Goal: Information Seeking & Learning: Learn about a topic

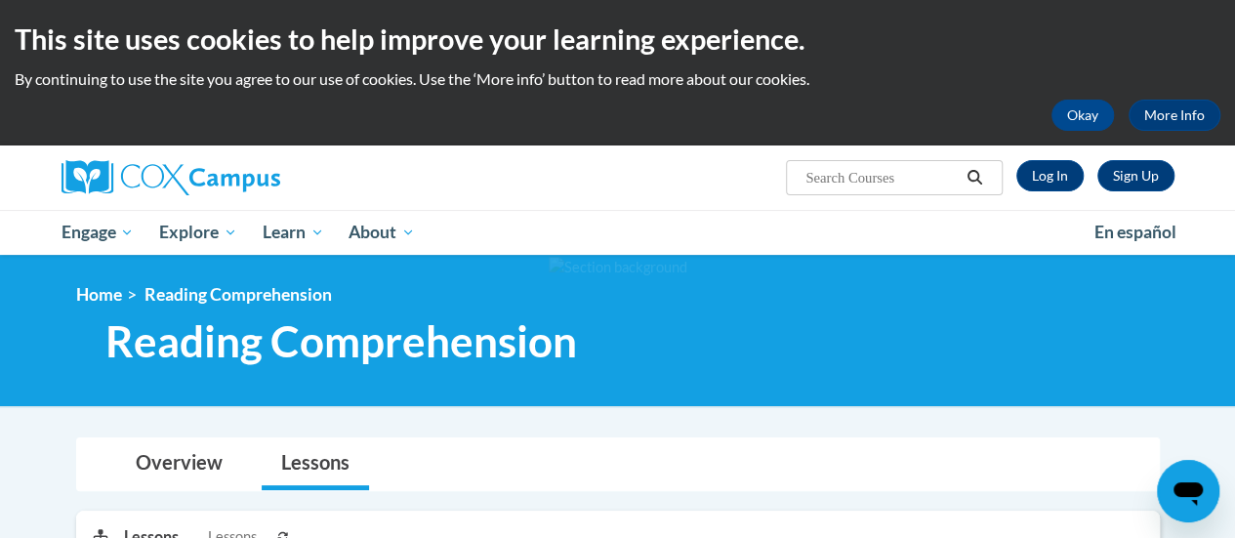
click at [918, 178] on input "Search..." at bounding box center [881, 177] width 156 height 23
click at [1033, 169] on link "Log In" at bounding box center [1049, 175] width 67 height 31
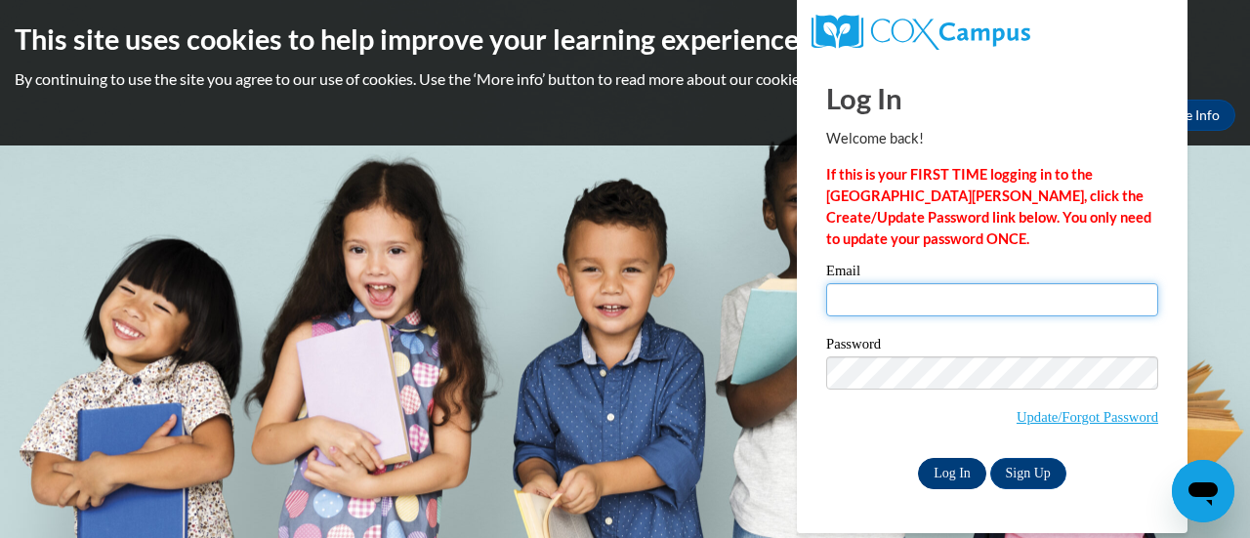
type input "oralia.orozco@rusd.org"
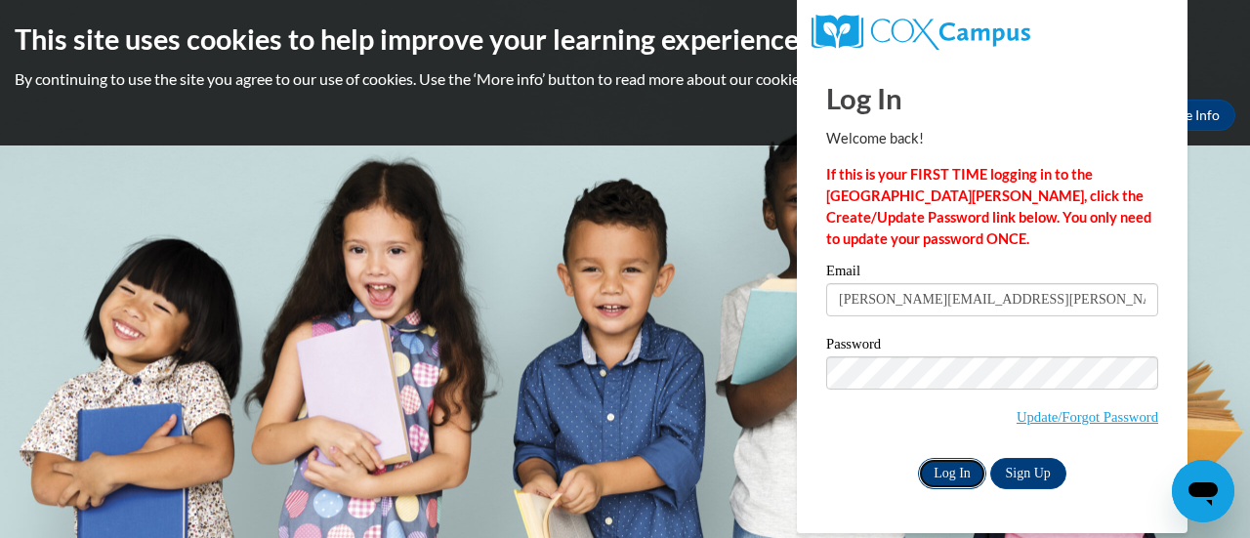
click at [943, 472] on input "Log In" at bounding box center [952, 473] width 68 height 31
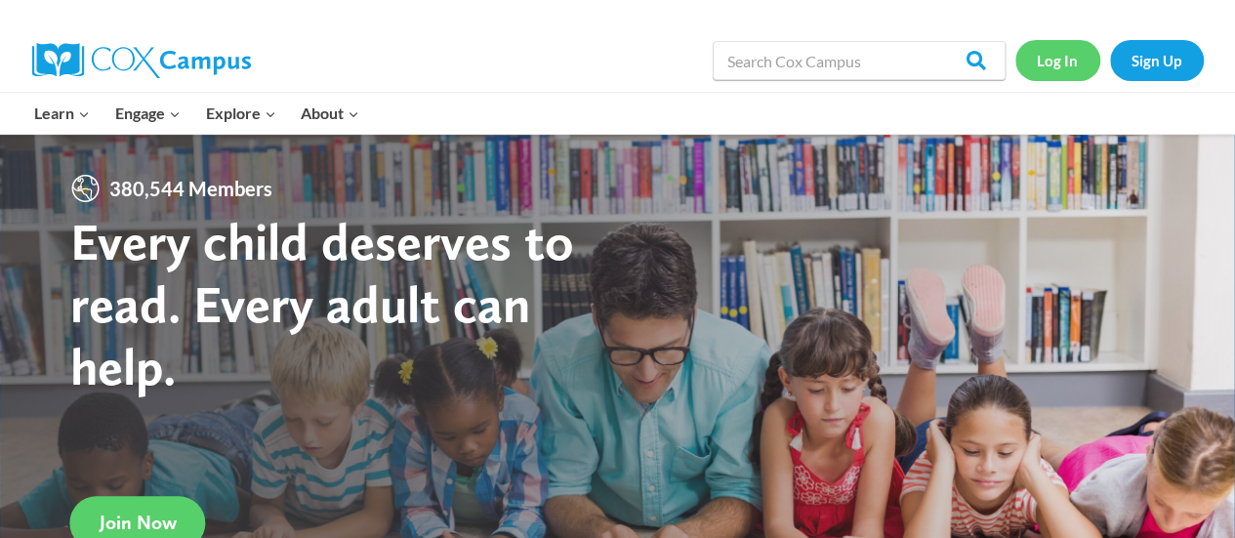
click at [1049, 60] on link "Log In" at bounding box center [1057, 60] width 85 height 40
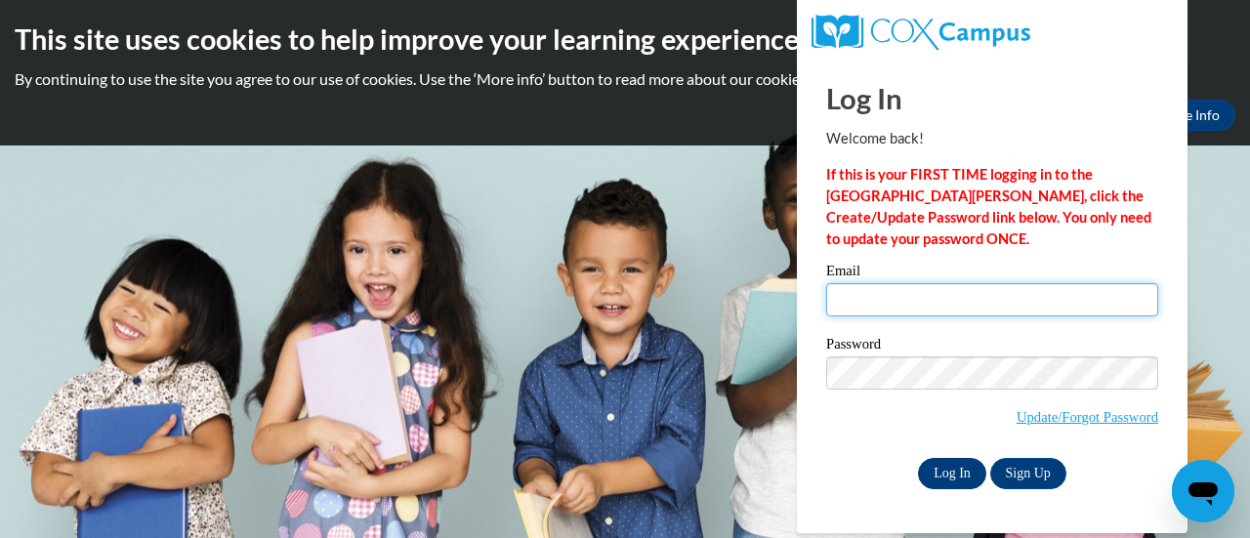
type input "oralia.orozco@rusd.org"
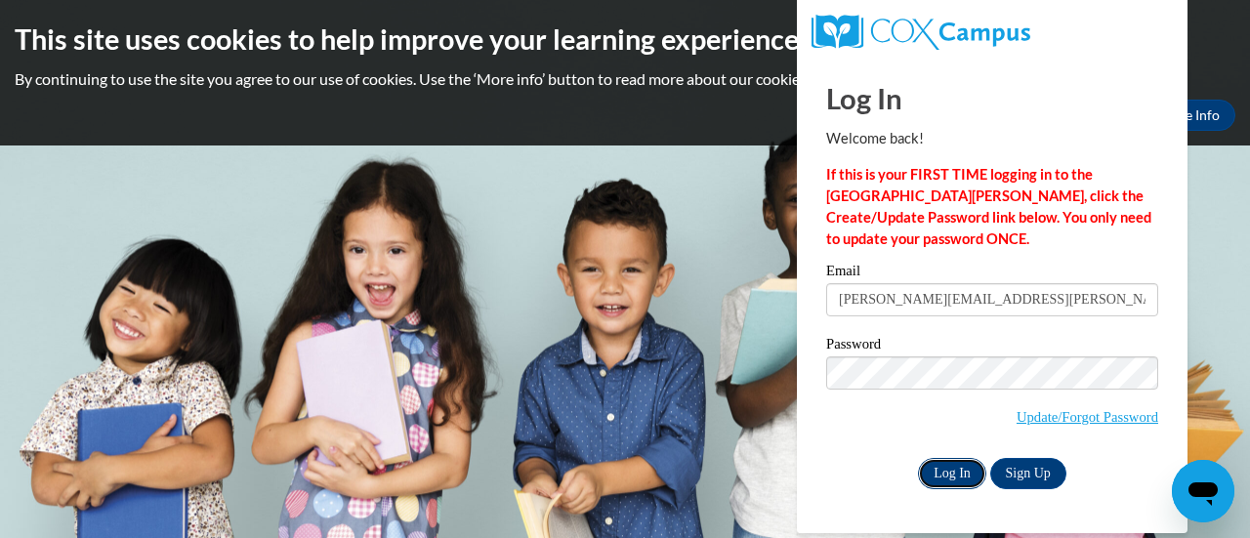
click at [938, 467] on input "Log In" at bounding box center [952, 473] width 68 height 31
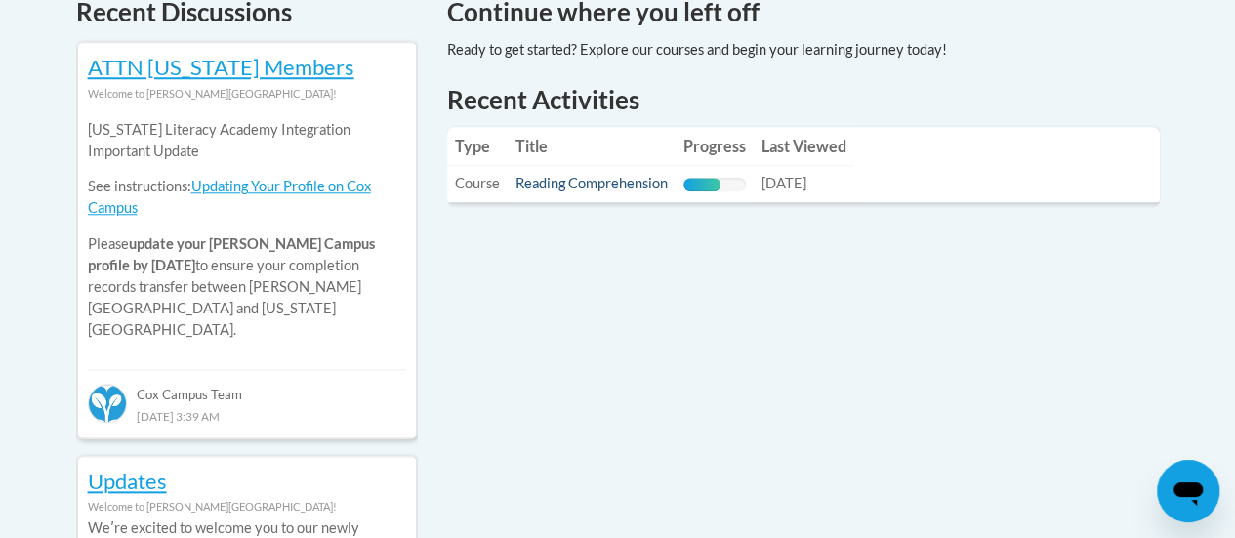
scroll to position [873, 0]
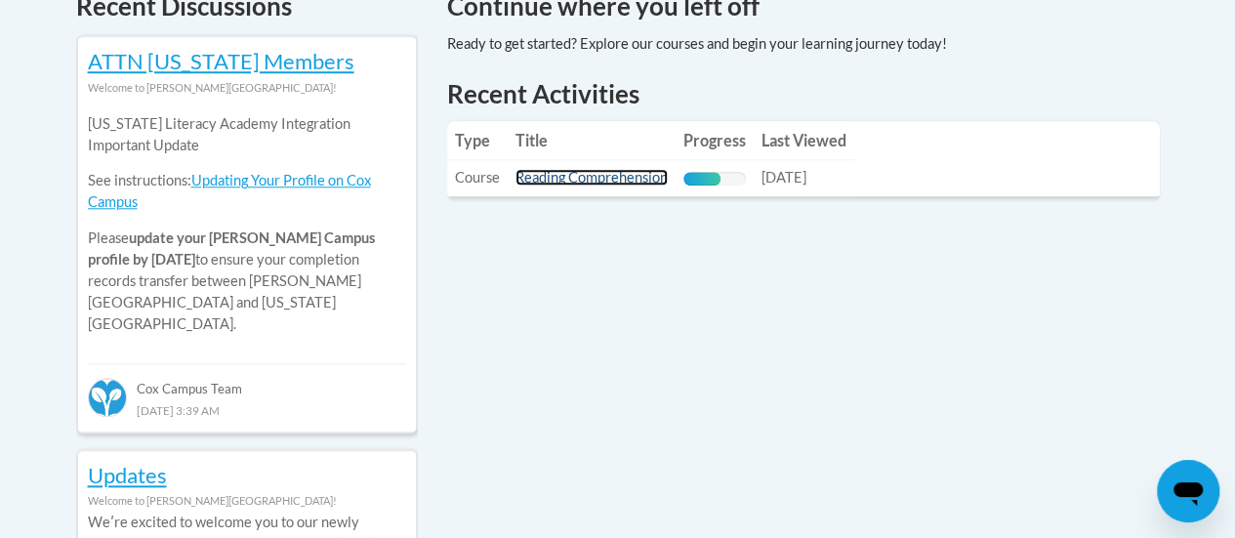
click at [573, 175] on link "Reading Comprehension" at bounding box center [591, 177] width 152 height 17
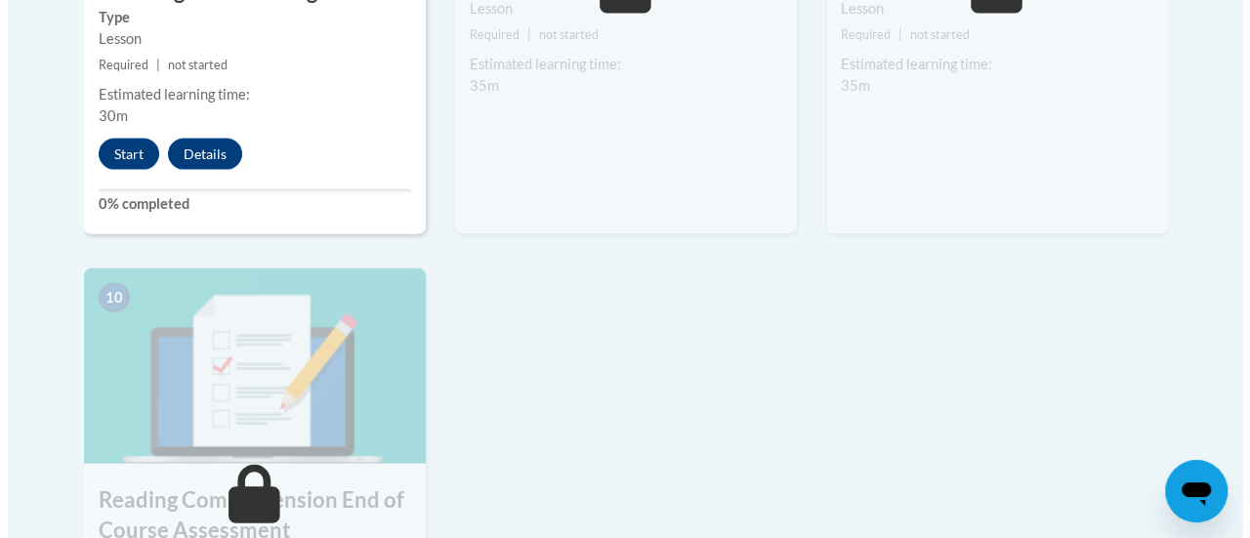
scroll to position [2035, 0]
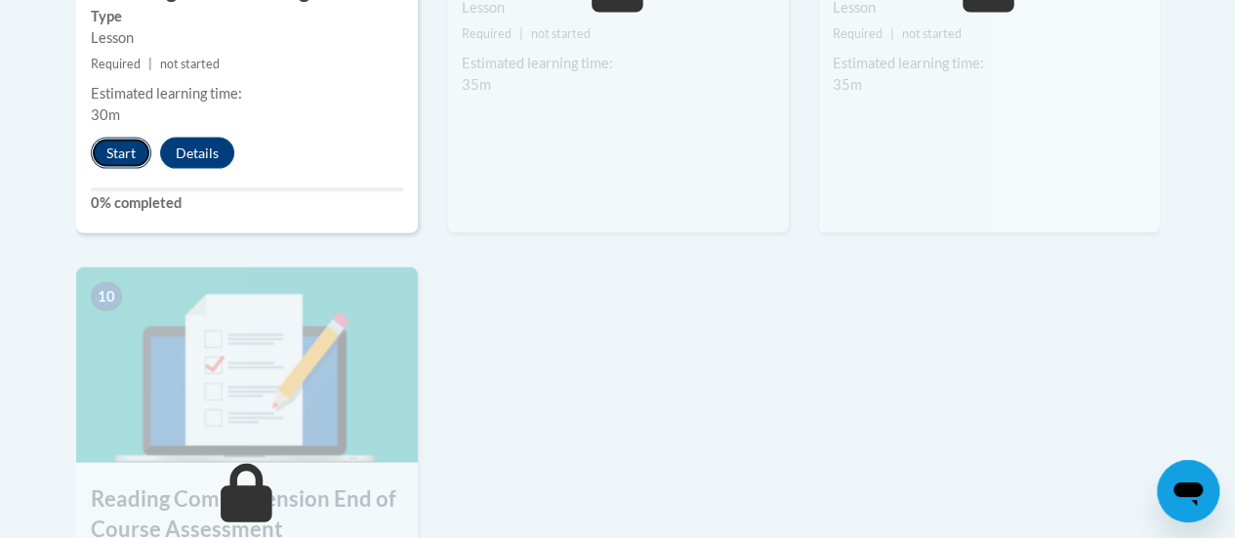
click at [112, 150] on button "Start" at bounding box center [121, 153] width 61 height 31
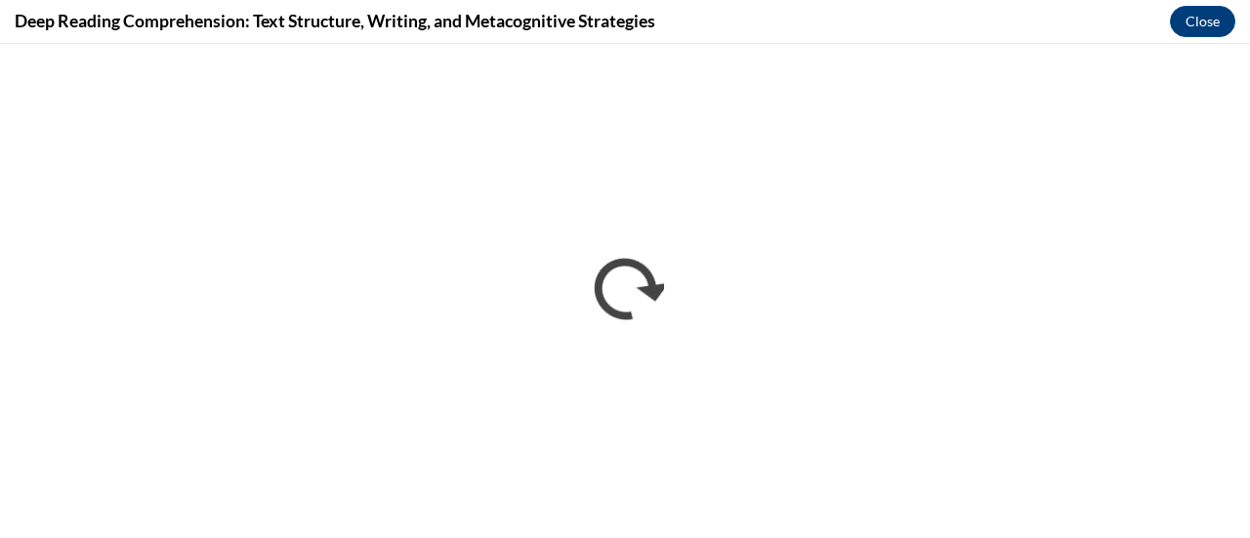
scroll to position [0, 0]
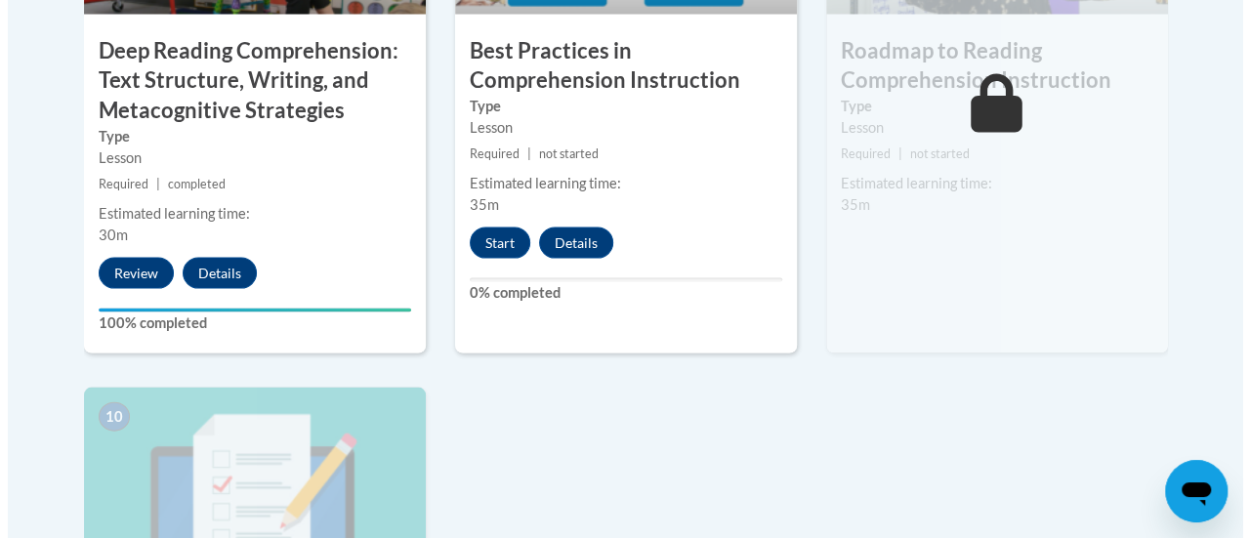
scroll to position [1922, 0]
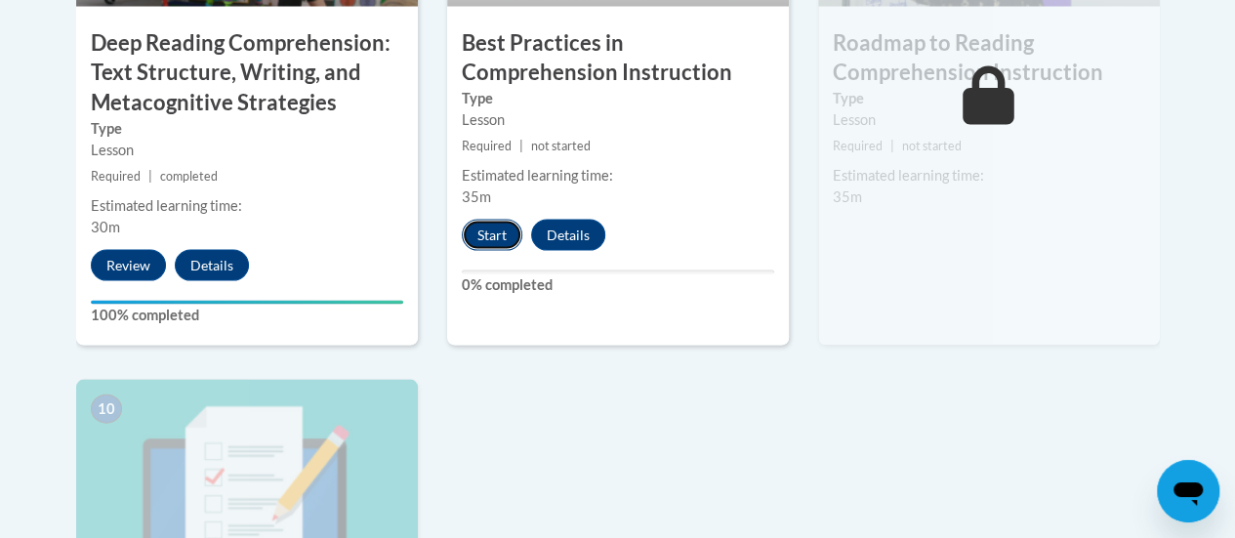
click at [489, 237] on button "Start" at bounding box center [492, 235] width 61 height 31
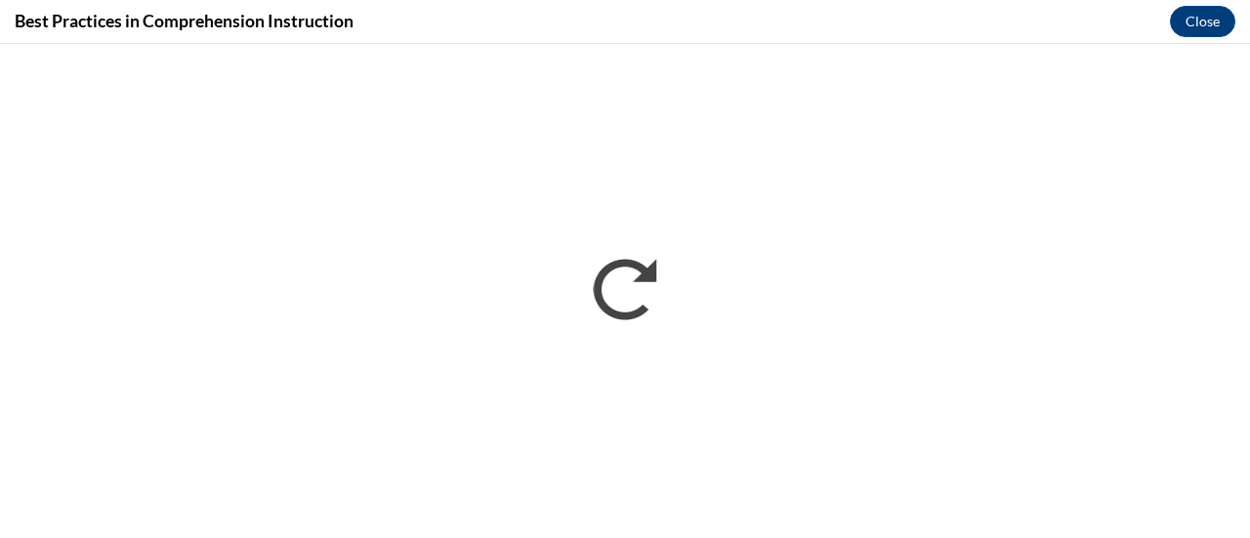
scroll to position [0, 0]
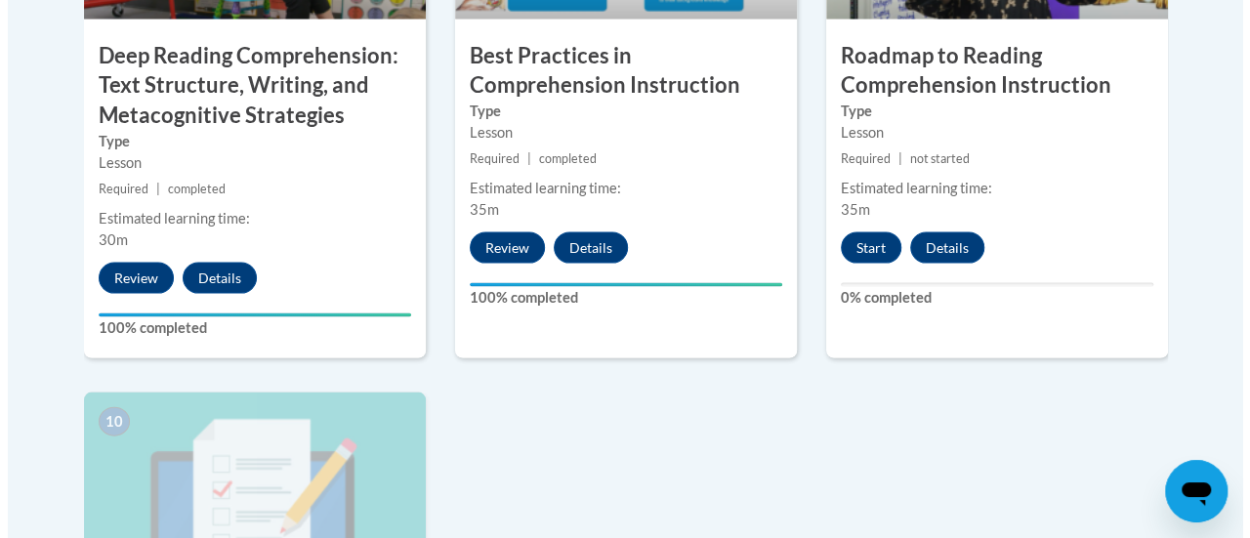
scroll to position [1909, 0]
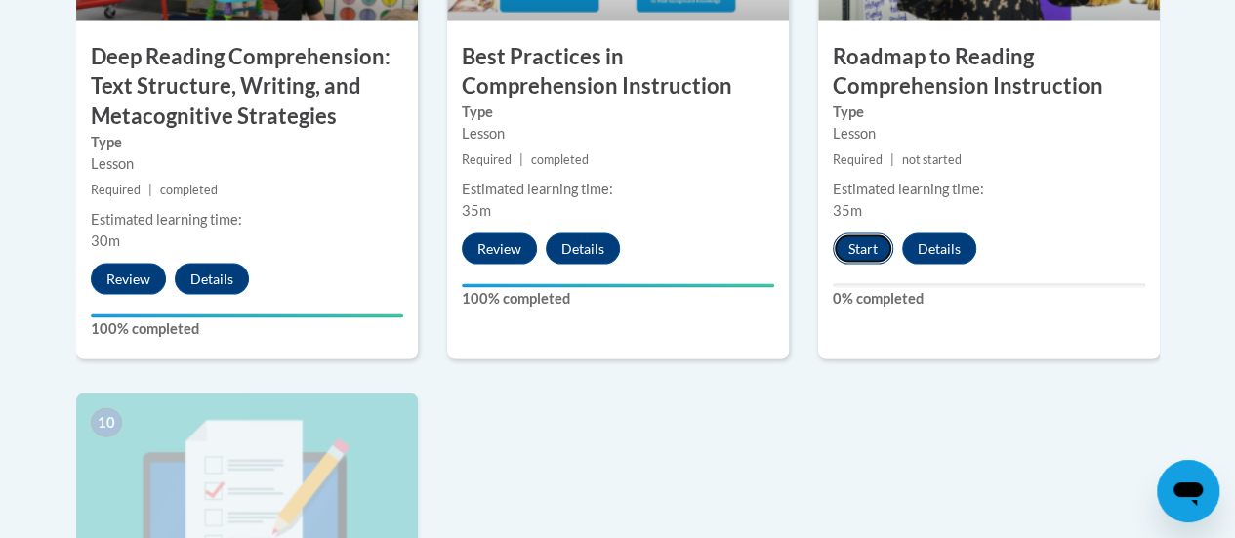
click at [863, 250] on button "Start" at bounding box center [863, 248] width 61 height 31
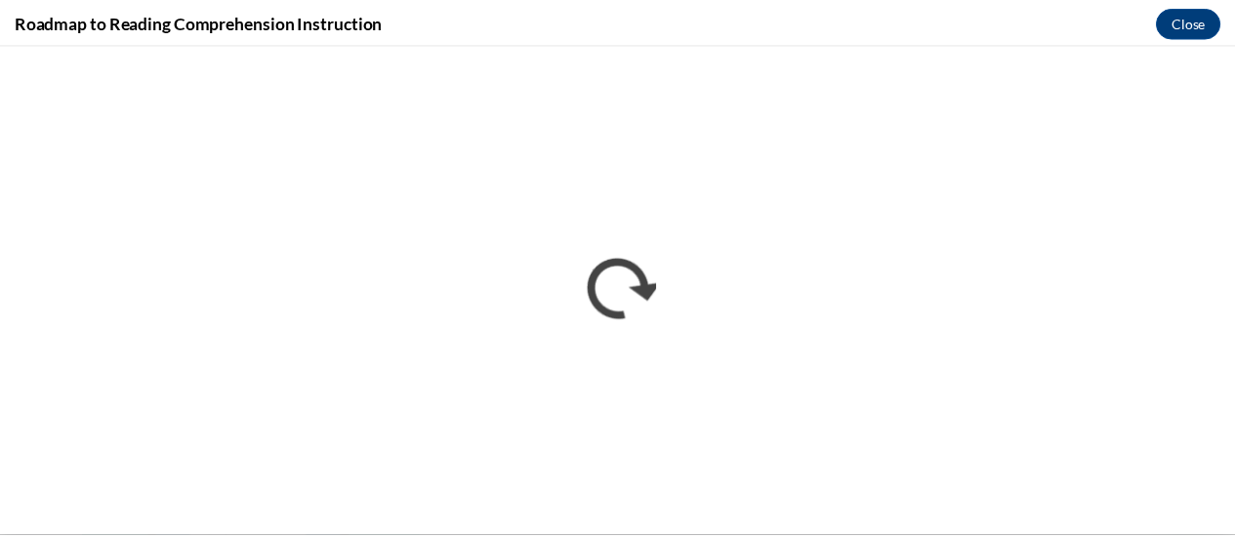
scroll to position [0, 0]
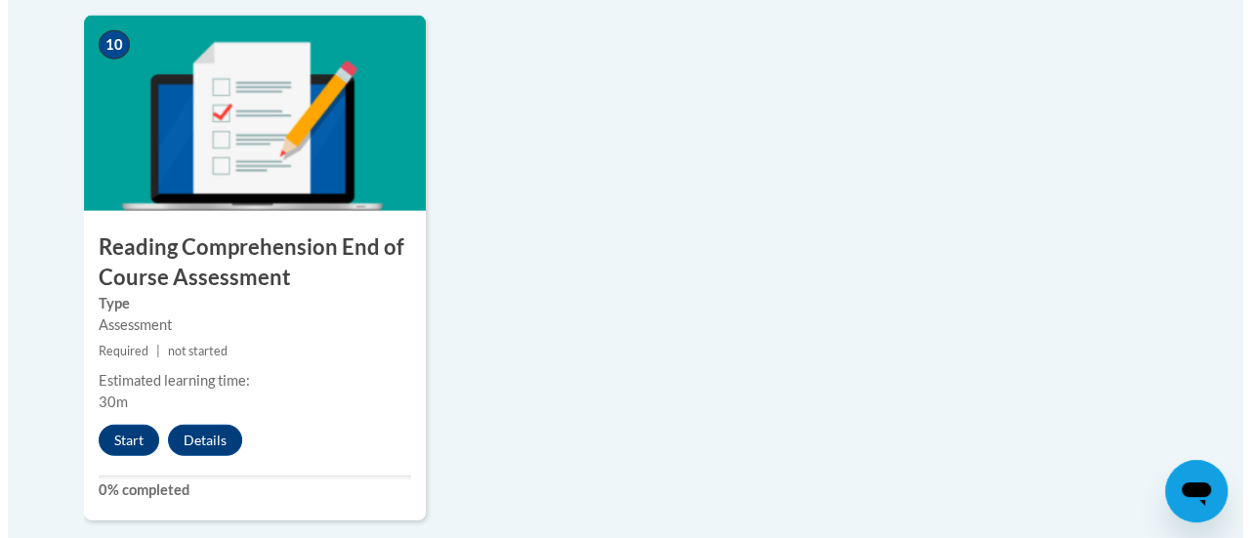
scroll to position [2288, 0]
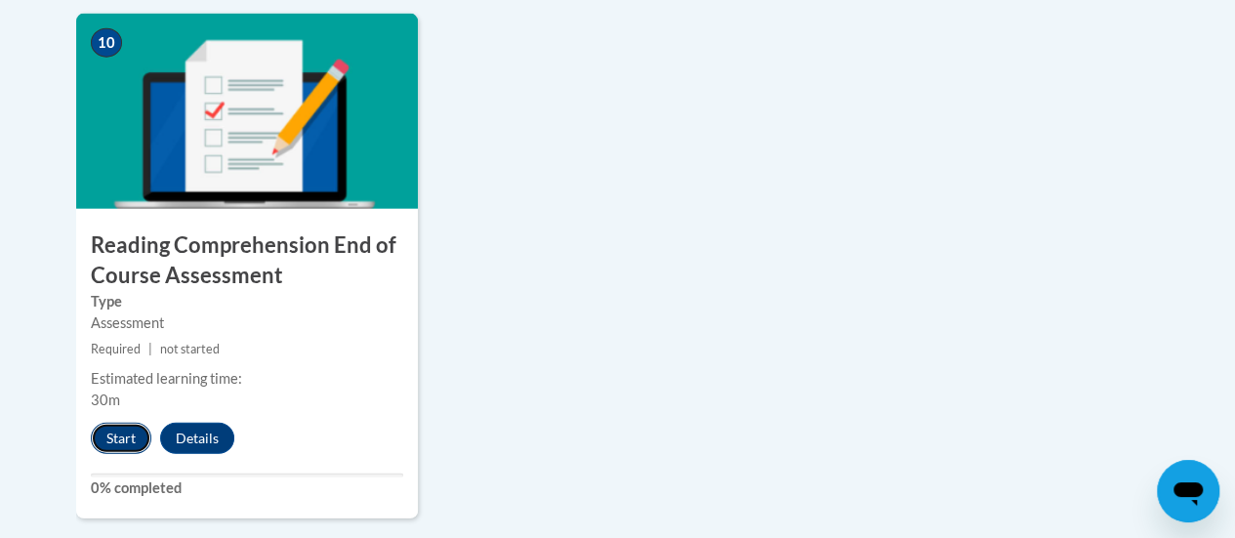
drag, startPoint x: 1209, startPoint y: 438, endPoint x: 118, endPoint y: 439, distance: 1090.5
click at [118, 439] on button "Start" at bounding box center [121, 438] width 61 height 31
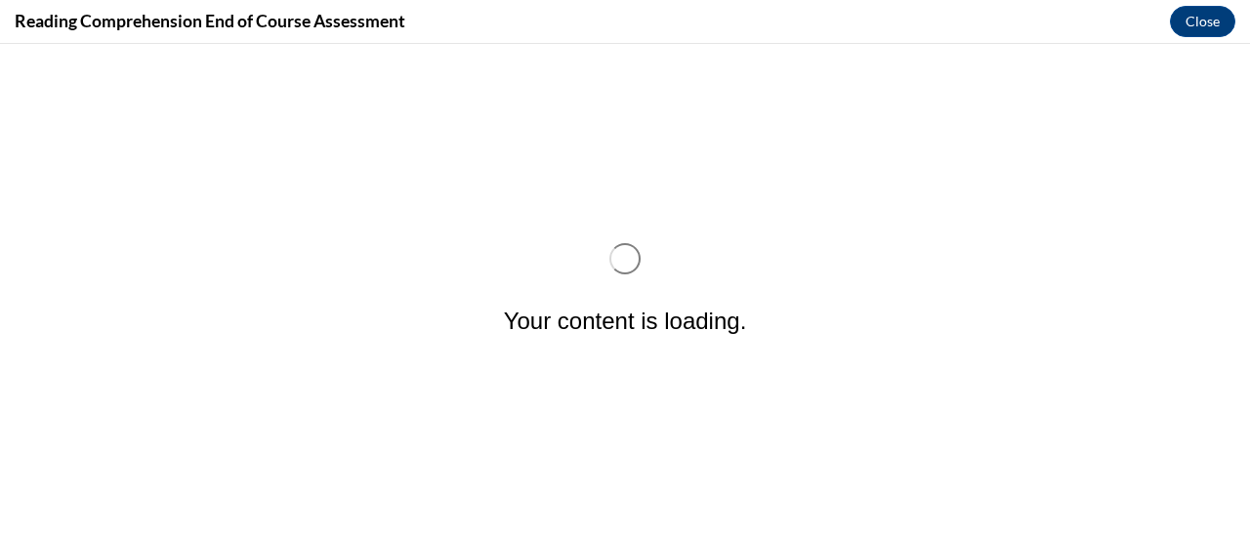
scroll to position [0, 0]
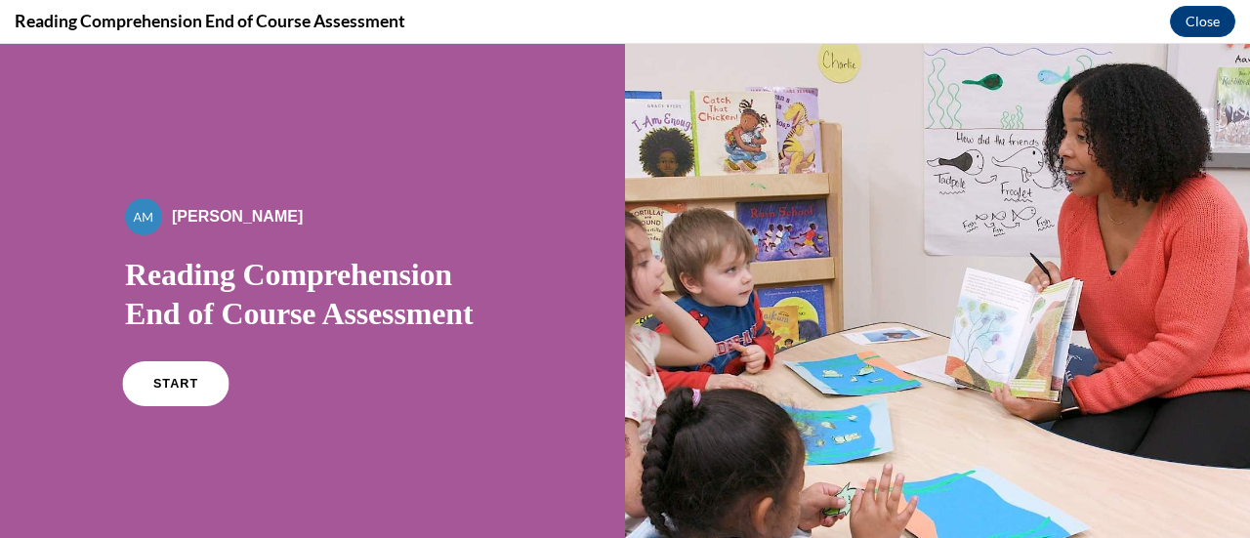
click at [170, 384] on span "START" at bounding box center [175, 384] width 45 height 15
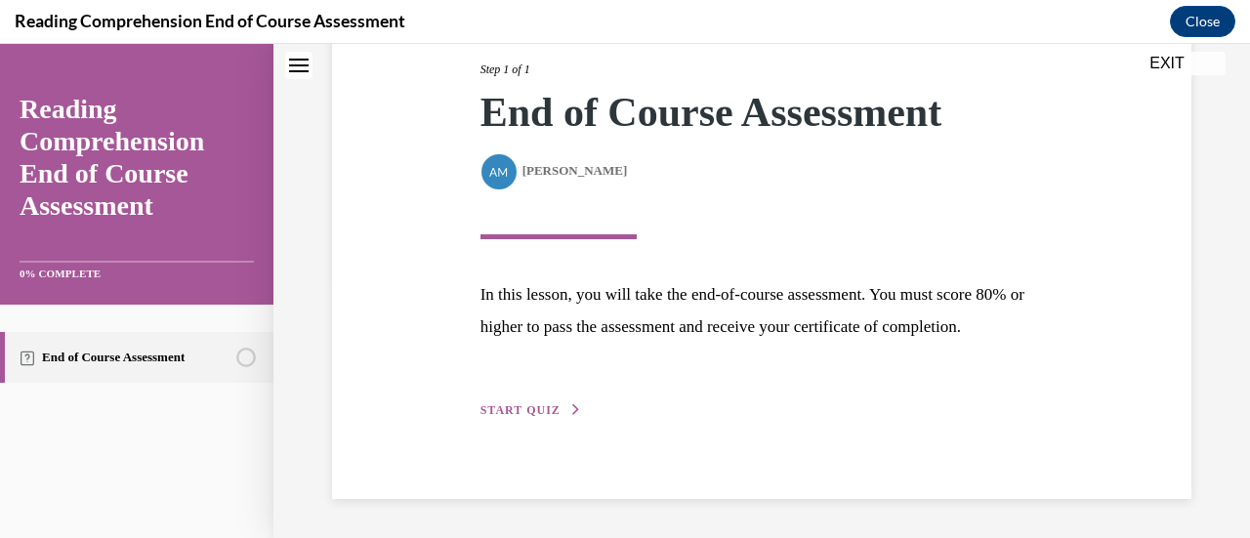
scroll to position [286, 0]
click at [501, 409] on span "START QUIZ" at bounding box center [520, 410] width 80 height 14
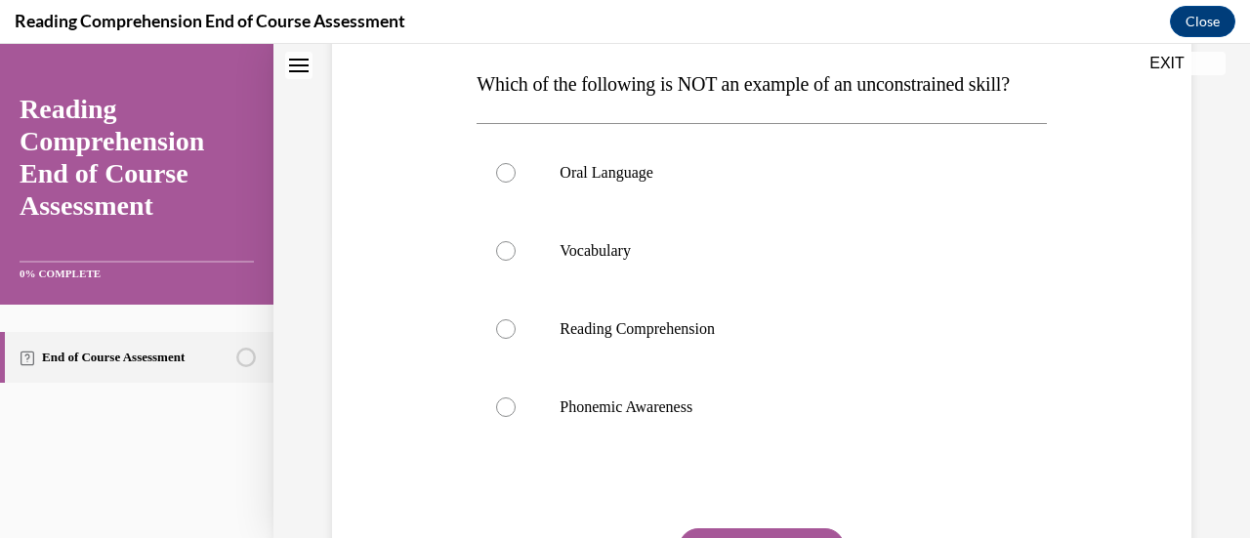
scroll to position [309, 0]
click at [500, 416] on div at bounding box center [506, 406] width 20 height 20
click at [500, 416] on input "Phonemic Awareness" at bounding box center [506, 406] width 20 height 20
radio input "true"
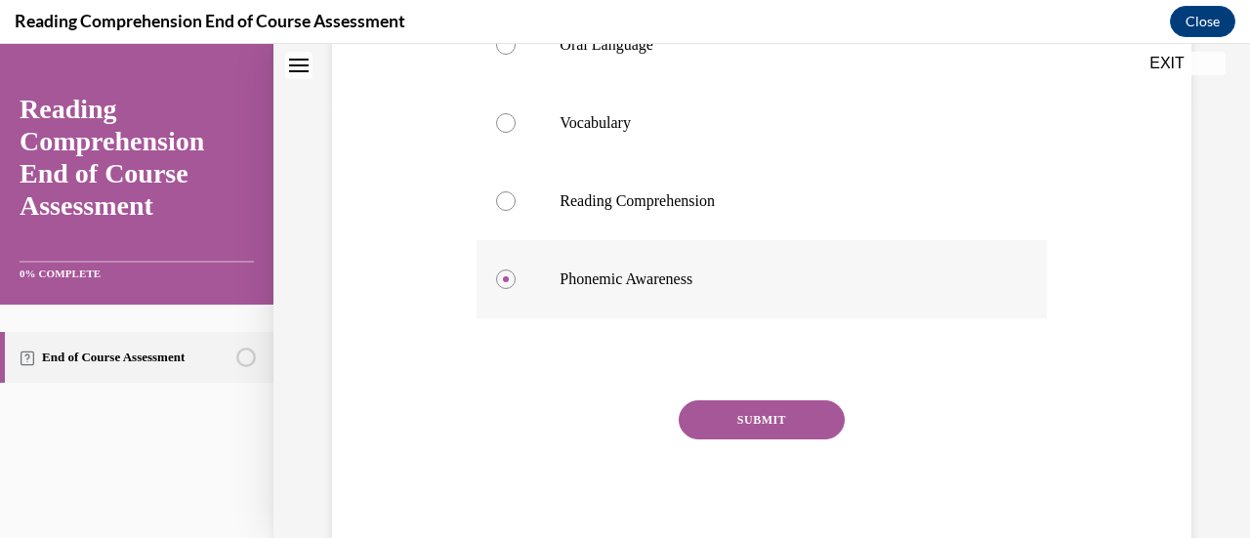
scroll to position [490, 0]
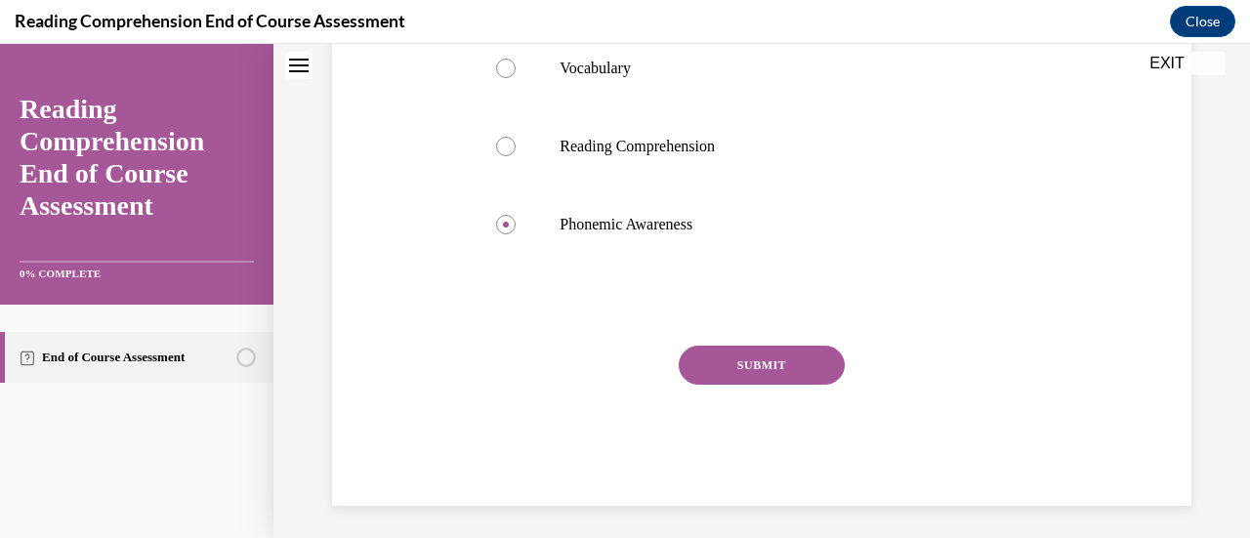
click at [746, 385] on button "SUBMIT" at bounding box center [762, 365] width 166 height 39
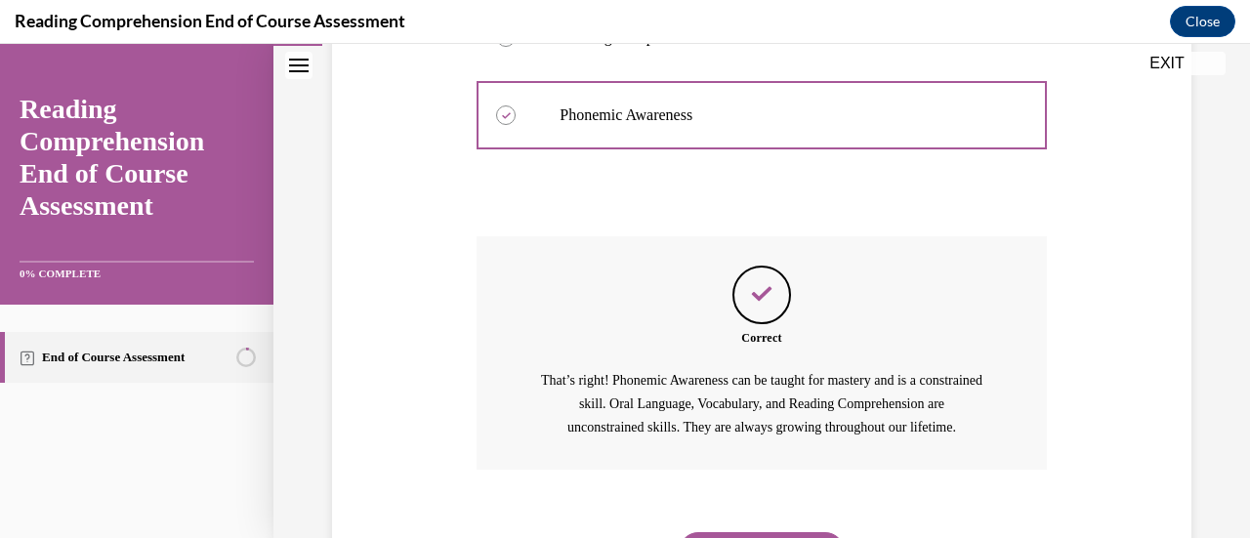
scroll to position [598, 0]
click at [416, 390] on div "Question 01/20 Which of the following is NOT an example of an unconstrained ski…" at bounding box center [761, 107] width 869 height 987
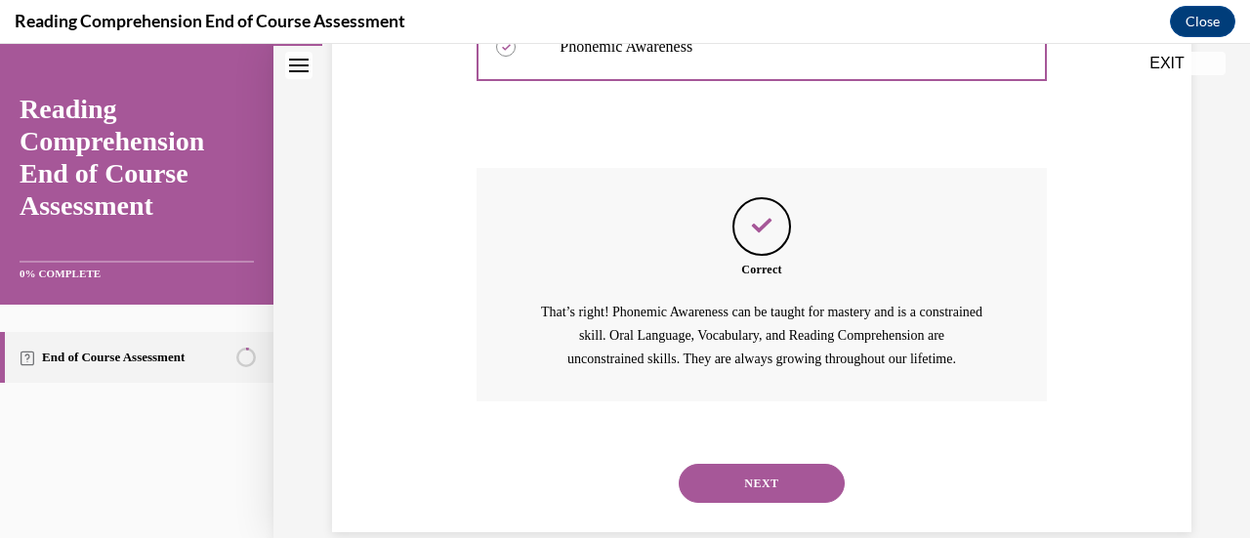
scroll to position [666, 0]
click at [740, 505] on button "NEXT" at bounding box center [762, 485] width 166 height 39
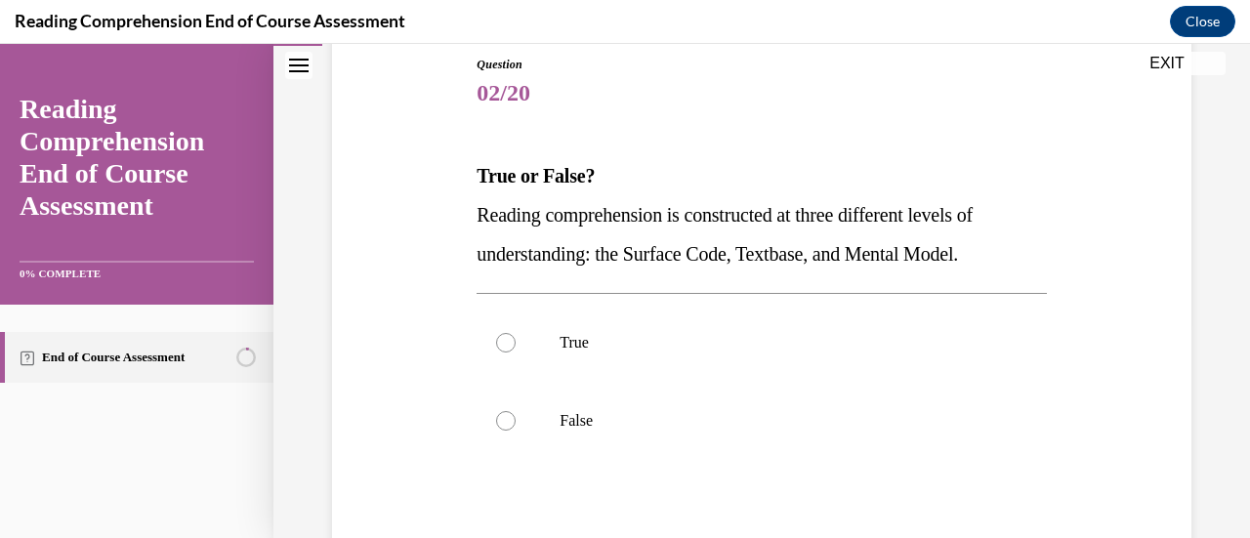
scroll to position [217, 0]
click at [504, 337] on div at bounding box center [506, 342] width 20 height 20
click at [504, 337] on input "True" at bounding box center [506, 342] width 20 height 20
radio input "true"
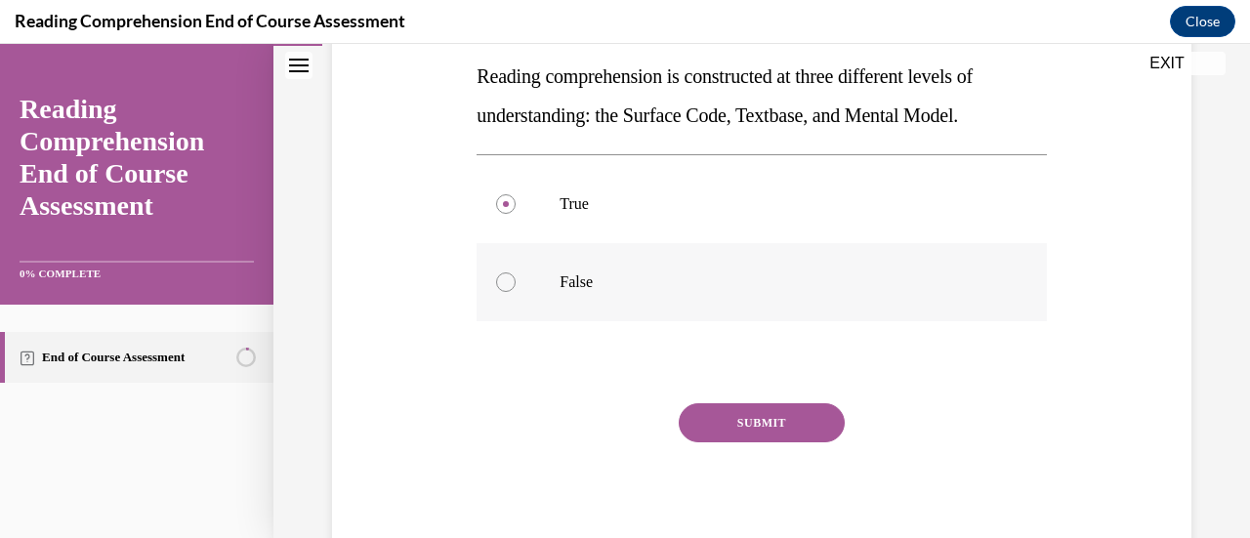
scroll to position [355, 0]
click at [751, 419] on button "SUBMIT" at bounding box center [762, 421] width 166 height 39
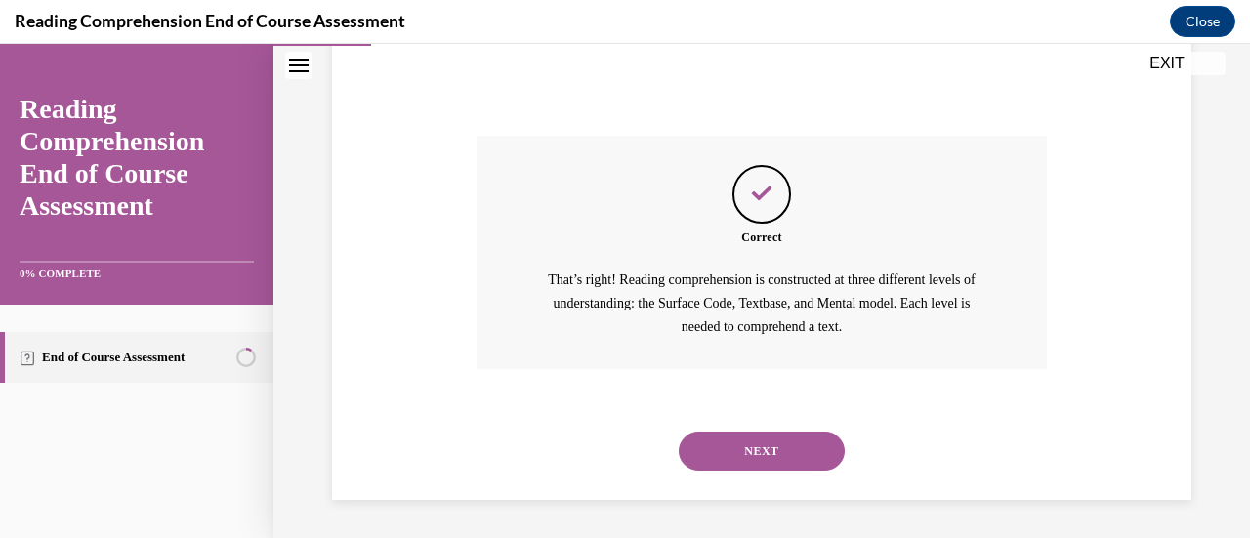
scroll to position [616, 0]
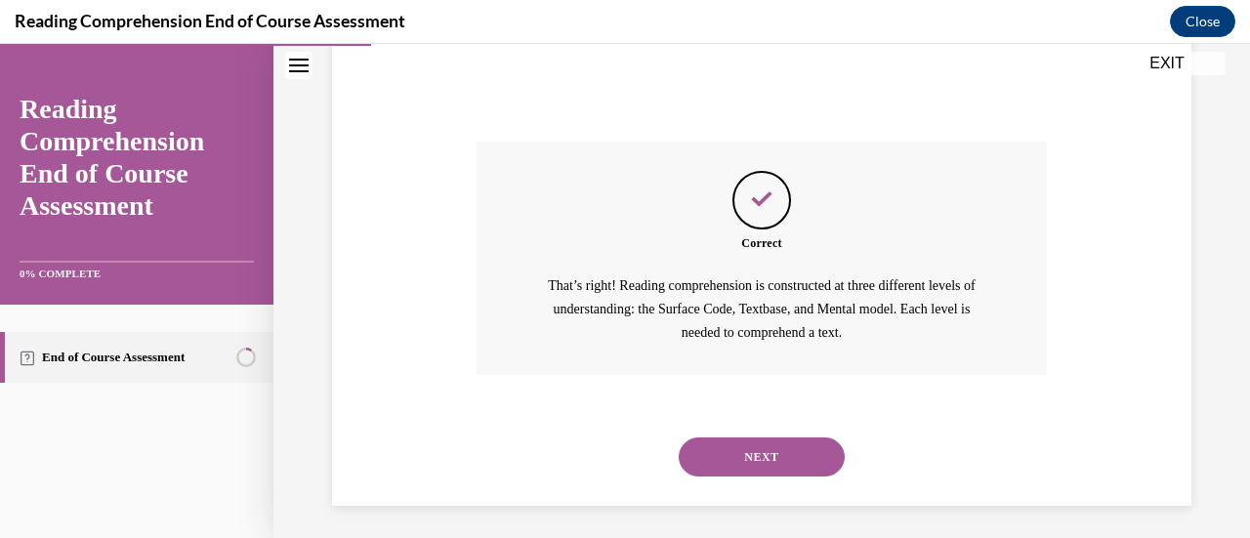
click at [753, 448] on button "NEXT" at bounding box center [762, 456] width 166 height 39
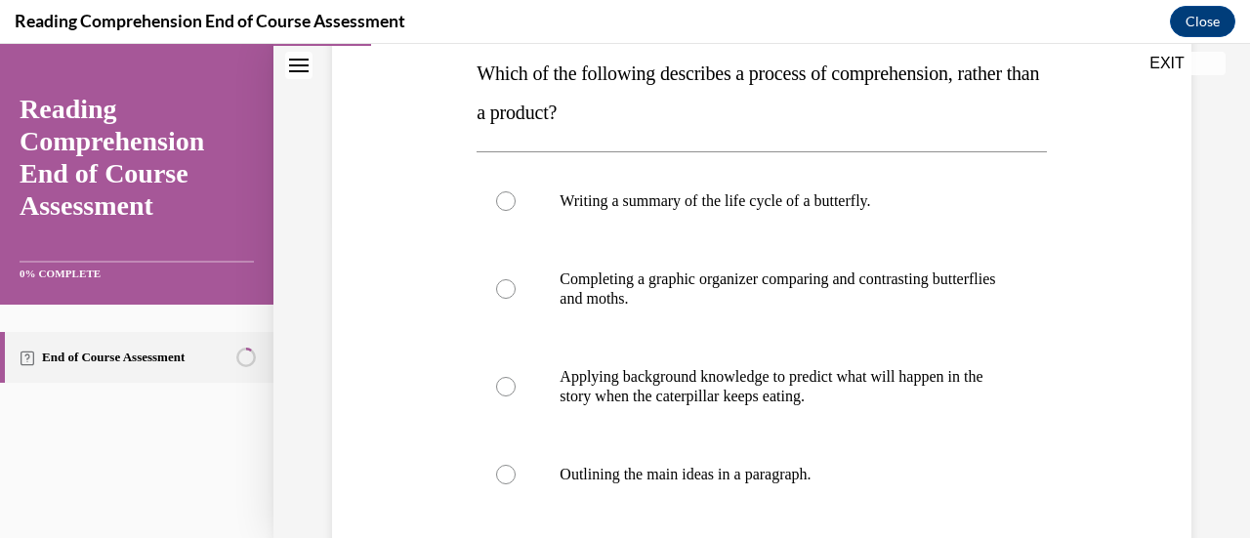
scroll to position [316, 0]
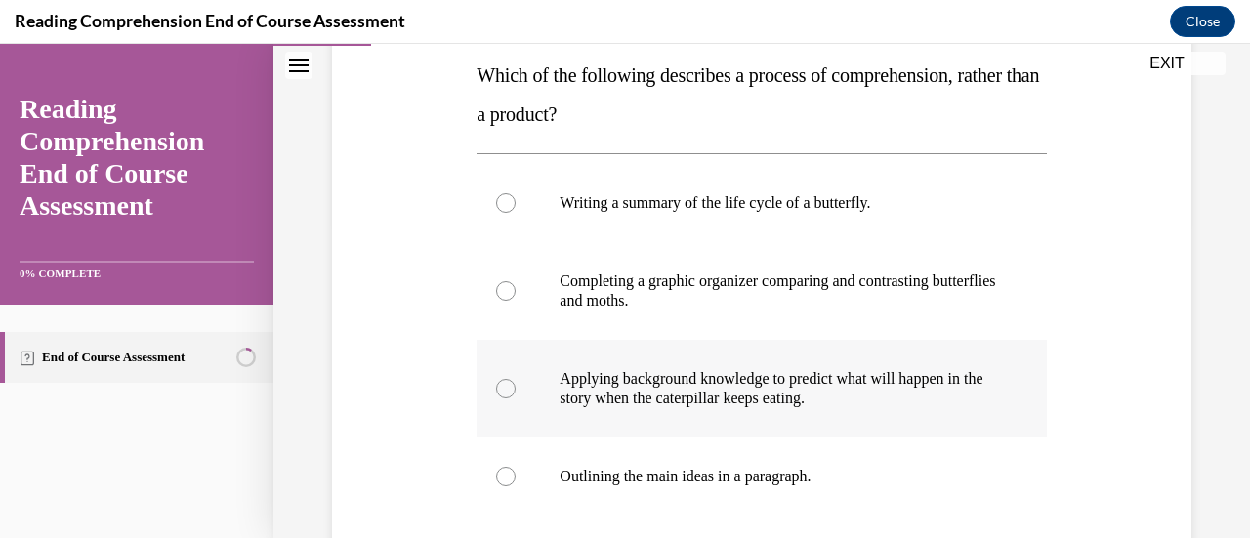
click at [502, 381] on div at bounding box center [506, 389] width 20 height 20
click at [502, 381] on input "Applying background knowledge to predict what will happen in the story when the…" at bounding box center [506, 389] width 20 height 20
radio input "true"
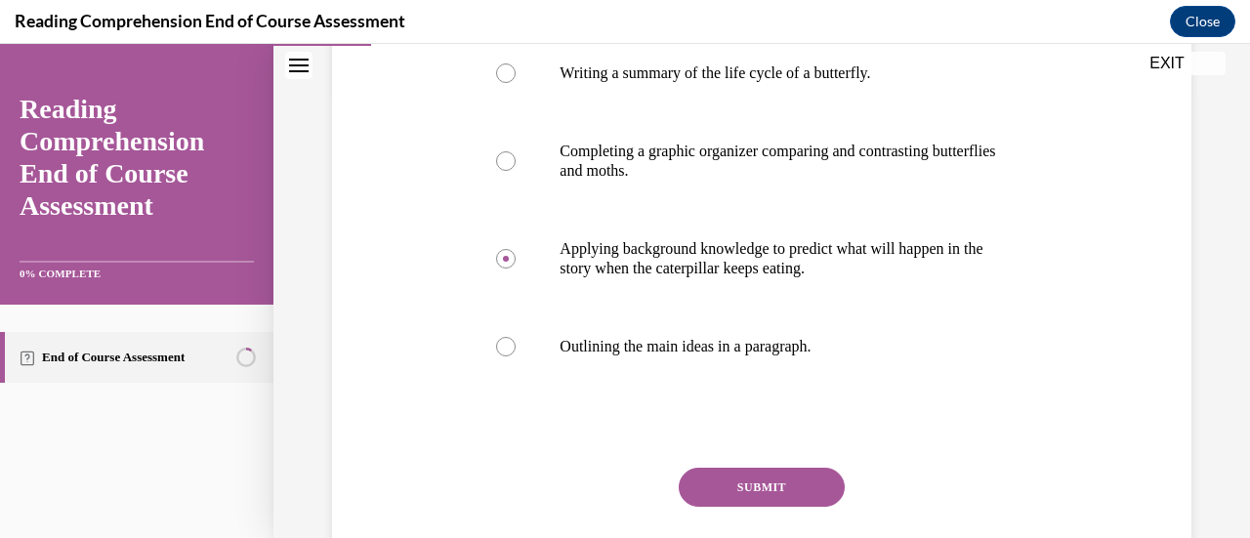
scroll to position [443, 0]
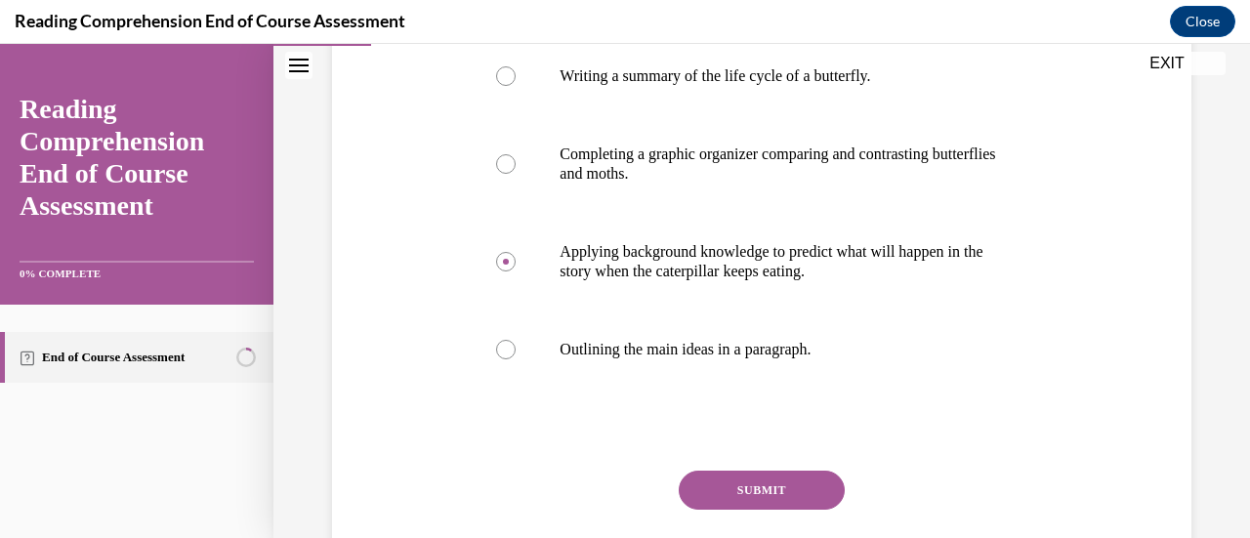
click at [763, 484] on button "SUBMIT" at bounding box center [762, 490] width 166 height 39
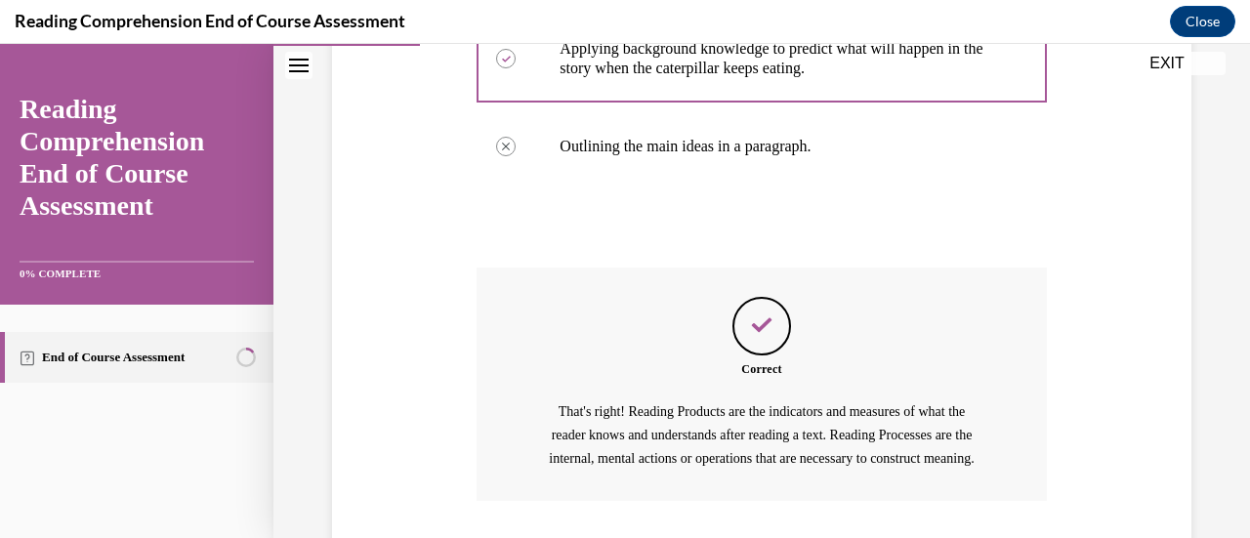
scroll to position [645, 0]
click at [763, 471] on p "That's right! Reading Products are the indicators and measures of what the read…" at bounding box center [761, 435] width 443 height 69
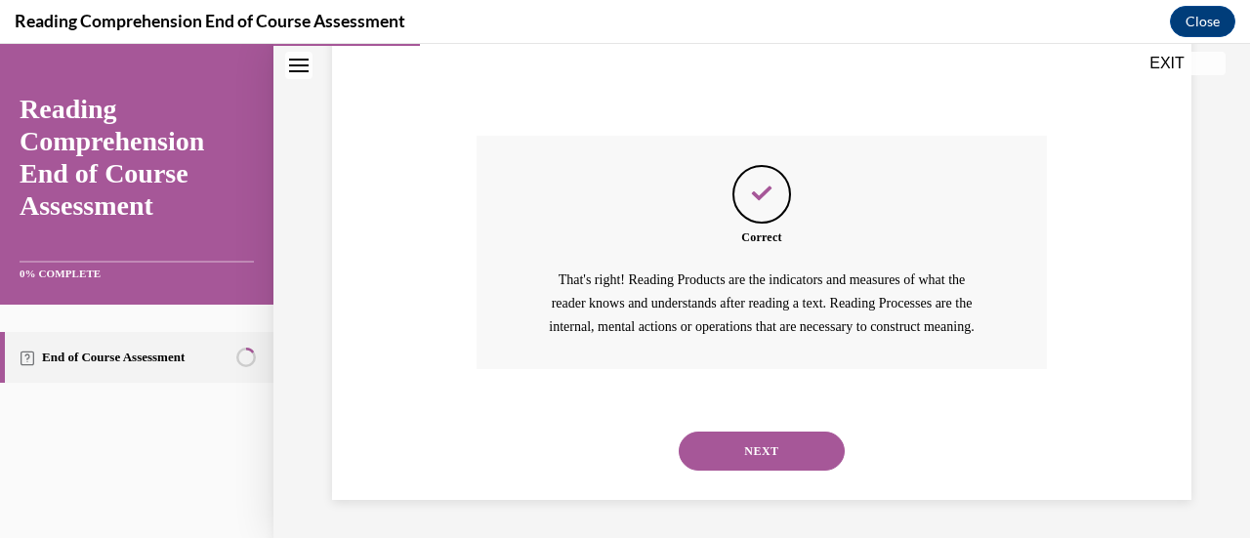
scroll to position [802, 0]
click at [749, 448] on button "NEXT" at bounding box center [762, 450] width 166 height 39
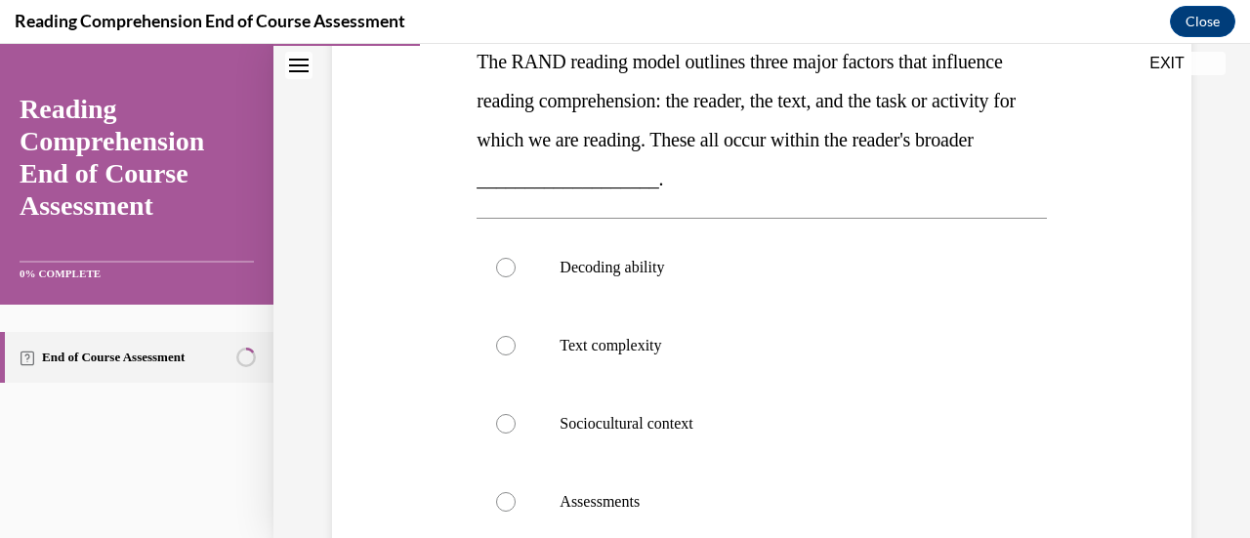
scroll to position [338, 0]
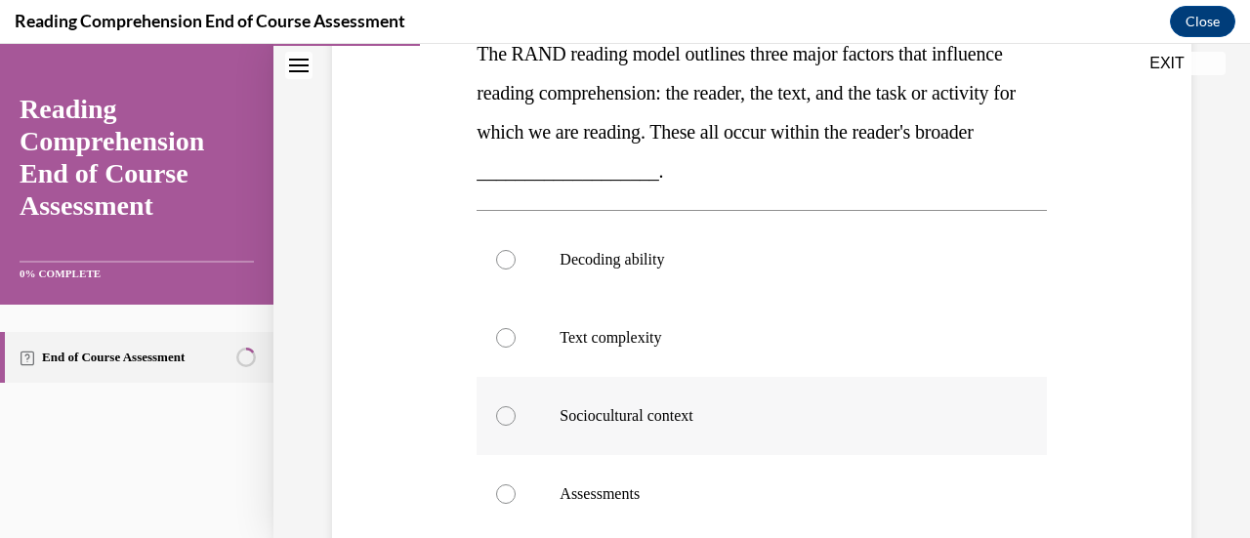
click at [504, 413] on div at bounding box center [506, 416] width 20 height 20
click at [504, 413] on input "Sociocultural context" at bounding box center [506, 416] width 20 height 20
radio input "true"
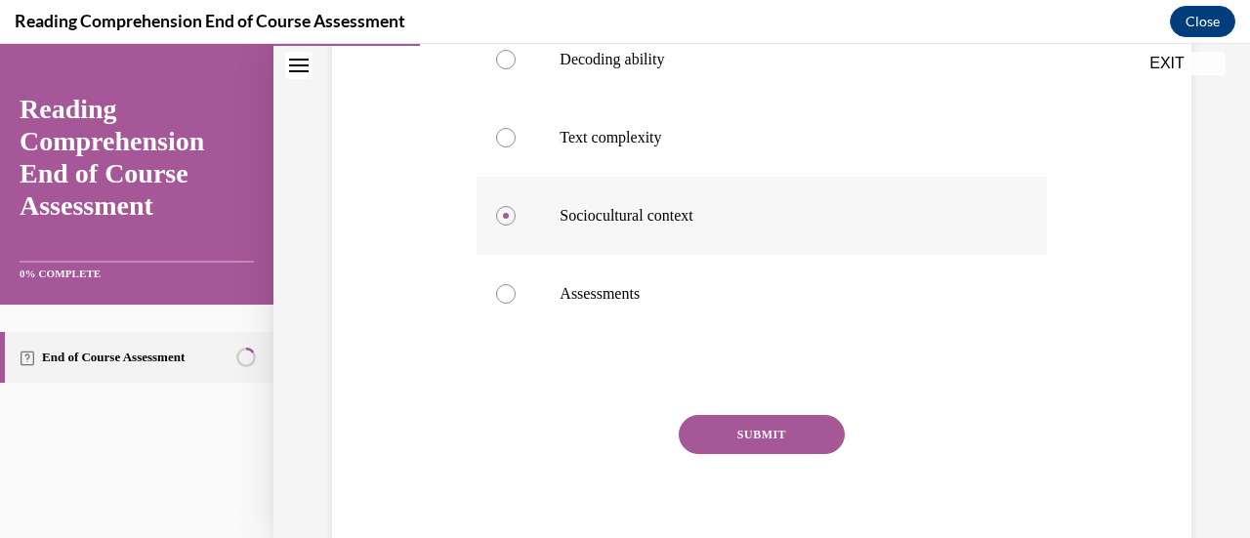
scroll to position [539, 0]
click at [738, 431] on button "SUBMIT" at bounding box center [762, 433] width 166 height 39
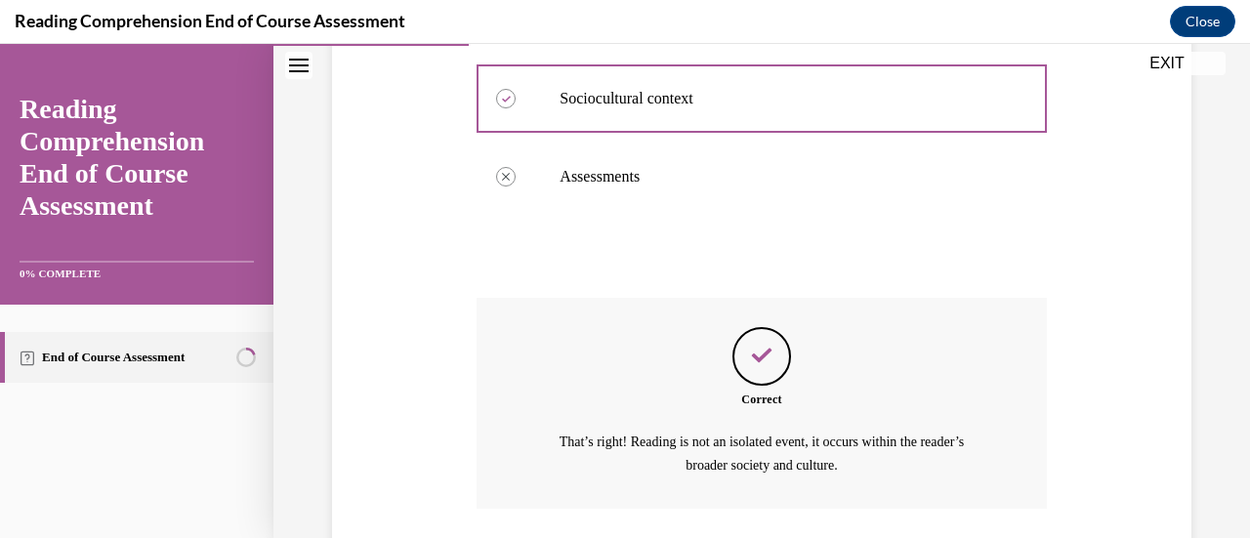
scroll to position [794, 0]
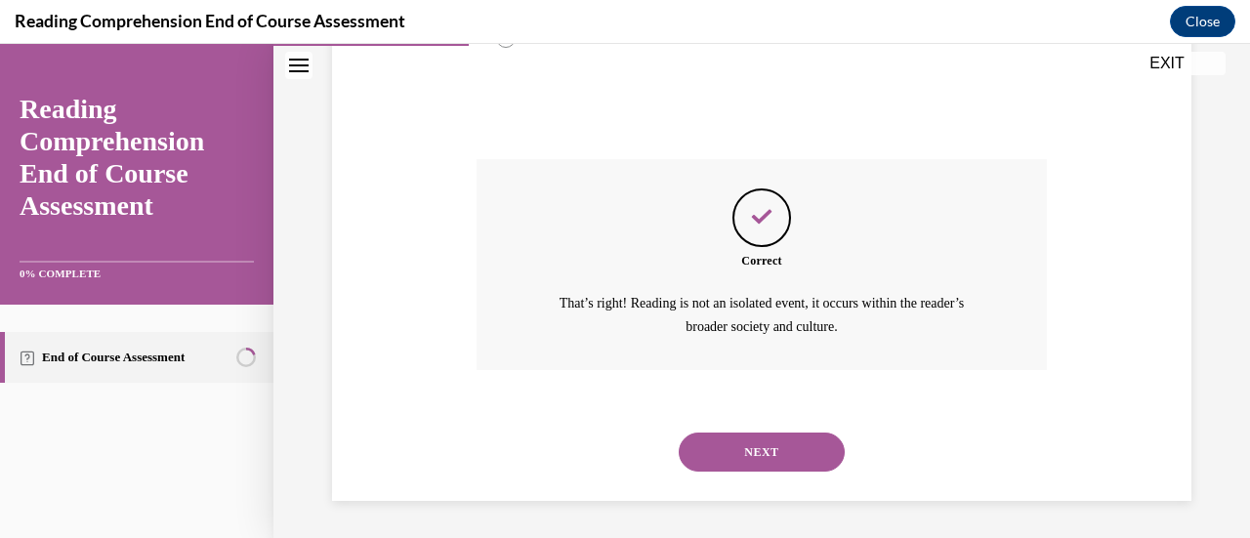
click at [744, 451] on button "NEXT" at bounding box center [762, 451] width 166 height 39
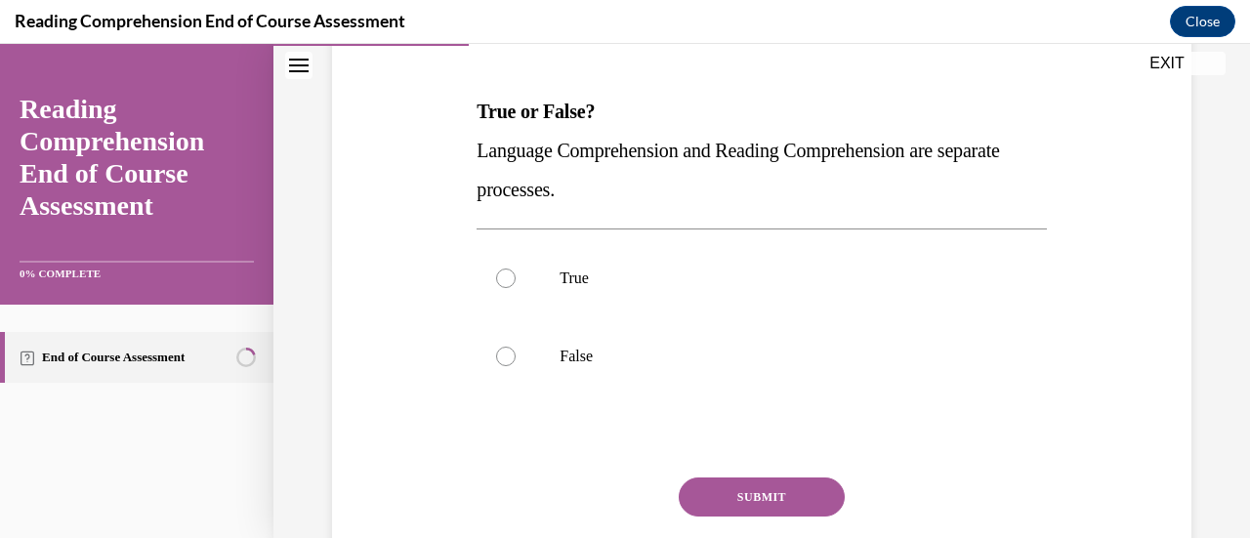
scroll to position [282, 0]
click at [500, 355] on div at bounding box center [506, 355] width 20 height 20
click at [500, 355] on input "False" at bounding box center [506, 355] width 20 height 20
radio input "true"
click at [740, 487] on button "SUBMIT" at bounding box center [762, 494] width 166 height 39
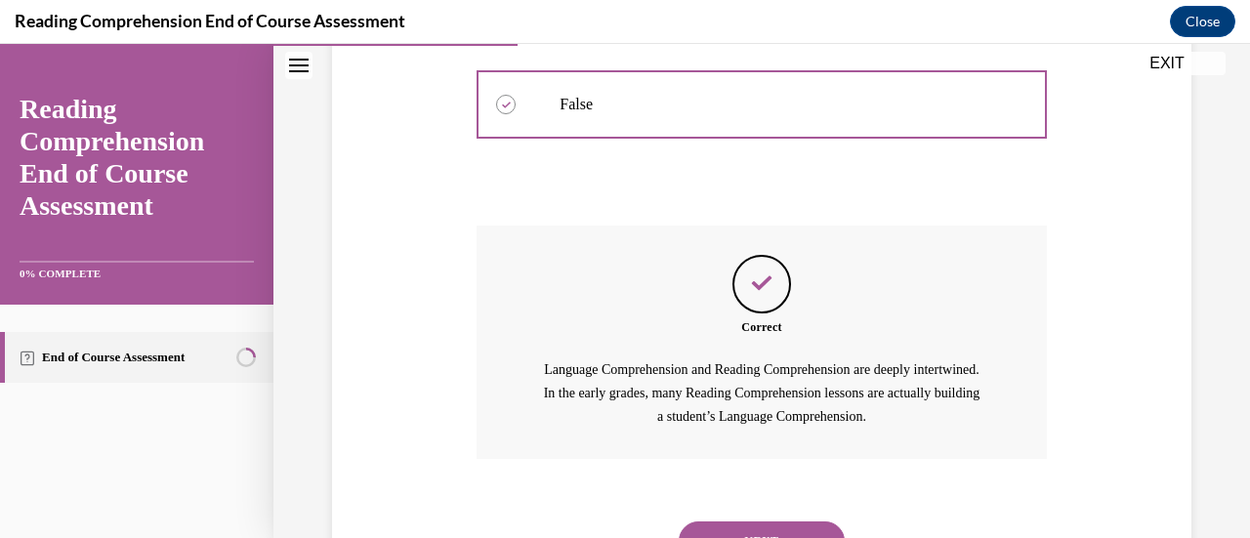
scroll to position [552, 0]
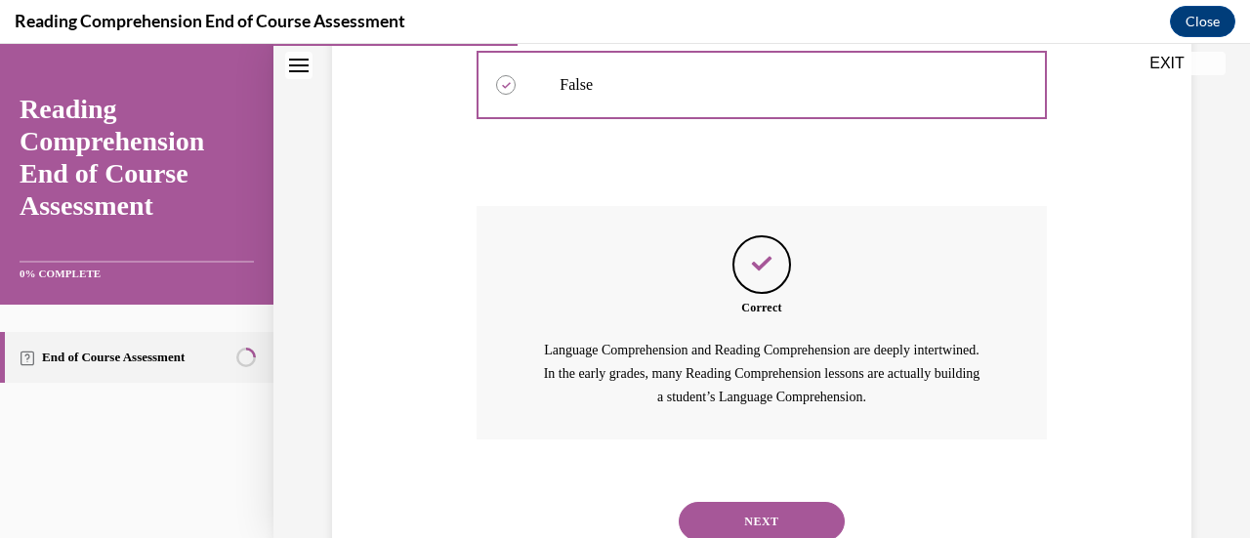
click at [738, 520] on button "NEXT" at bounding box center [762, 521] width 166 height 39
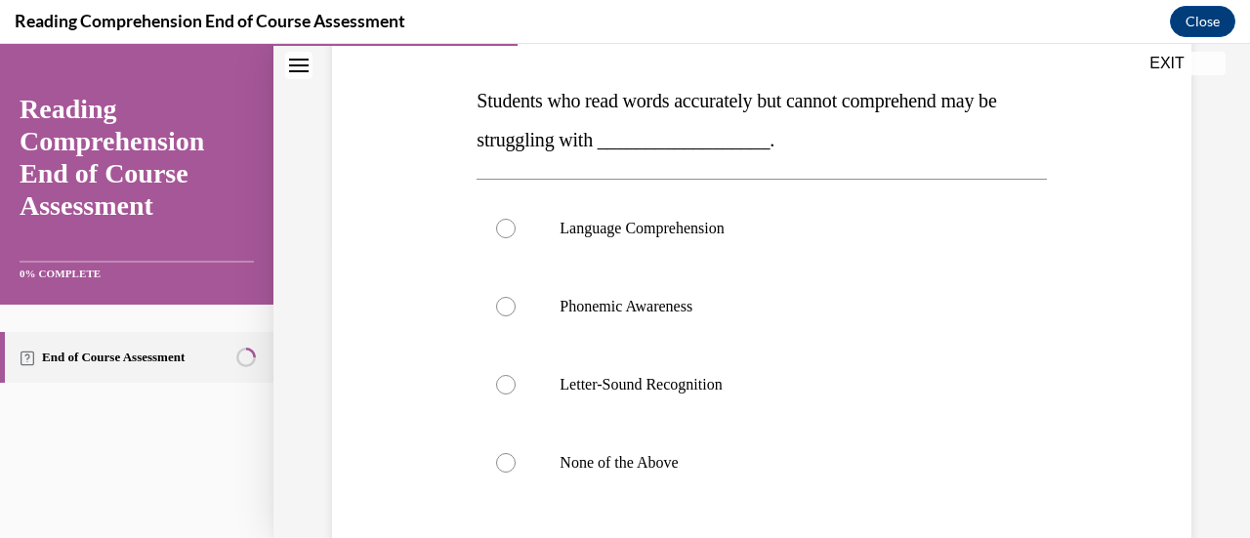
scroll to position [292, 0]
click at [501, 459] on div at bounding box center [506, 462] width 20 height 20
click at [501, 459] on input "None of the Above" at bounding box center [506, 462] width 20 height 20
radio input "true"
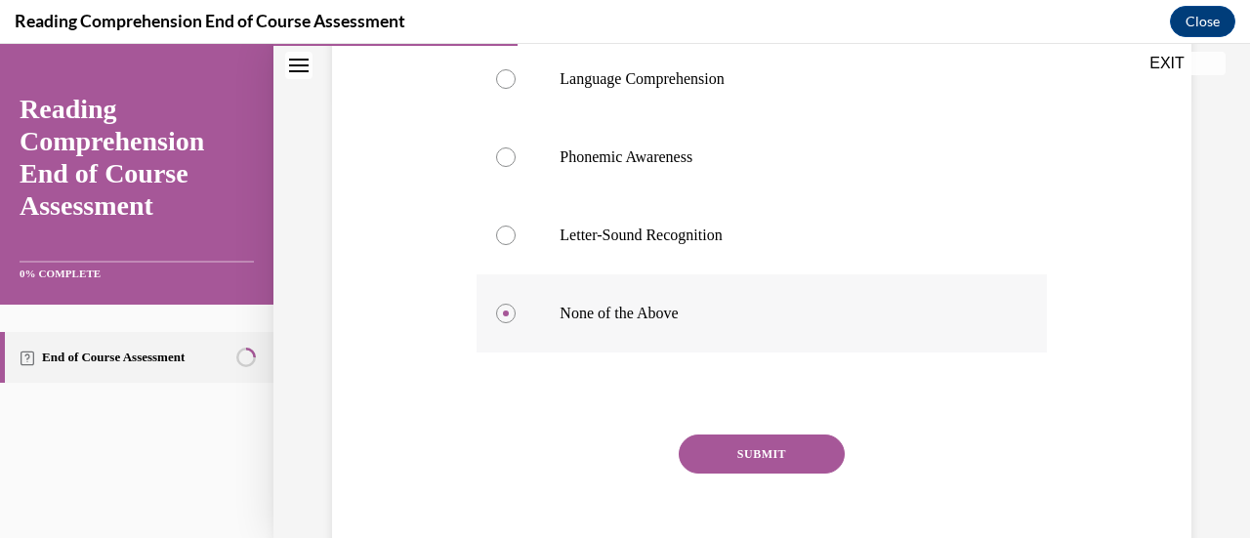
scroll to position [441, 0]
click at [736, 446] on button "SUBMIT" at bounding box center [762, 452] width 166 height 39
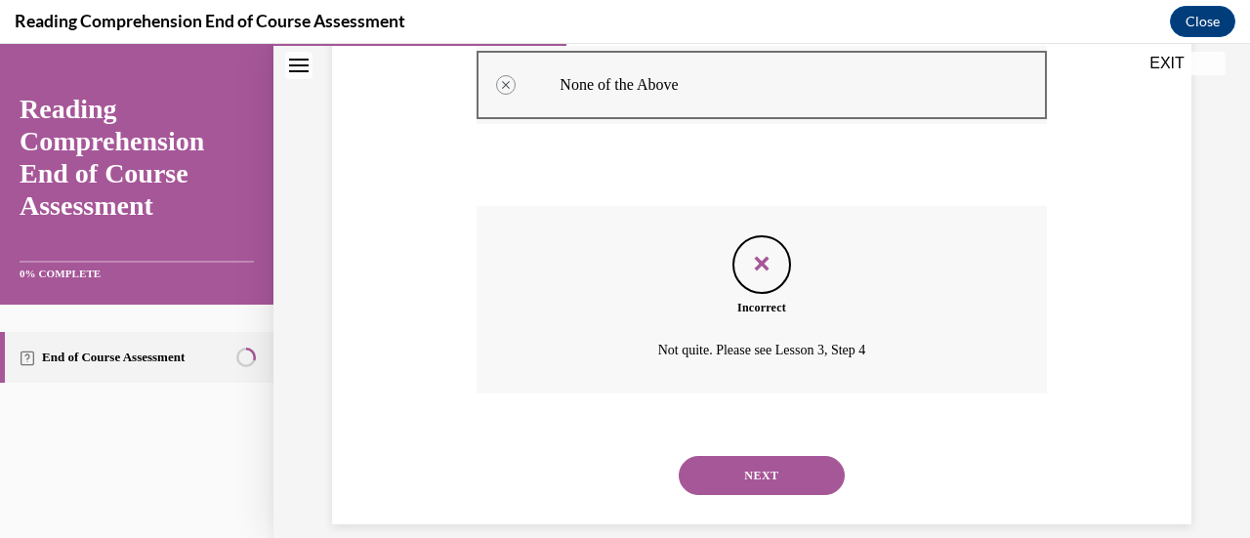
scroll to position [673, 0]
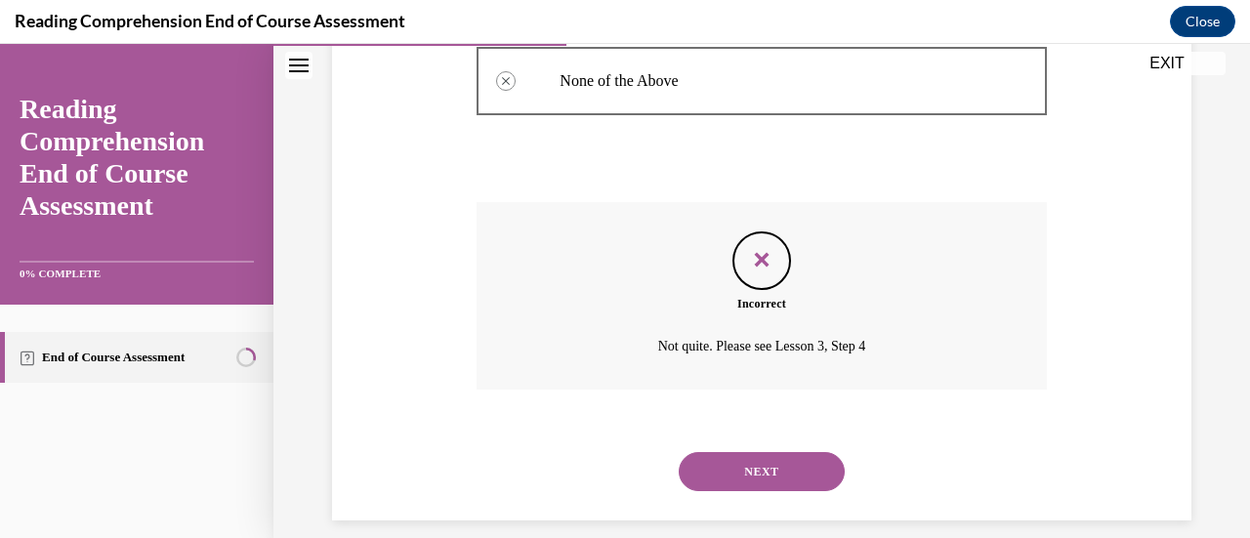
click at [754, 472] on button "NEXT" at bounding box center [762, 471] width 166 height 39
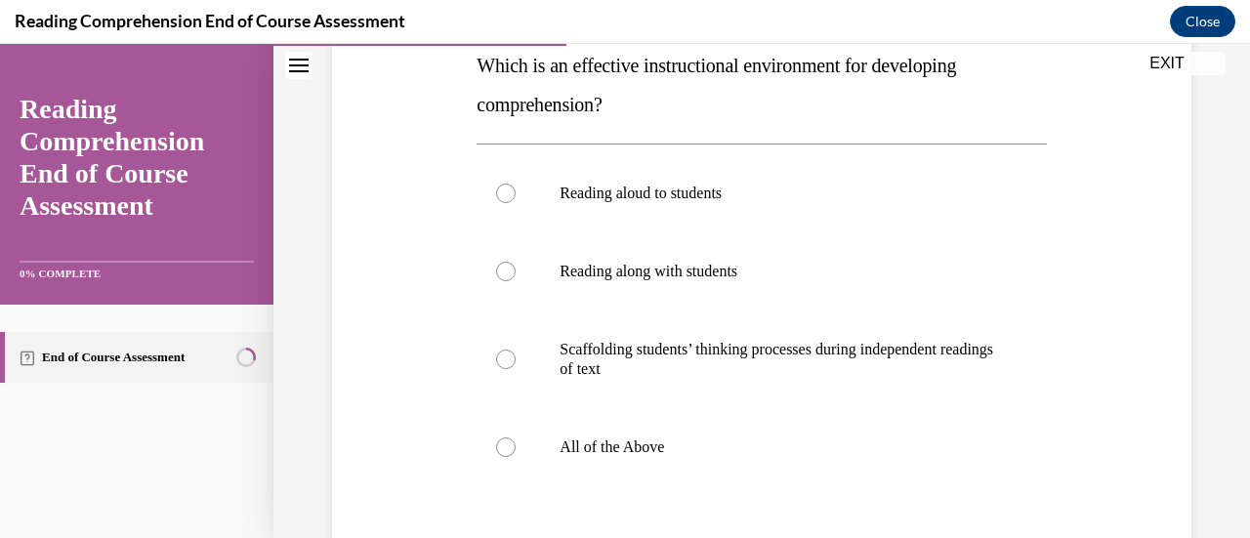
scroll to position [330, 0]
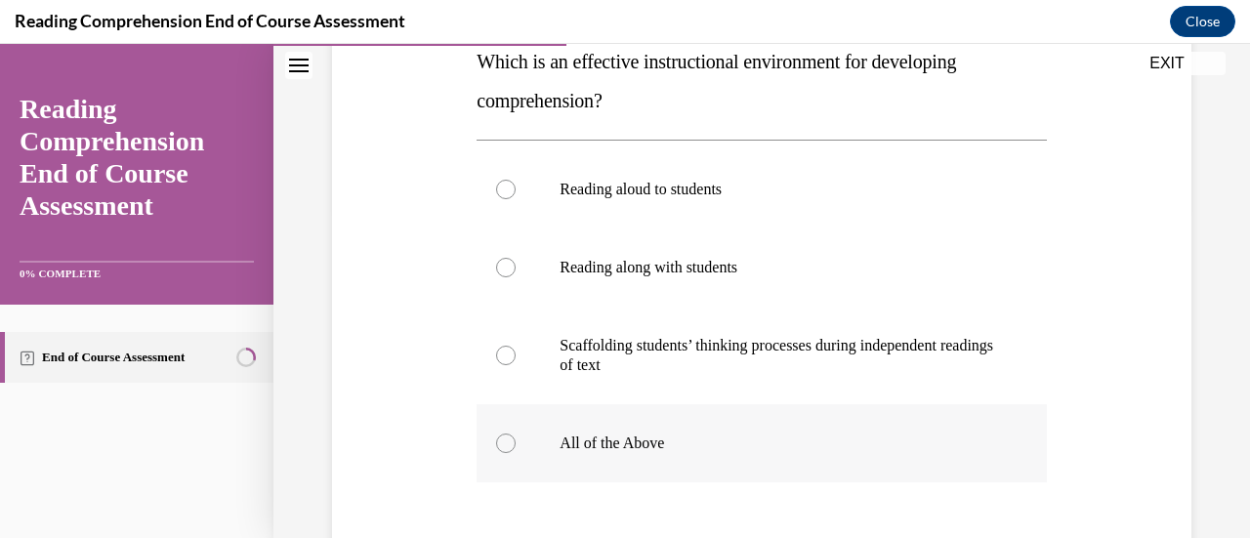
click at [504, 442] on div at bounding box center [506, 443] width 20 height 20
click at [504, 442] on input "All of the Above" at bounding box center [506, 443] width 20 height 20
radio input "true"
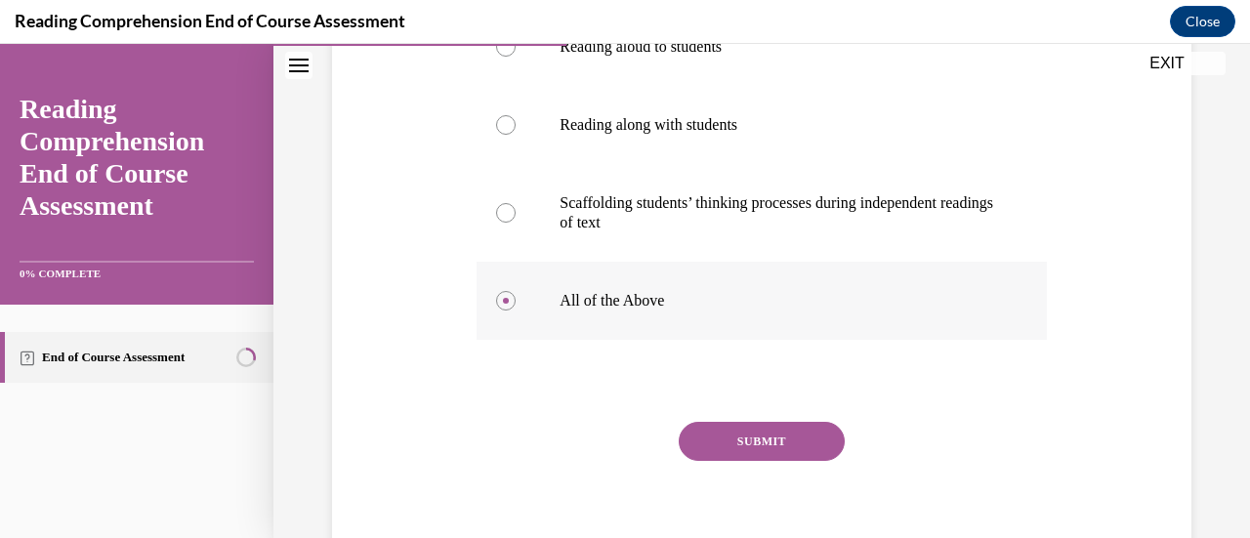
scroll to position [473, 0]
click at [722, 431] on button "SUBMIT" at bounding box center [762, 441] width 166 height 39
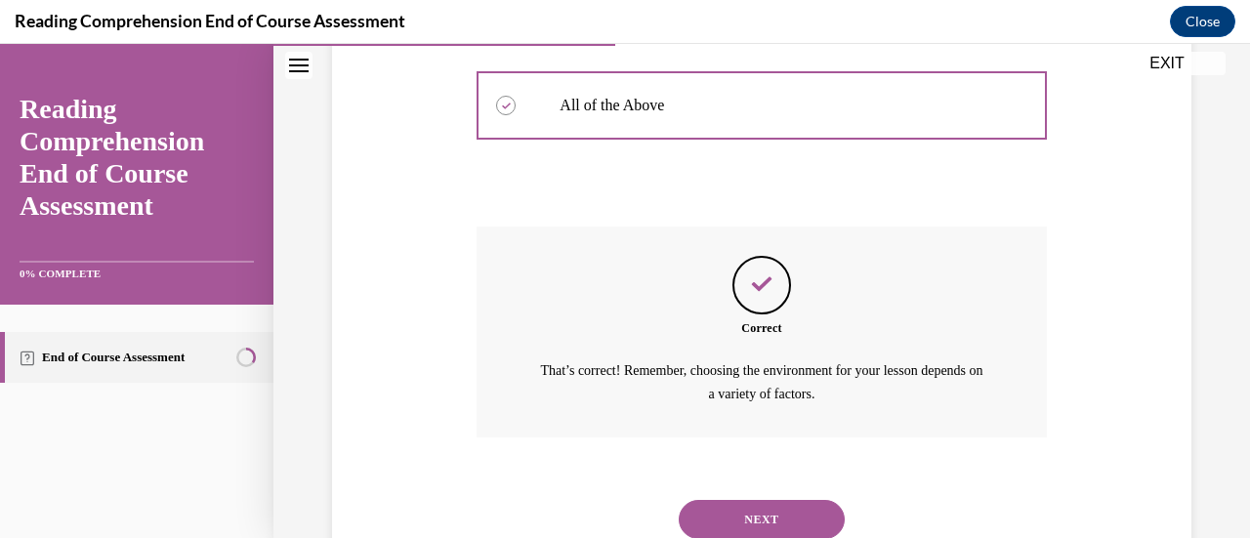
scroll to position [670, 0]
click at [752, 508] on button "NEXT" at bounding box center [762, 517] width 166 height 39
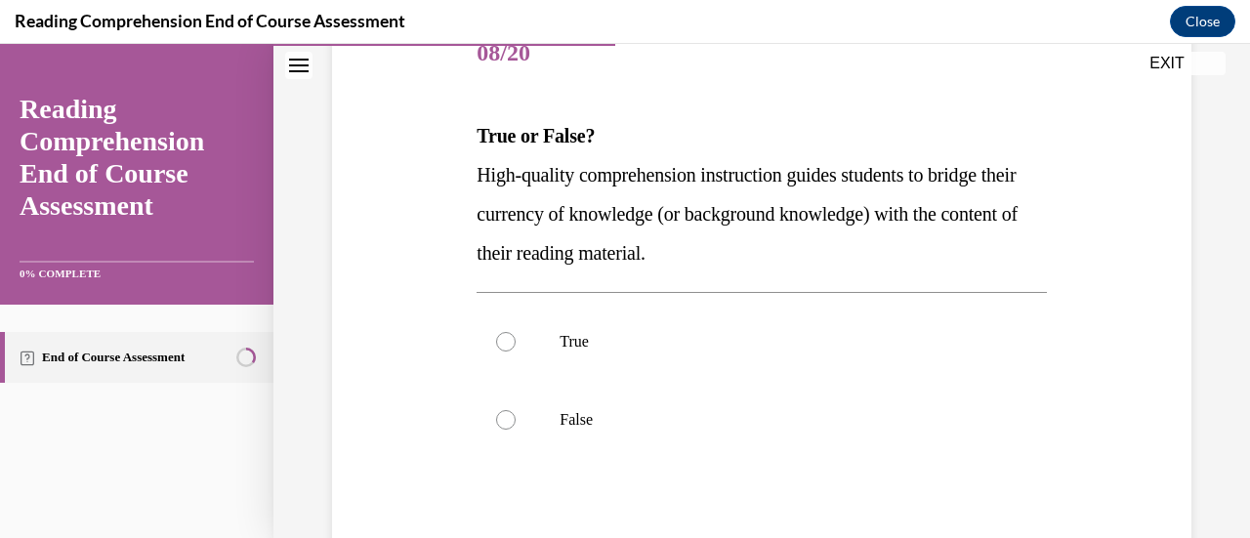
scroll to position [258, 0]
click at [510, 335] on div at bounding box center [506, 340] width 20 height 20
click at [510, 335] on input "True" at bounding box center [506, 340] width 20 height 20
radio input "true"
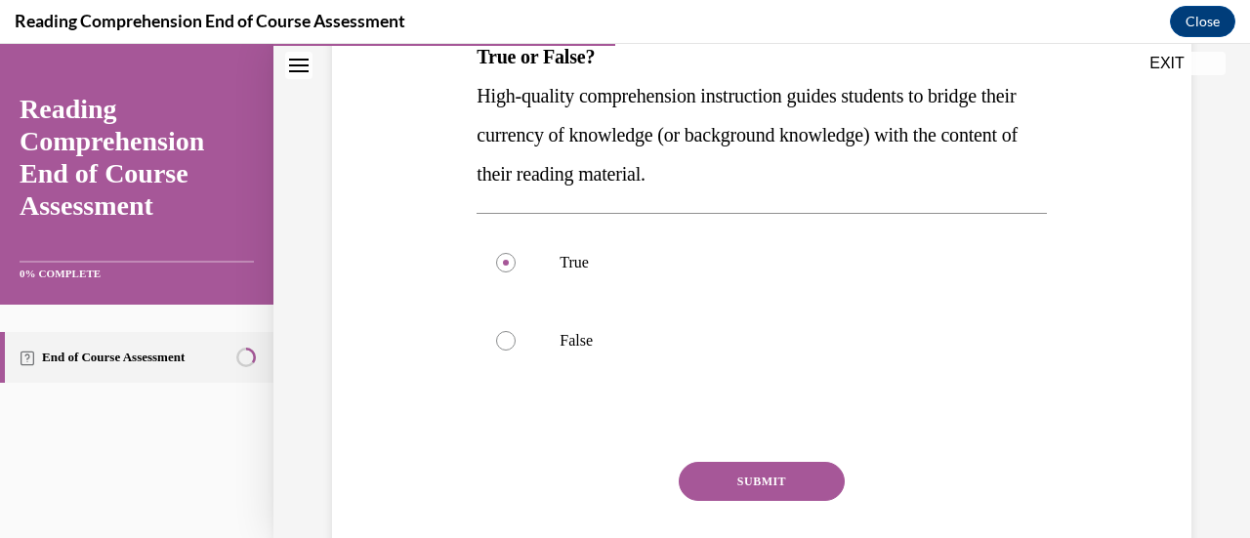
scroll to position [336, 0]
click at [748, 474] on button "SUBMIT" at bounding box center [762, 480] width 166 height 39
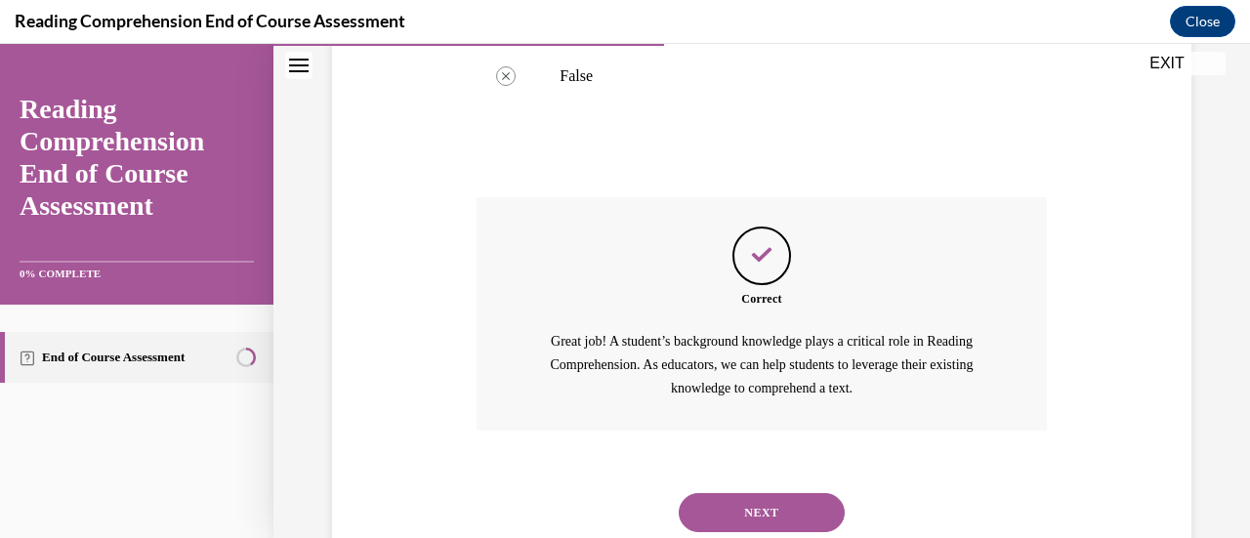
scroll to position [661, 0]
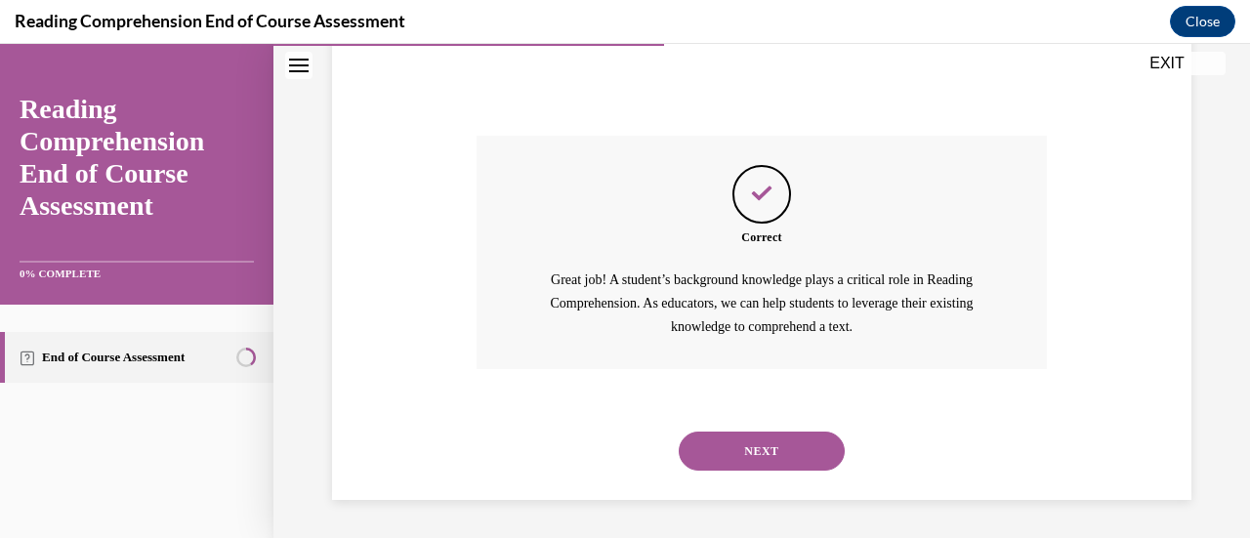
click at [746, 442] on button "NEXT" at bounding box center [762, 451] width 166 height 39
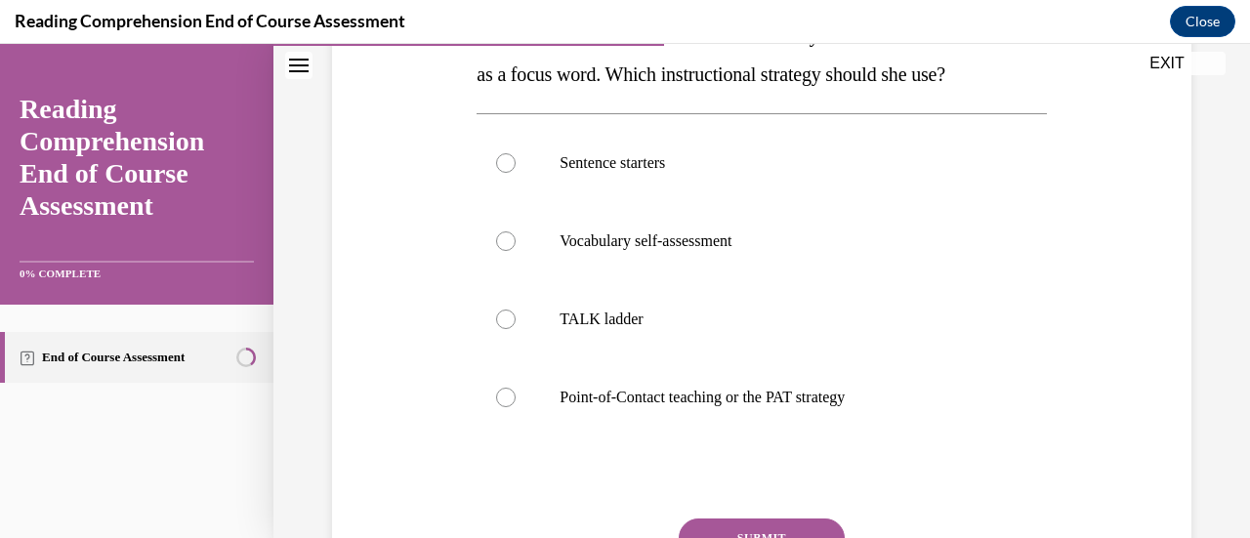
scroll to position [400, 0]
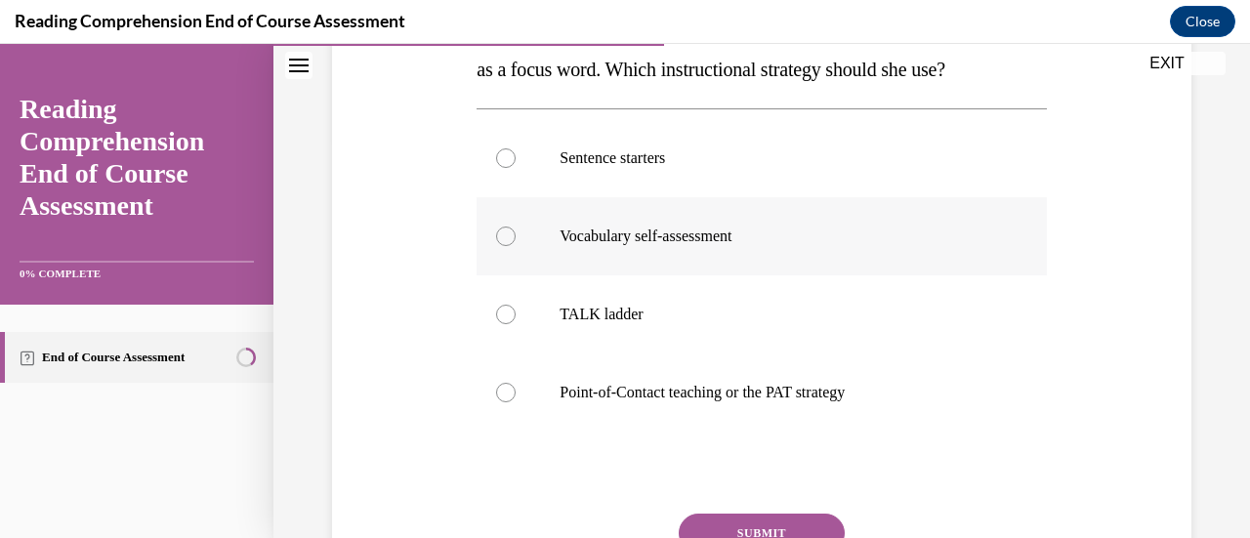
click at [504, 235] on div at bounding box center [506, 236] width 20 height 20
click at [504, 235] on input "Vocabulary self-assessment" at bounding box center [506, 236] width 20 height 20
radio input "true"
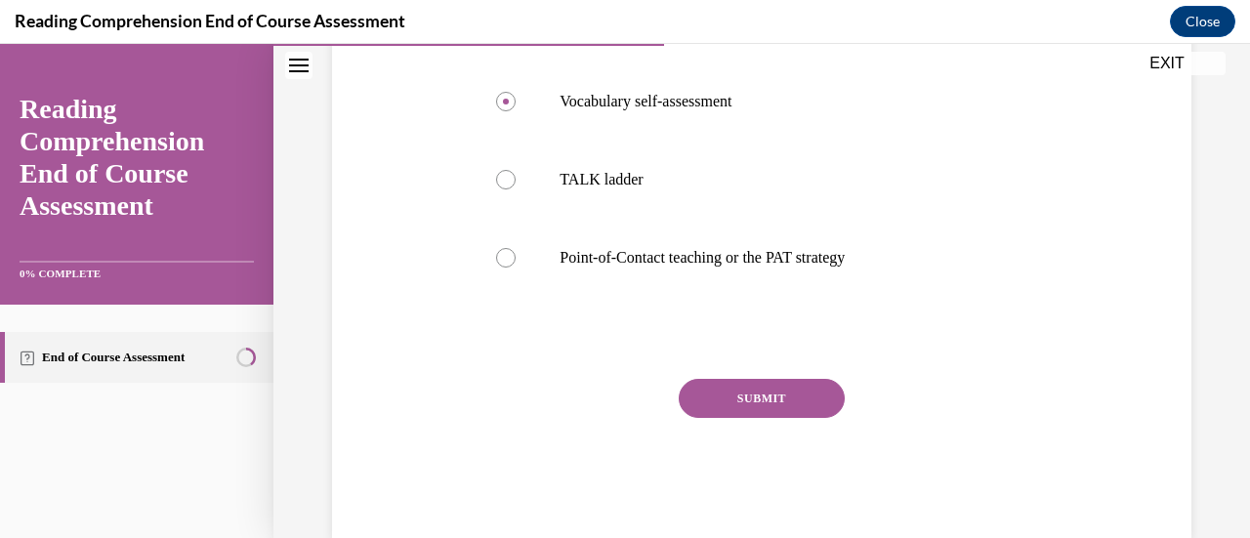
scroll to position [536, 0]
click at [500, 255] on div at bounding box center [506, 257] width 20 height 20
click at [500, 255] on input "Point-of-Contact teaching or the PAT strategy" at bounding box center [506, 257] width 20 height 20
radio input "true"
click at [739, 393] on button "SUBMIT" at bounding box center [762, 397] width 166 height 39
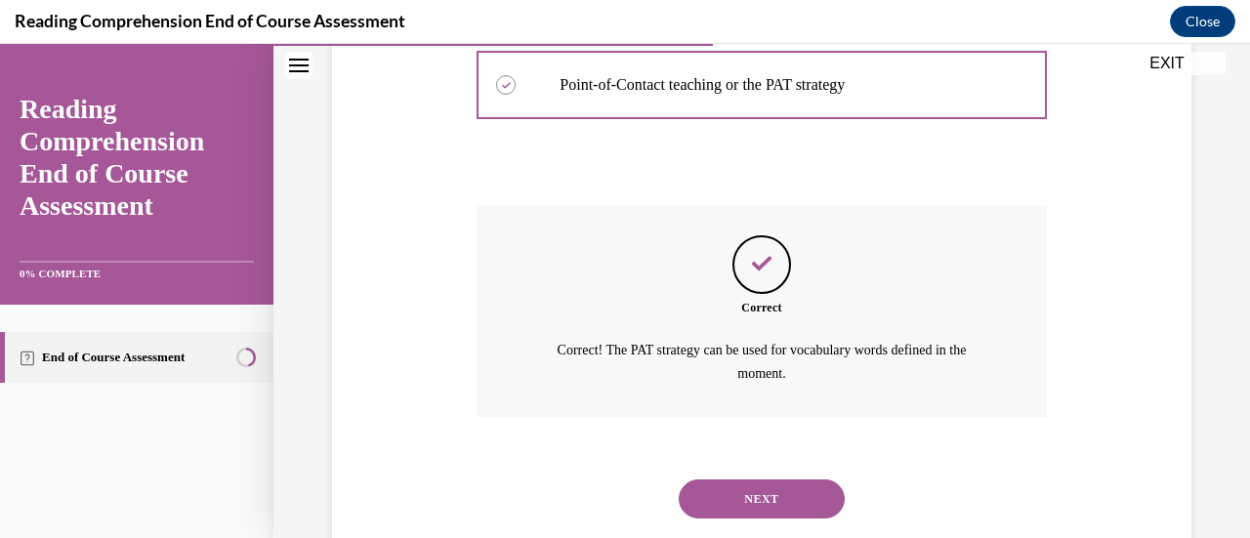
scroll to position [755, 0]
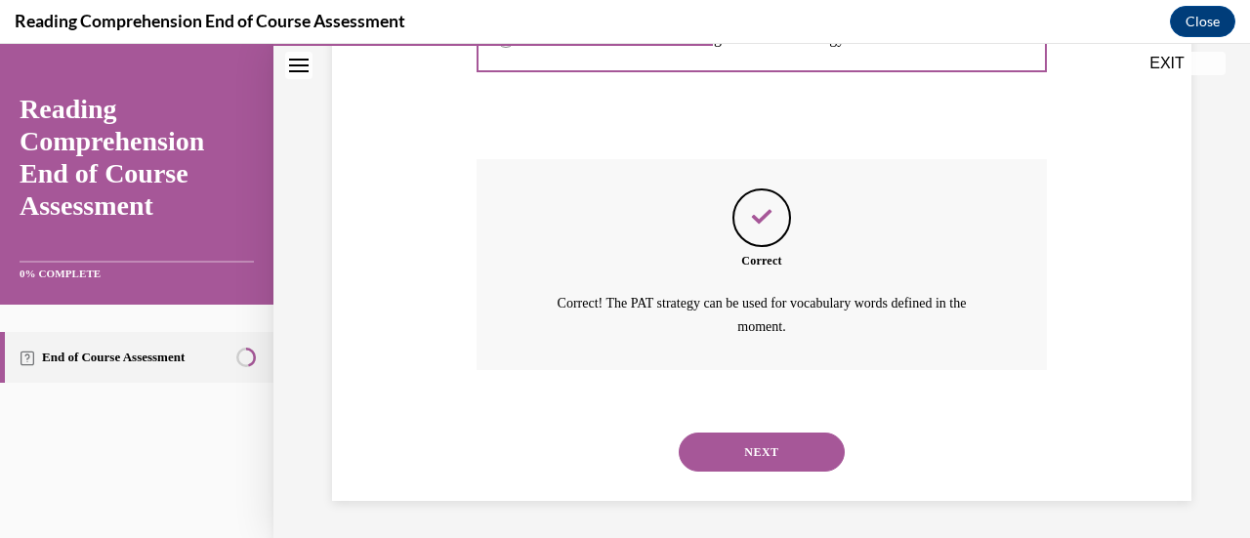
click at [748, 449] on button "NEXT" at bounding box center [762, 451] width 166 height 39
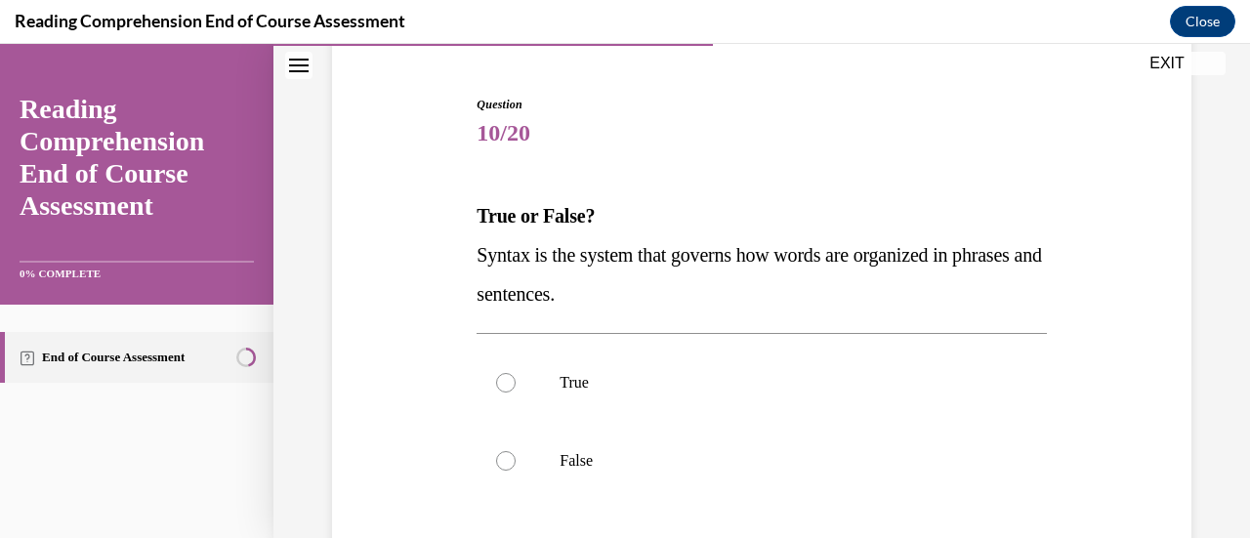
scroll to position [178, 0]
click at [500, 381] on div at bounding box center [506, 381] width 20 height 20
click at [500, 381] on input "True" at bounding box center [506, 381] width 20 height 20
radio input "true"
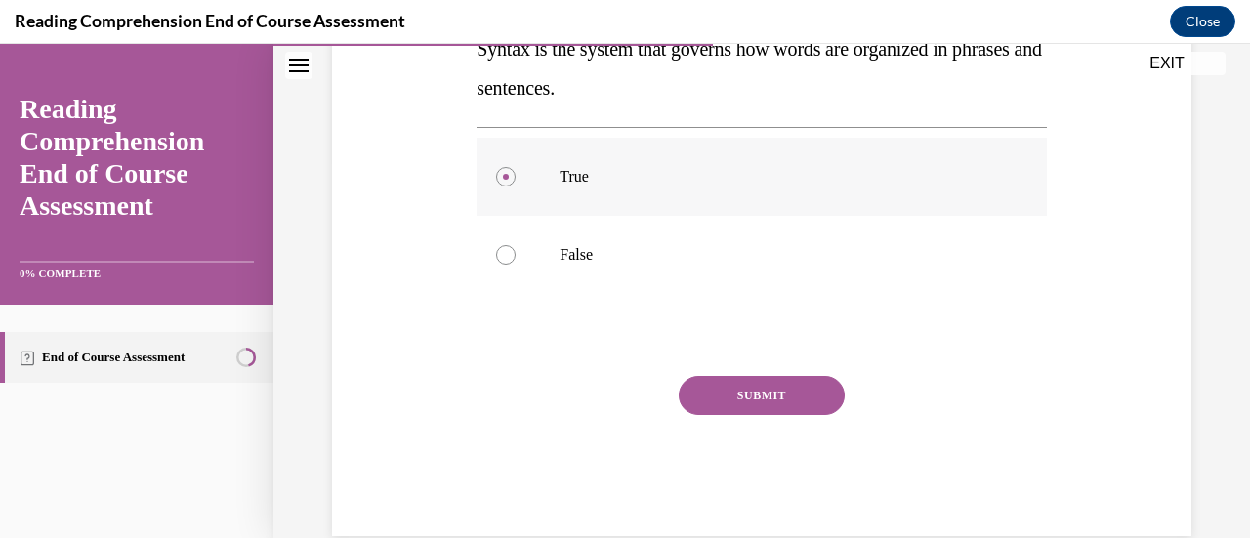
scroll to position [383, 0]
click at [730, 392] on button "SUBMIT" at bounding box center [762, 394] width 166 height 39
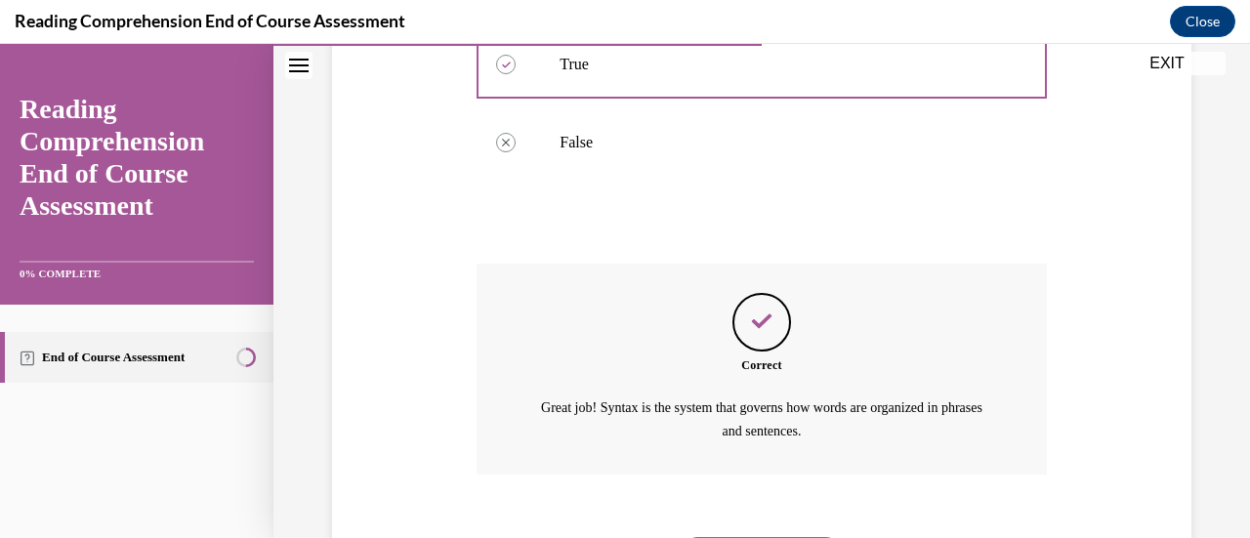
scroll to position [598, 0]
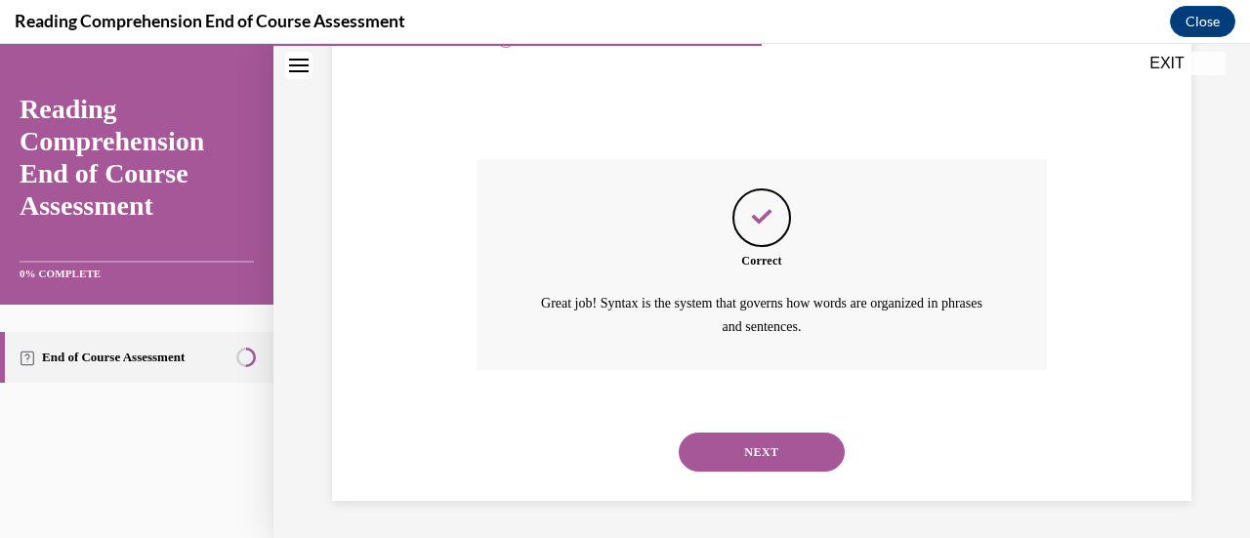
click at [745, 450] on button "NEXT" at bounding box center [762, 451] width 166 height 39
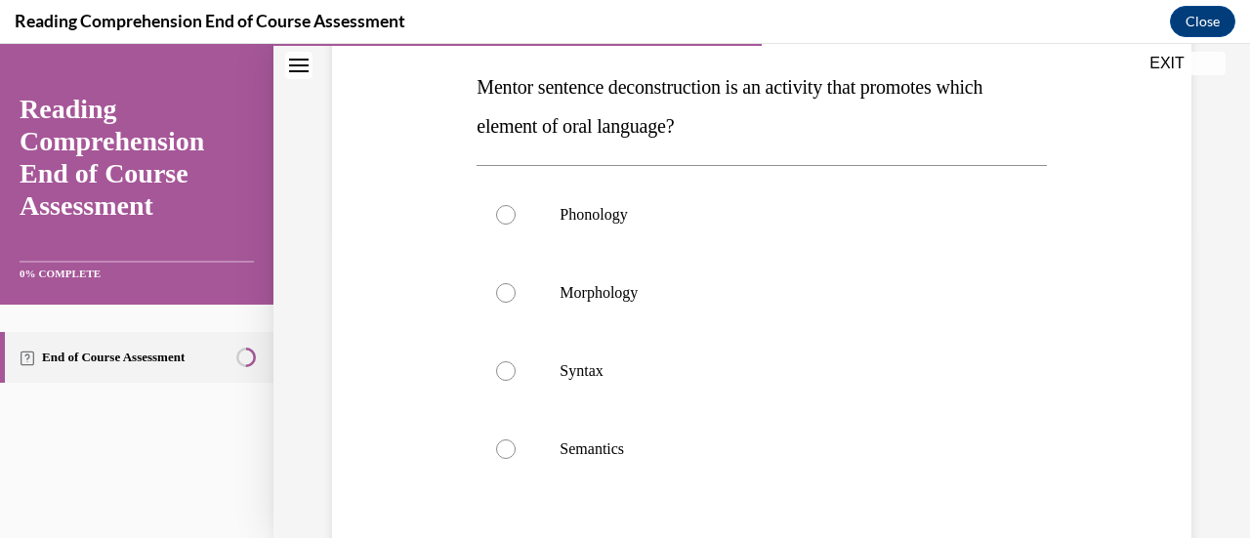
scroll to position [306, 0]
click at [501, 370] on div at bounding box center [506, 370] width 20 height 20
click at [501, 370] on input "Syntax" at bounding box center [506, 370] width 20 height 20
radio input "true"
click at [409, 233] on div "Question 11/20 Mentor sentence deconstruction is an activity that promotes whic…" at bounding box center [761, 318] width 869 height 822
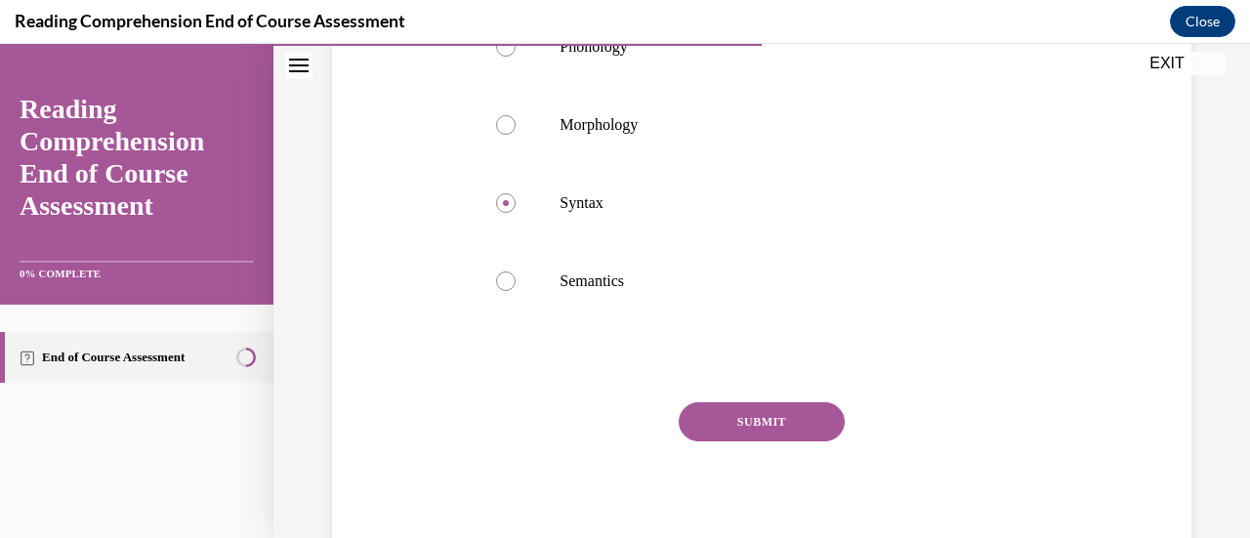
scroll to position [517, 0]
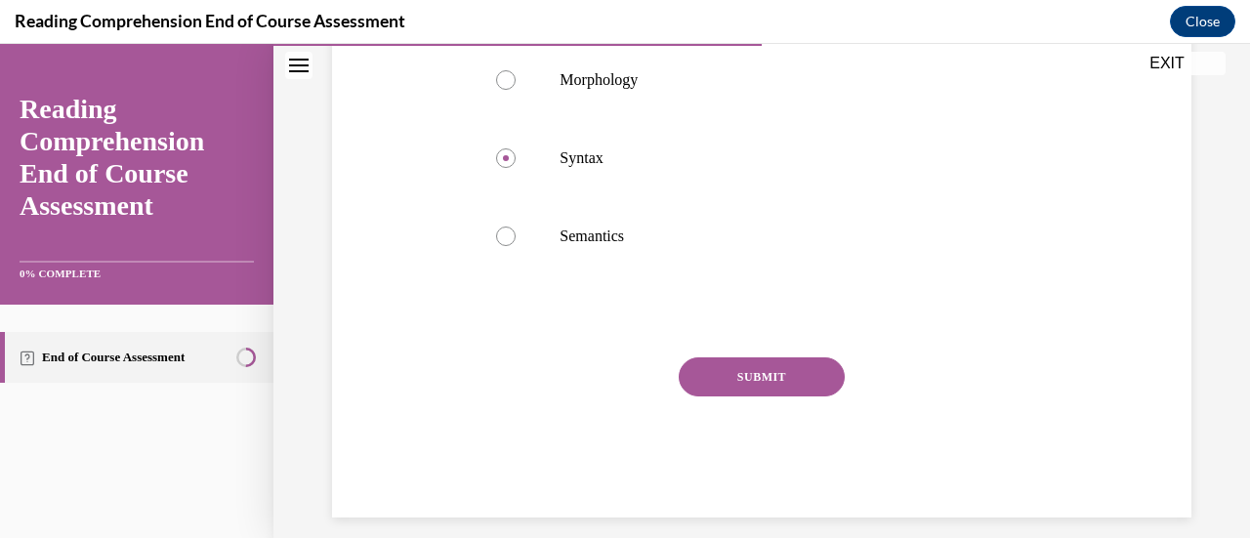
click at [740, 374] on button "SUBMIT" at bounding box center [762, 376] width 166 height 39
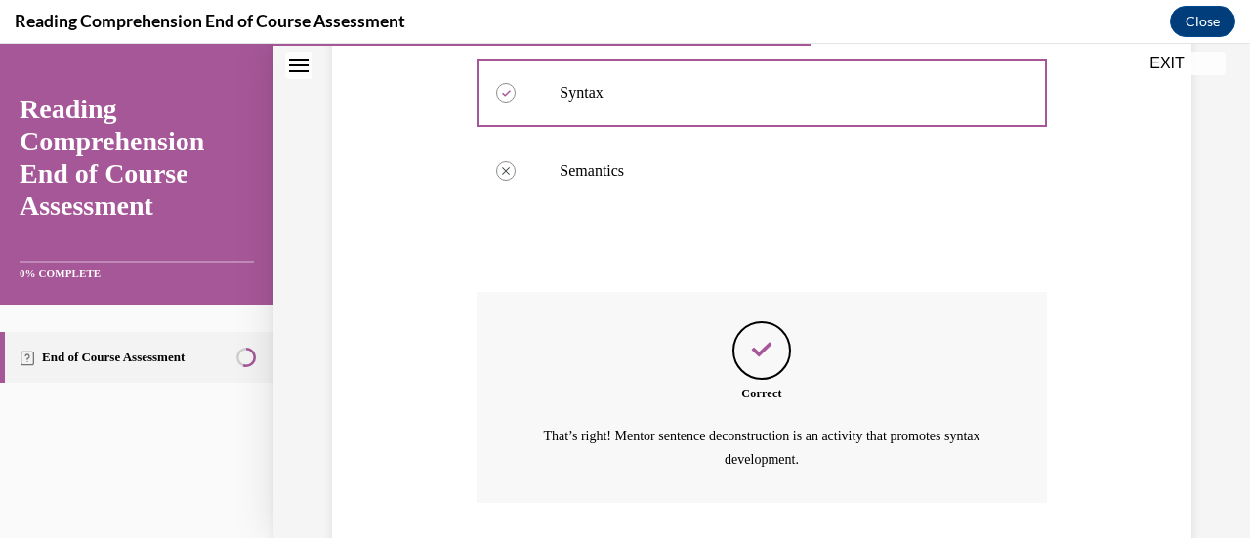
scroll to position [716, 0]
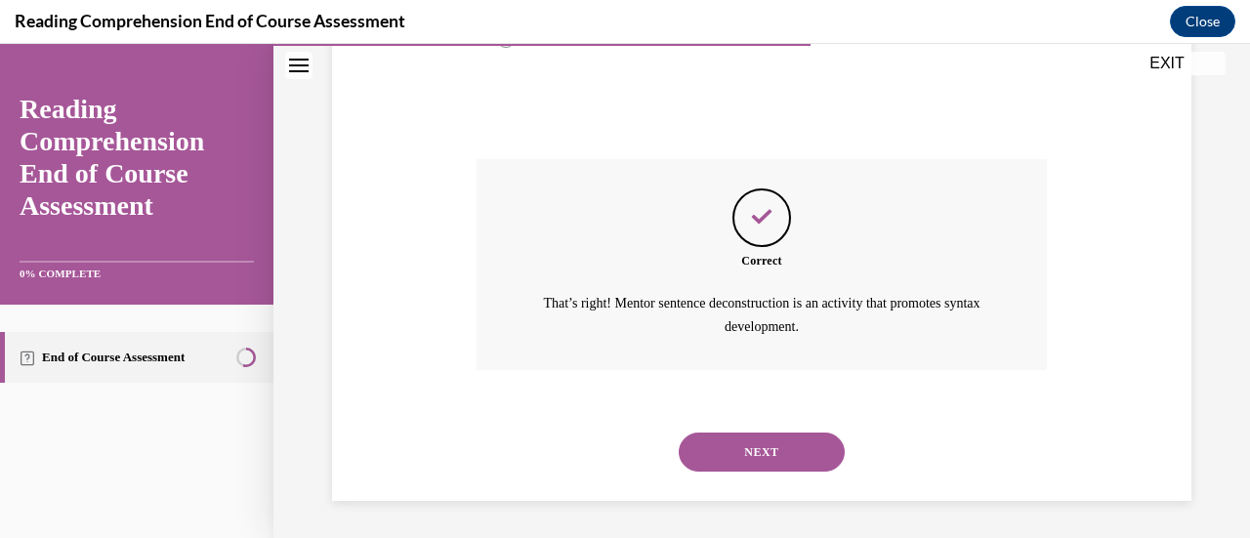
click at [744, 450] on button "NEXT" at bounding box center [762, 451] width 166 height 39
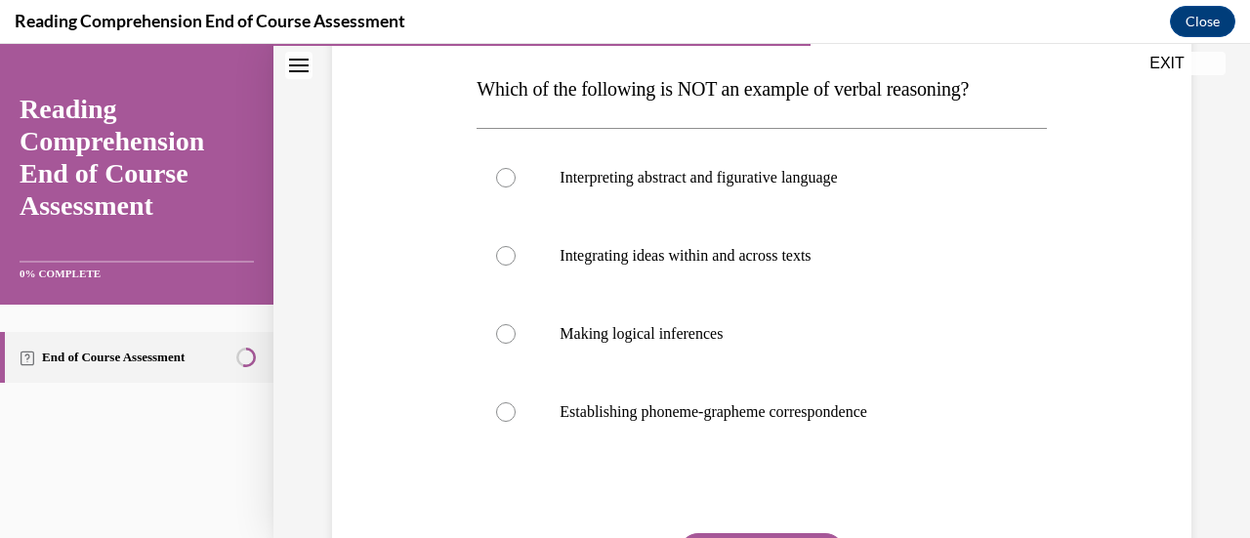
scroll to position [307, 0]
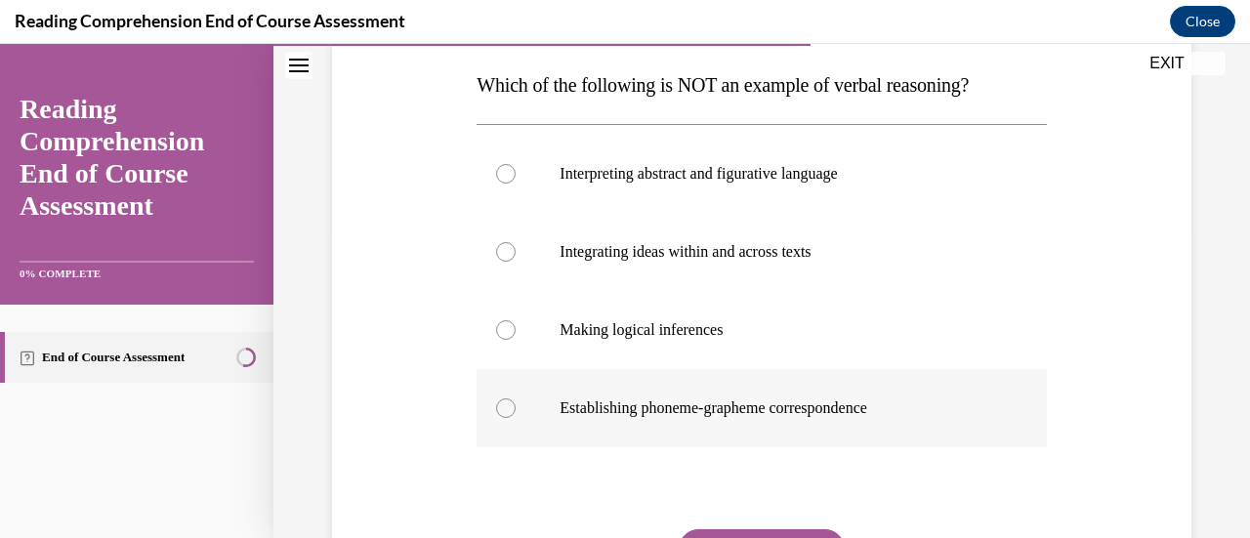
click at [502, 409] on div at bounding box center [506, 408] width 20 height 20
click at [502, 409] on input "Establishing phoneme-grapheme correspondence" at bounding box center [506, 408] width 20 height 20
radio input "true"
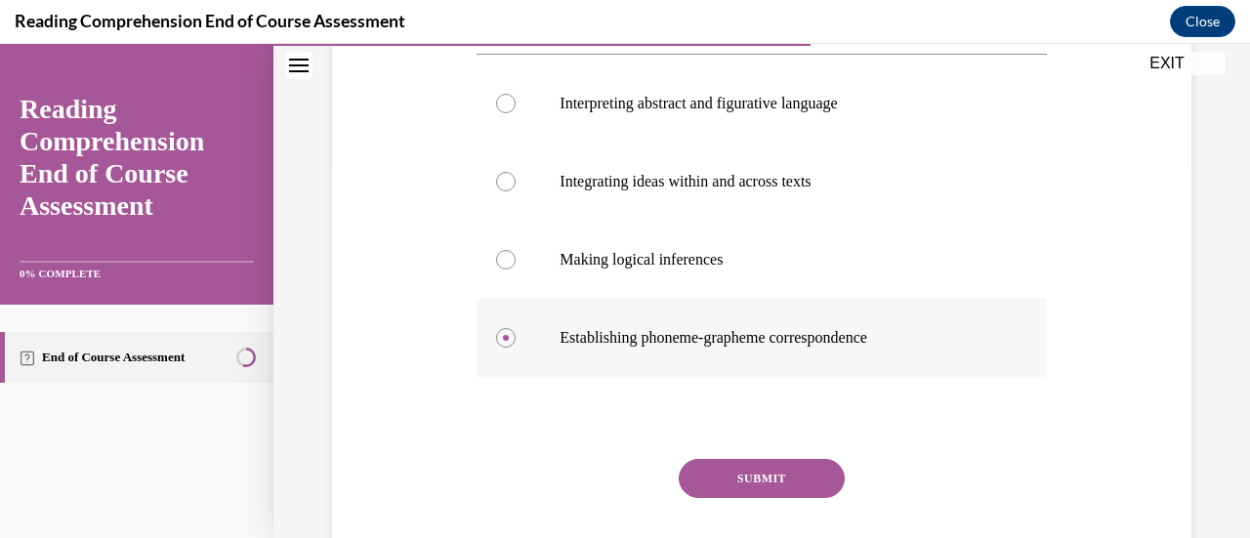
scroll to position [383, 0]
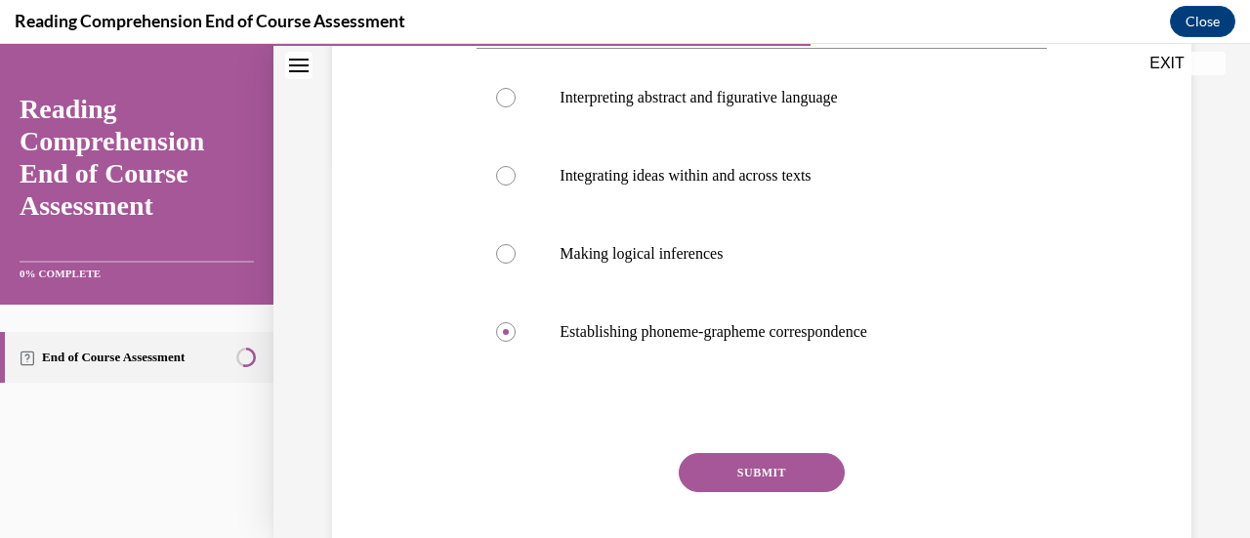
click at [752, 466] on button "SUBMIT" at bounding box center [762, 472] width 166 height 39
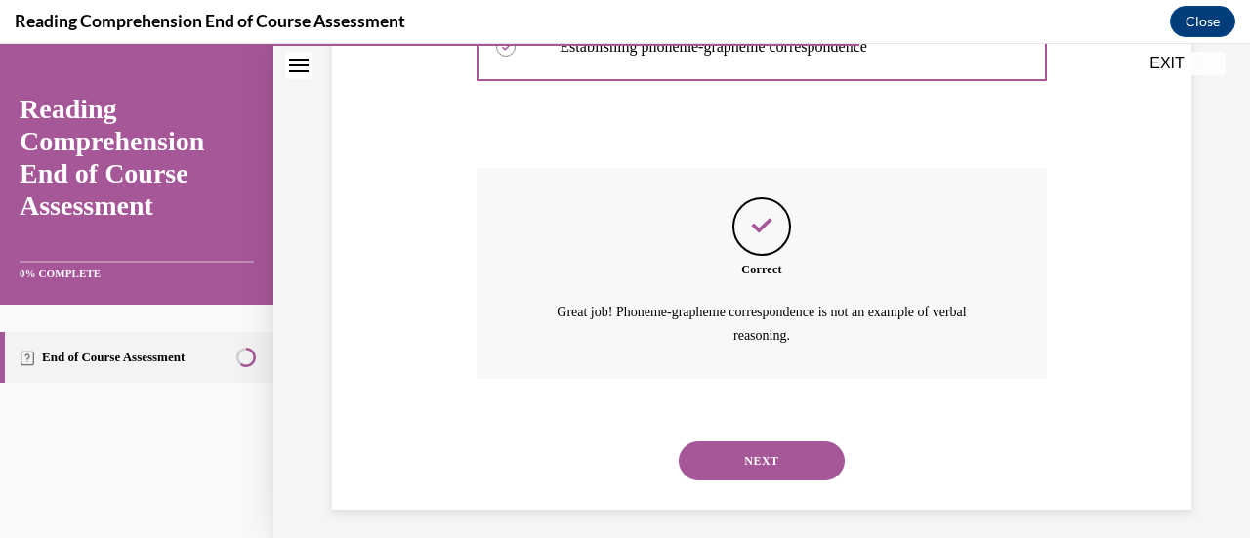
scroll to position [677, 0]
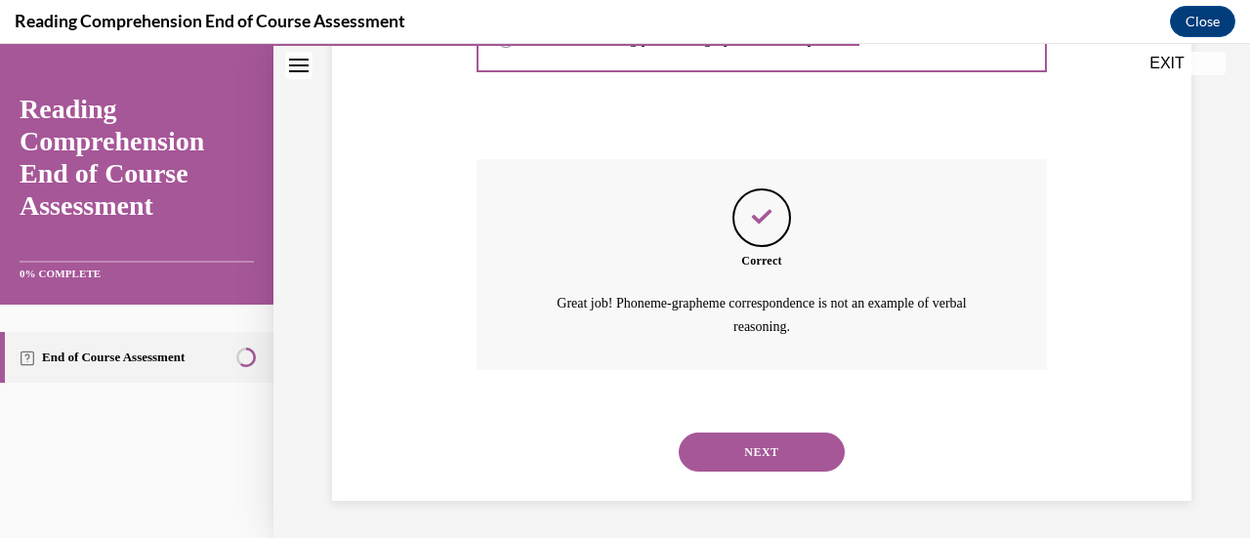
click at [749, 448] on button "NEXT" at bounding box center [762, 451] width 166 height 39
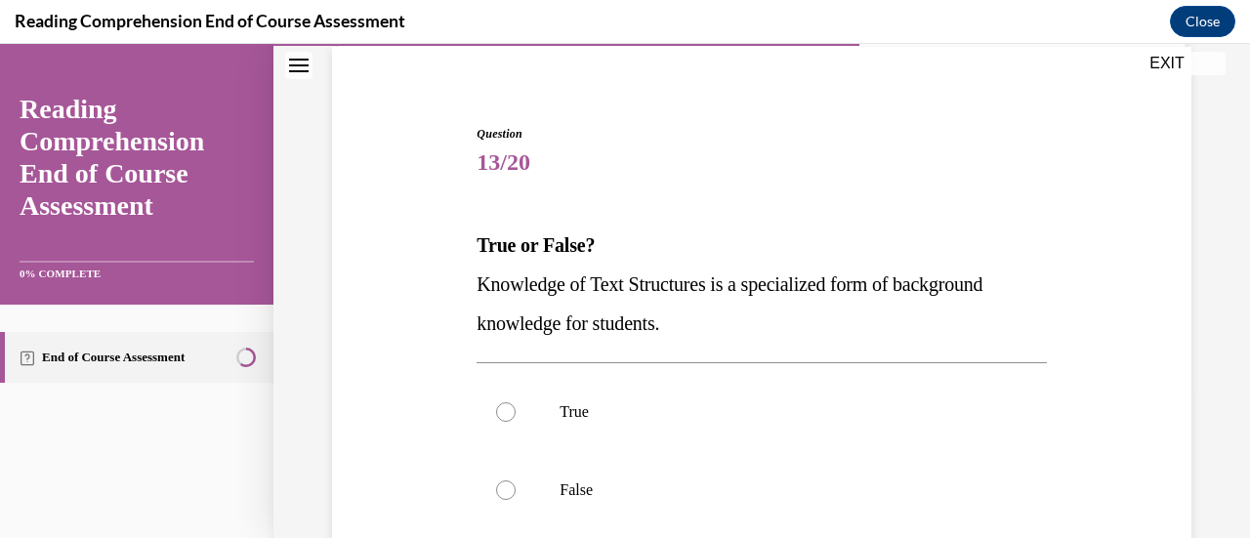
scroll to position [170, 0]
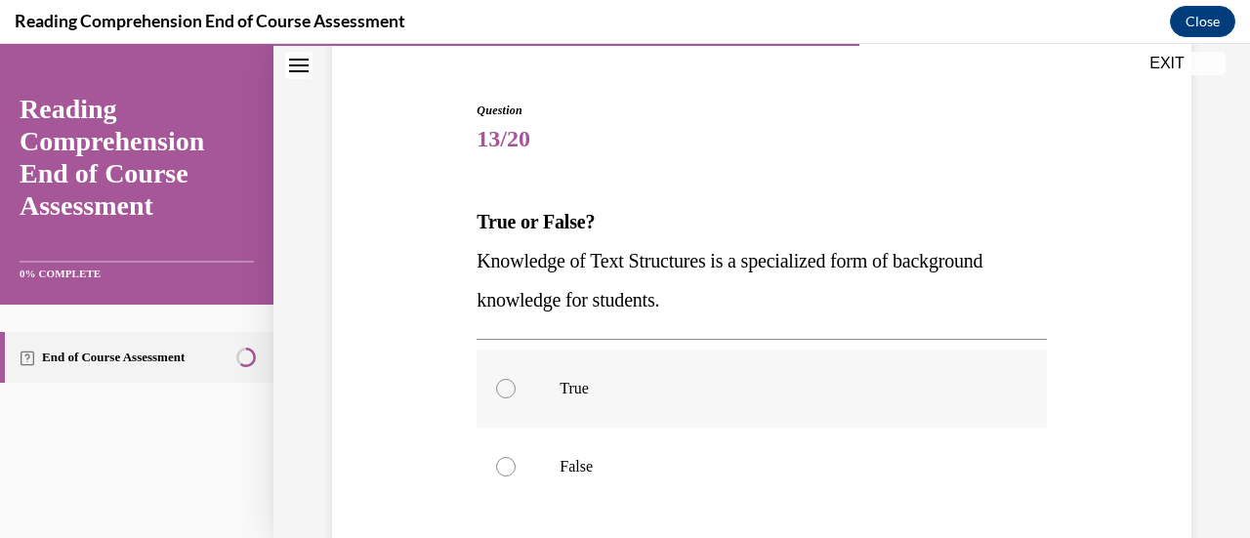
click at [502, 385] on div at bounding box center [506, 389] width 20 height 20
click at [502, 385] on input "True" at bounding box center [506, 389] width 20 height 20
radio input "true"
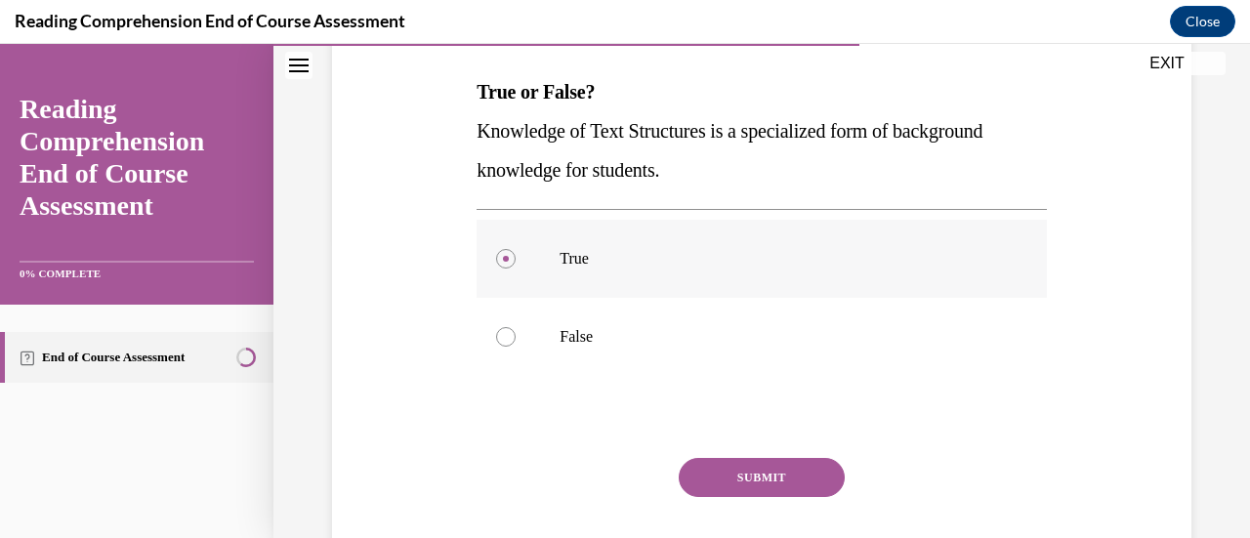
scroll to position [301, 0]
click at [729, 480] on button "SUBMIT" at bounding box center [762, 476] width 166 height 39
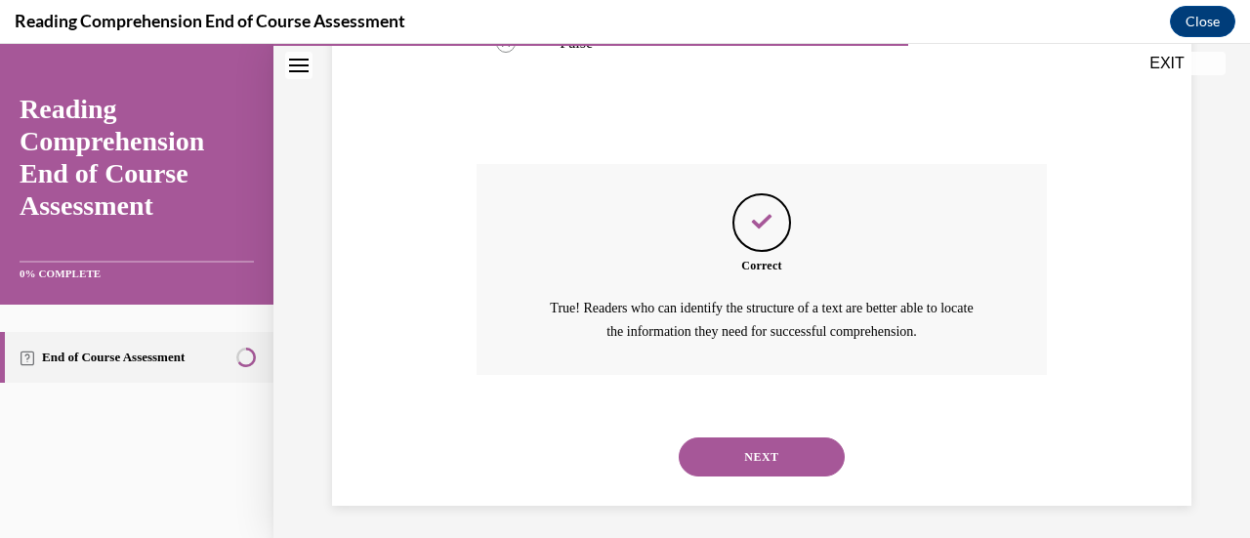
scroll to position [598, 0]
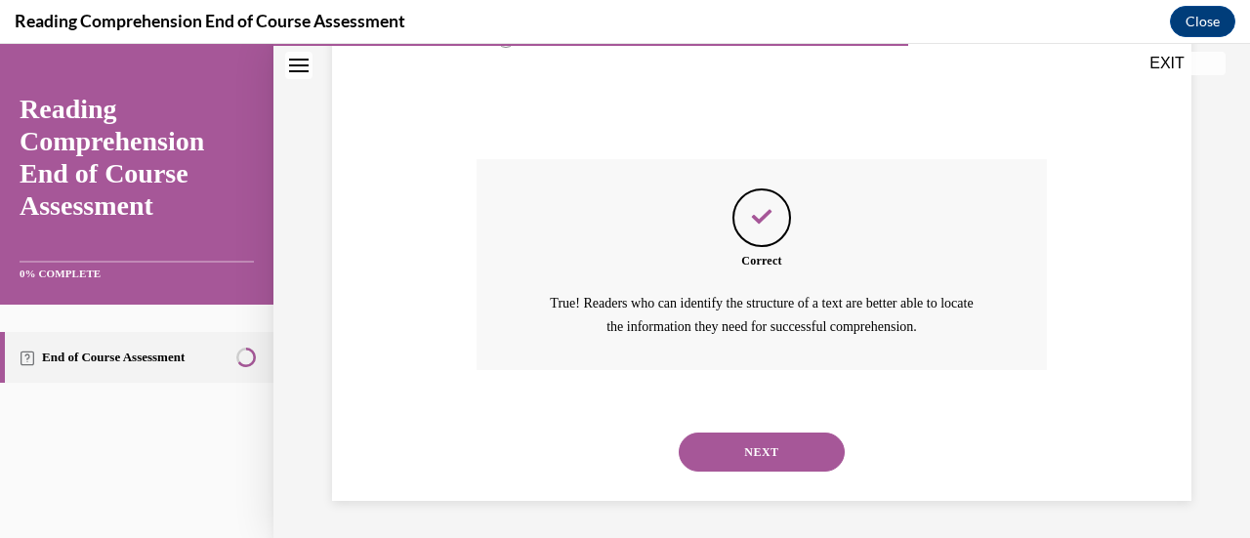
click at [749, 452] on button "NEXT" at bounding box center [762, 451] width 166 height 39
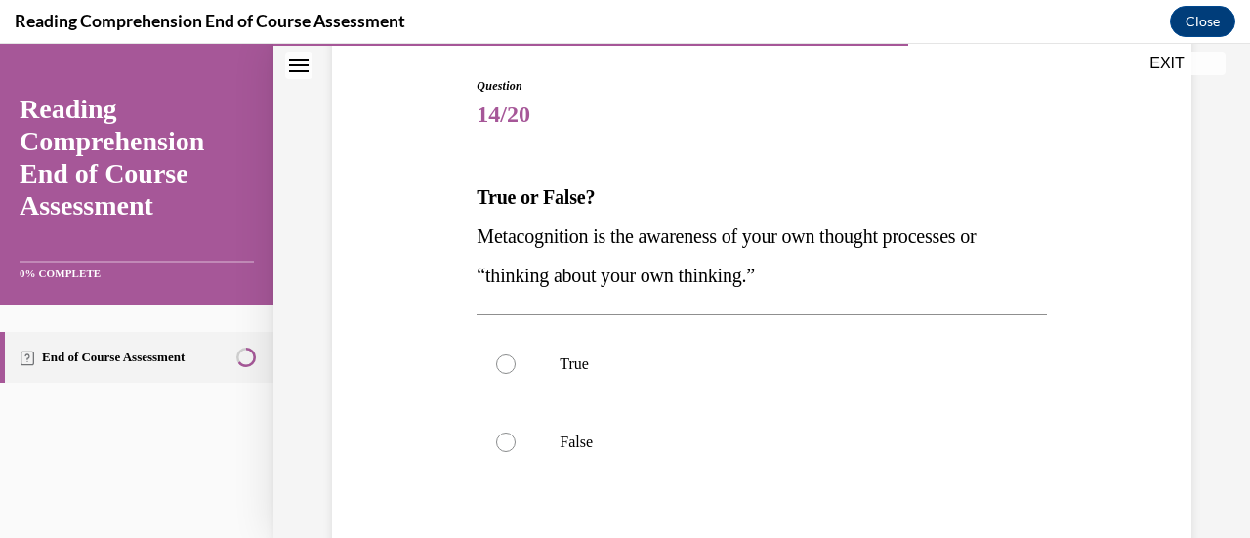
scroll to position [202, 0]
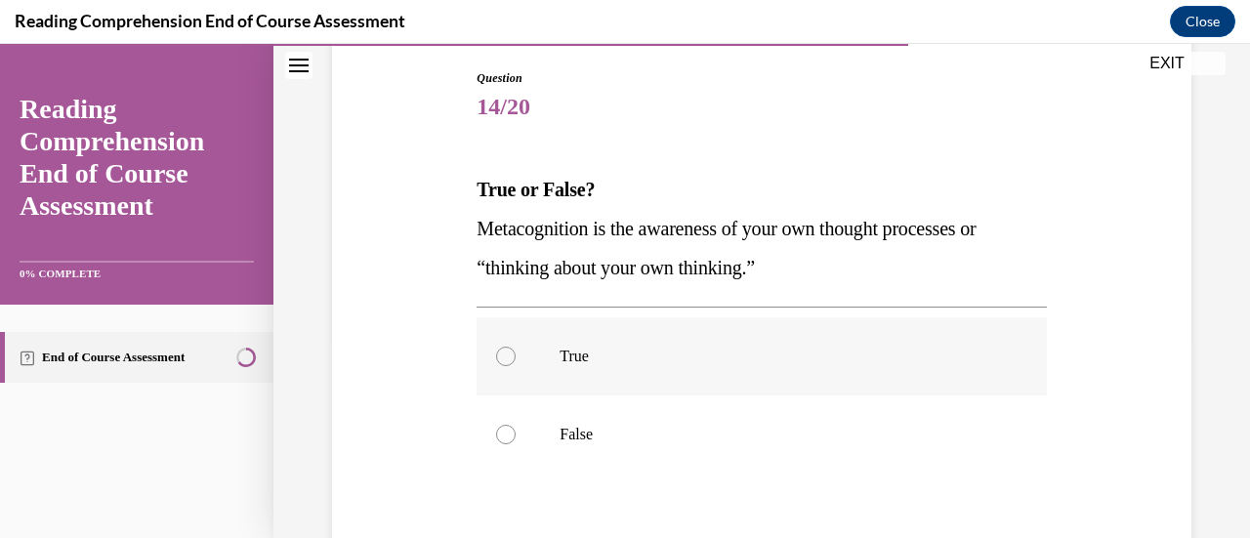
click at [504, 356] on div at bounding box center [506, 357] width 20 height 20
click at [504, 356] on input "True" at bounding box center [506, 357] width 20 height 20
radio input "true"
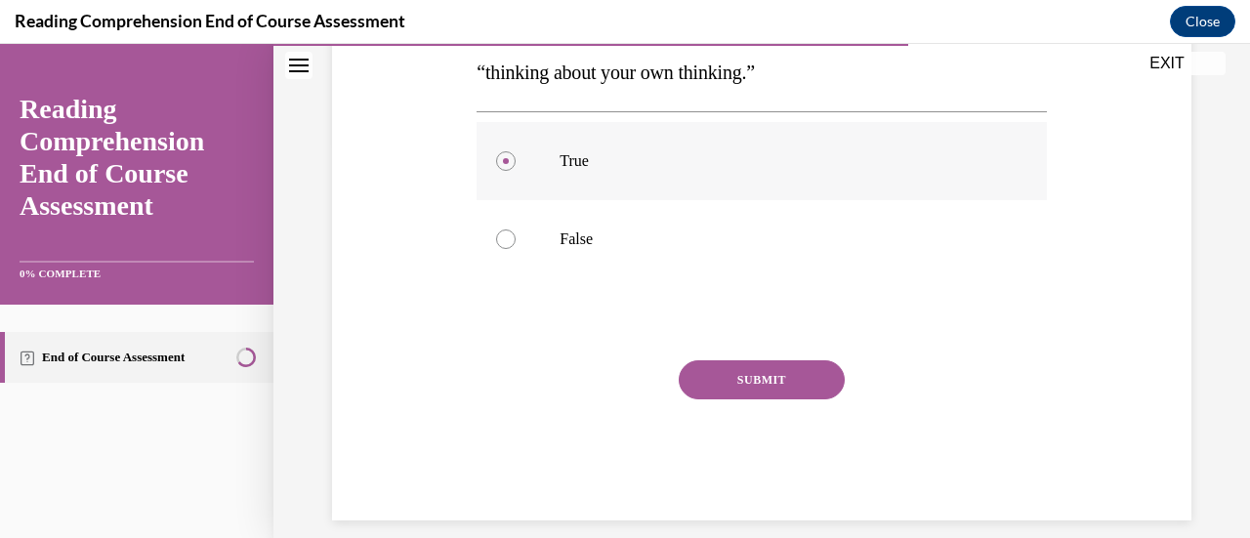
scroll to position [413, 0]
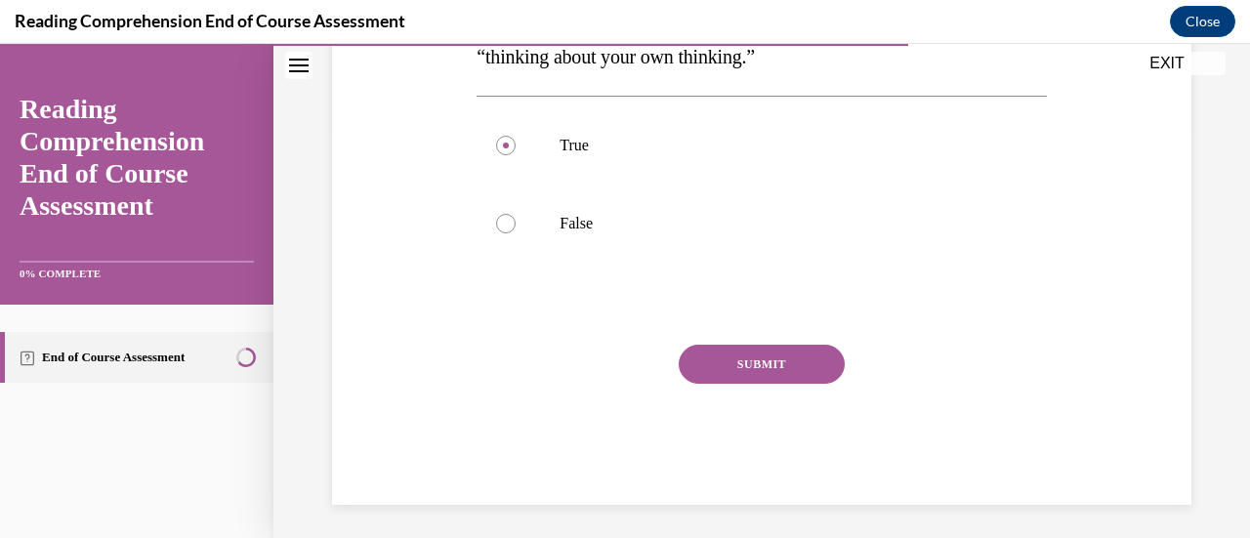
click at [735, 368] on button "SUBMIT" at bounding box center [762, 364] width 166 height 39
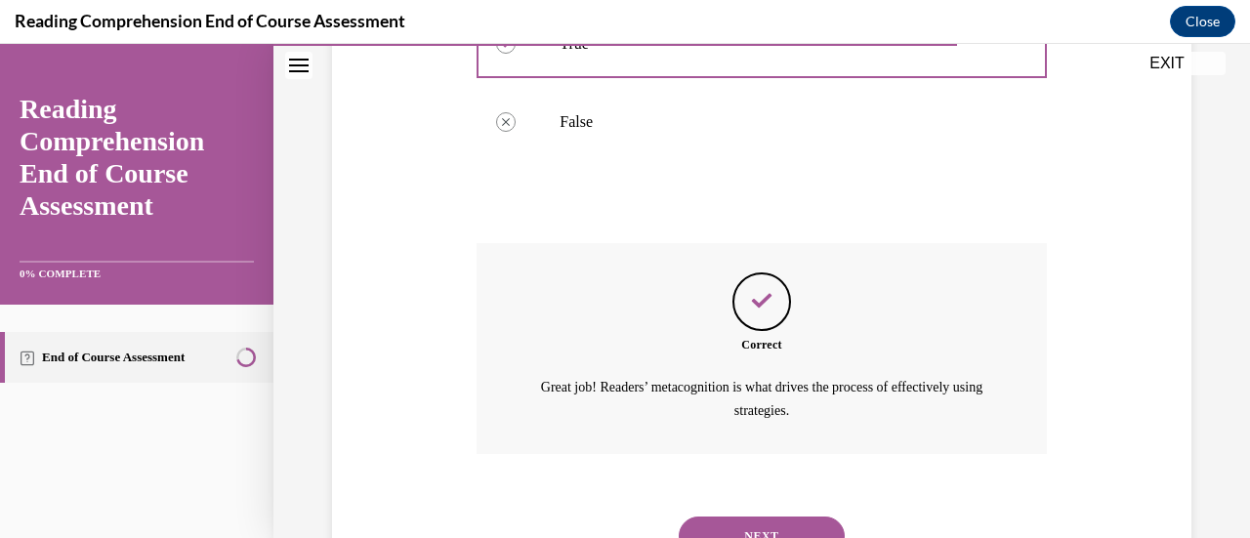
scroll to position [516, 0]
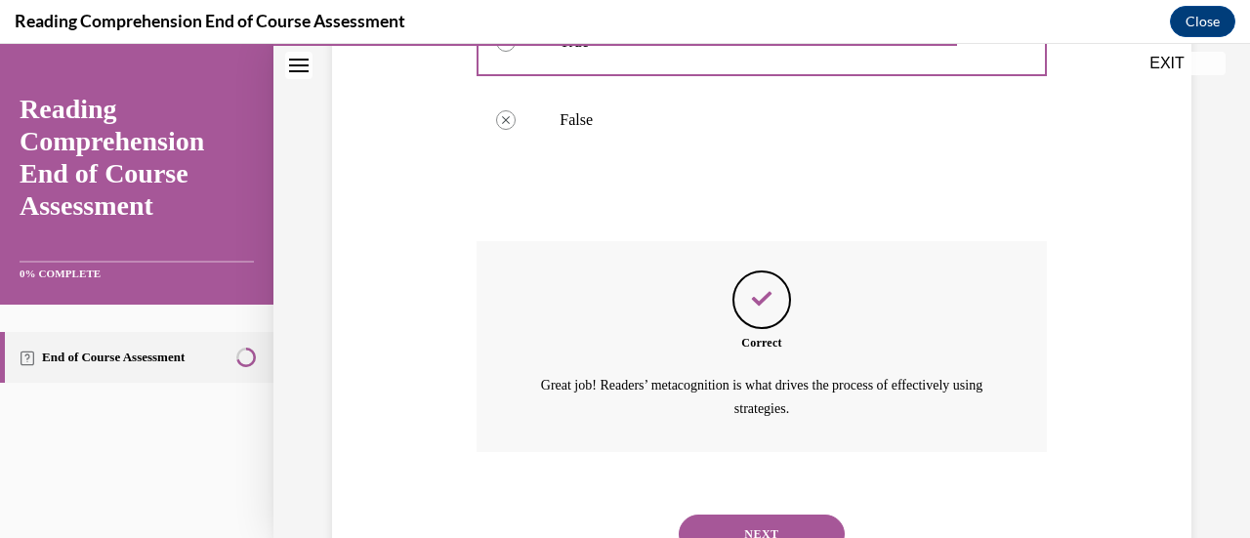
click at [735, 368] on div "Correct Great job! Readers’ metacognition is what drives the process of effecti…" at bounding box center [760, 346] width 569 height 211
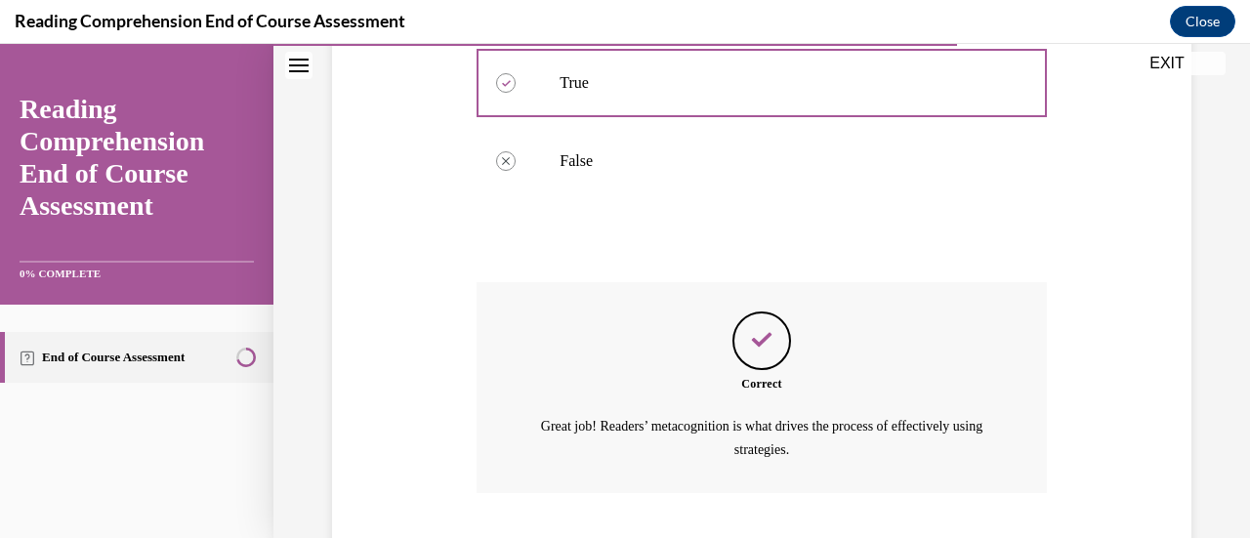
scroll to position [598, 0]
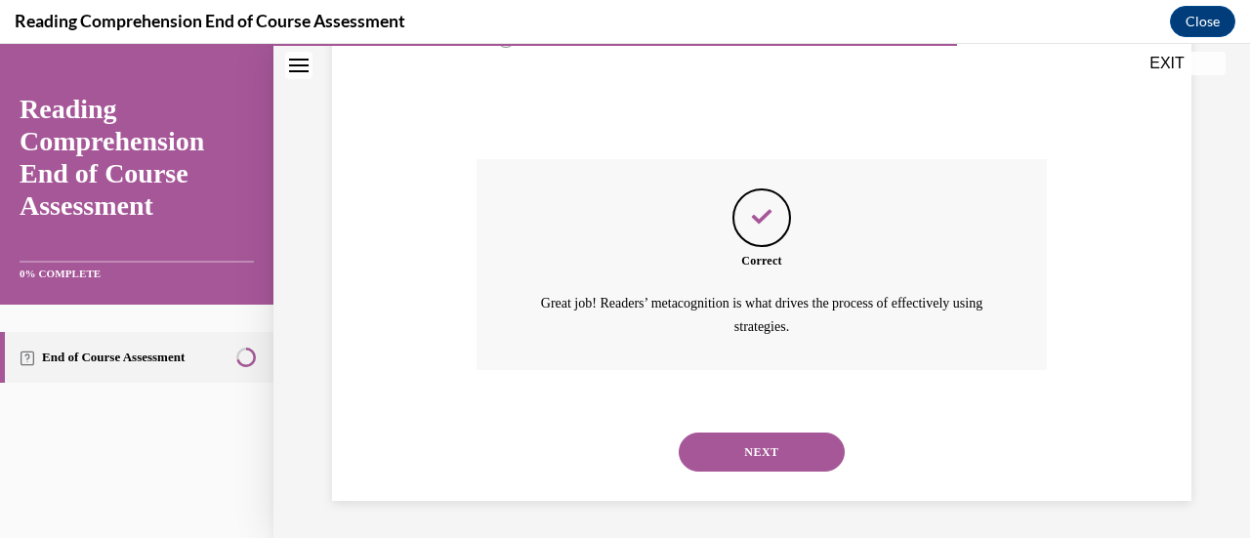
click at [748, 445] on button "NEXT" at bounding box center [762, 451] width 166 height 39
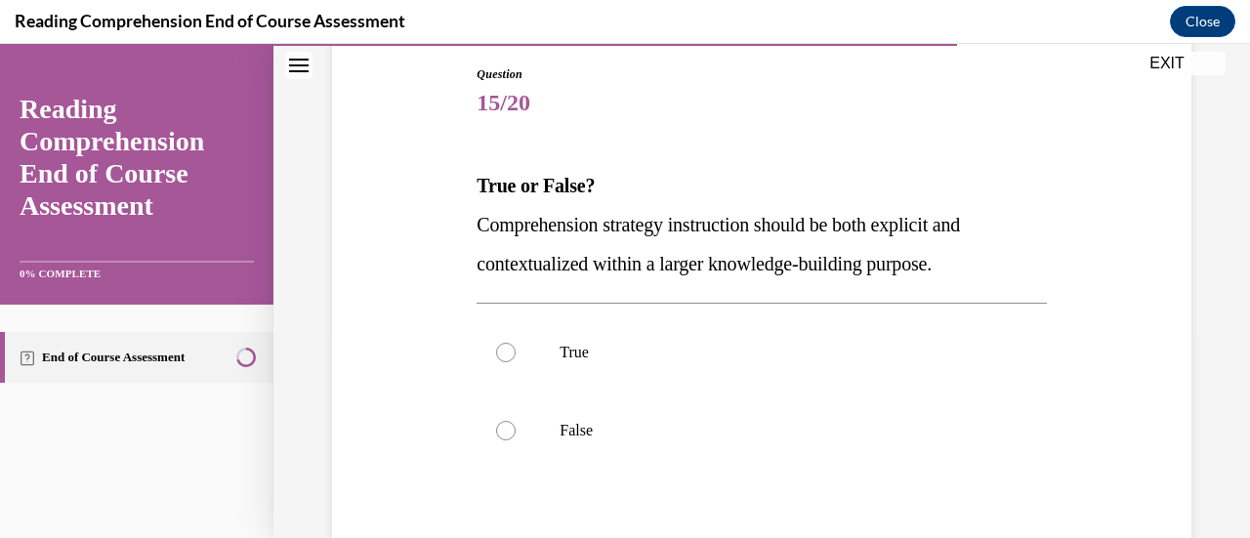
scroll to position [207, 0]
click at [500, 348] on div at bounding box center [506, 352] width 20 height 20
click at [500, 348] on input "True" at bounding box center [506, 352] width 20 height 20
radio input "true"
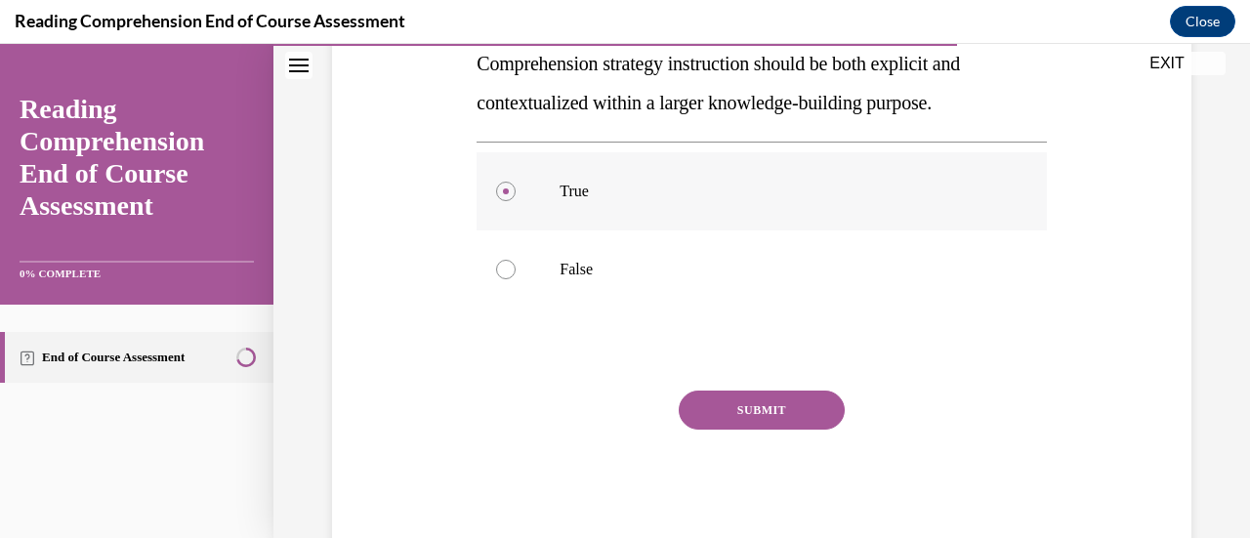
scroll to position [418, 0]
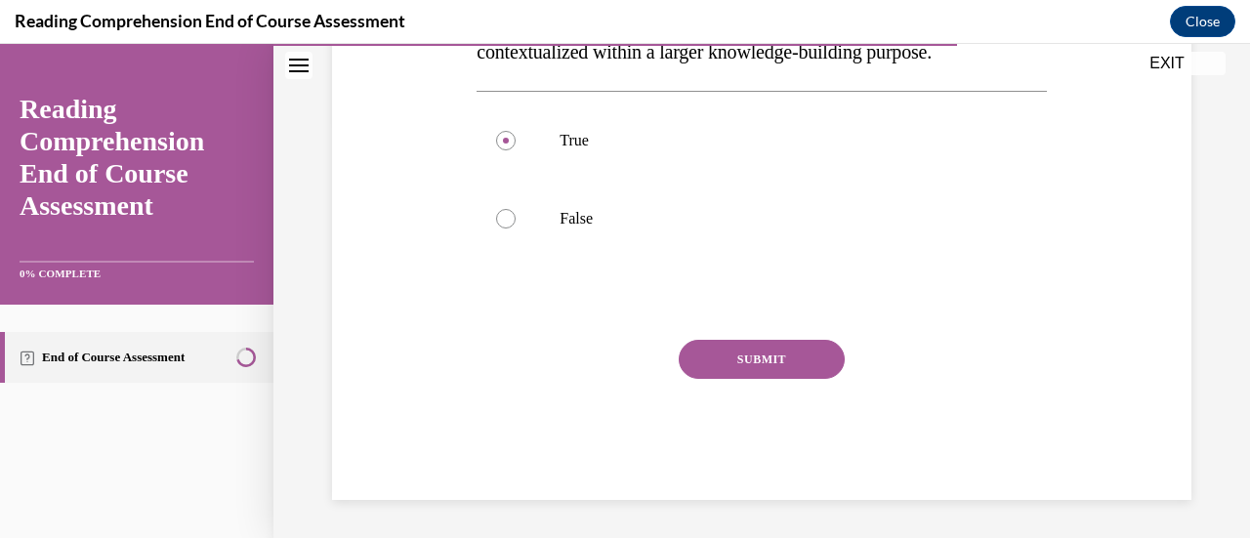
click at [745, 364] on button "SUBMIT" at bounding box center [762, 359] width 166 height 39
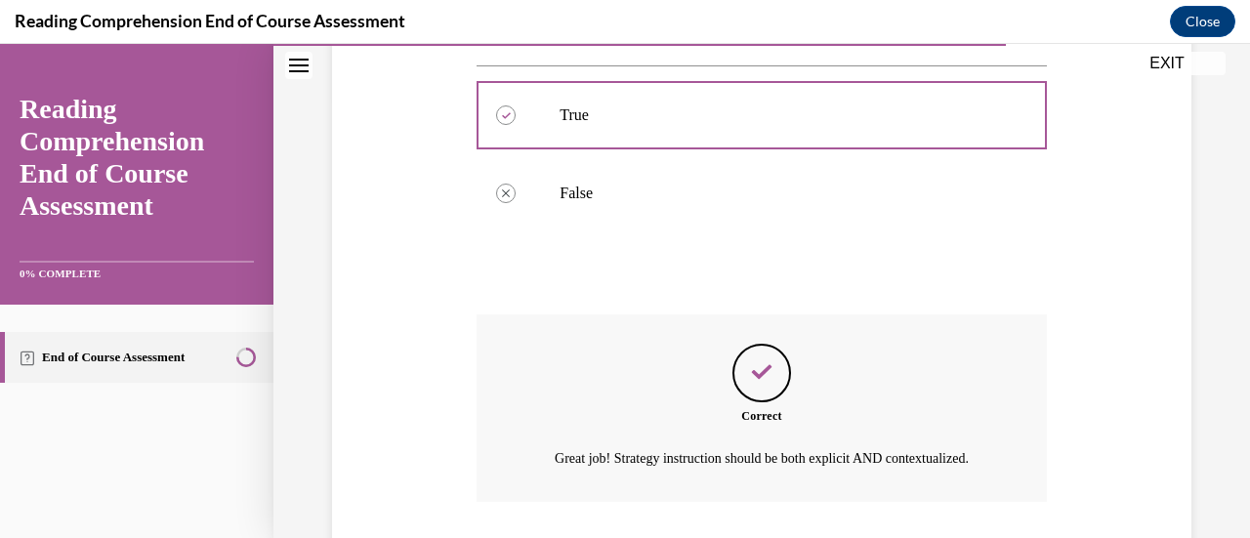
scroll to position [598, 0]
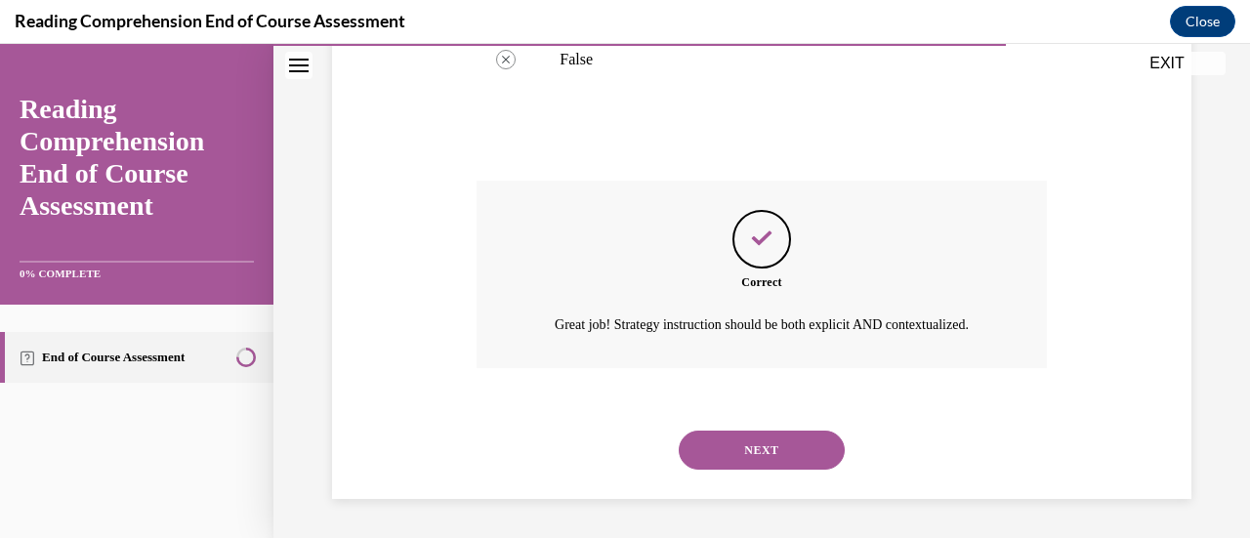
click at [752, 446] on button "NEXT" at bounding box center [762, 450] width 166 height 39
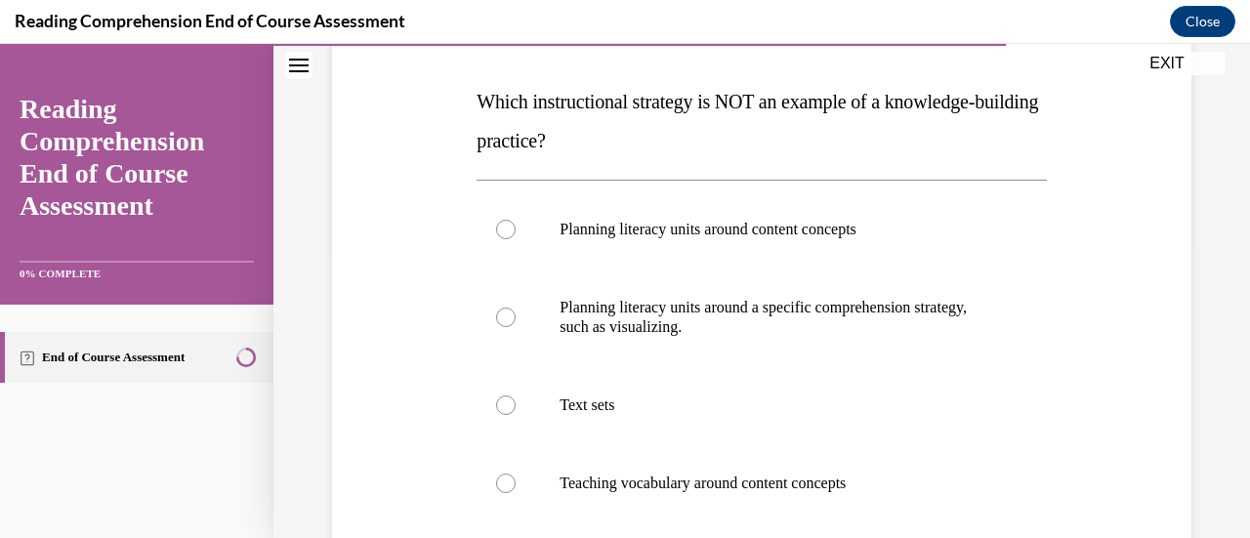
scroll to position [292, 0]
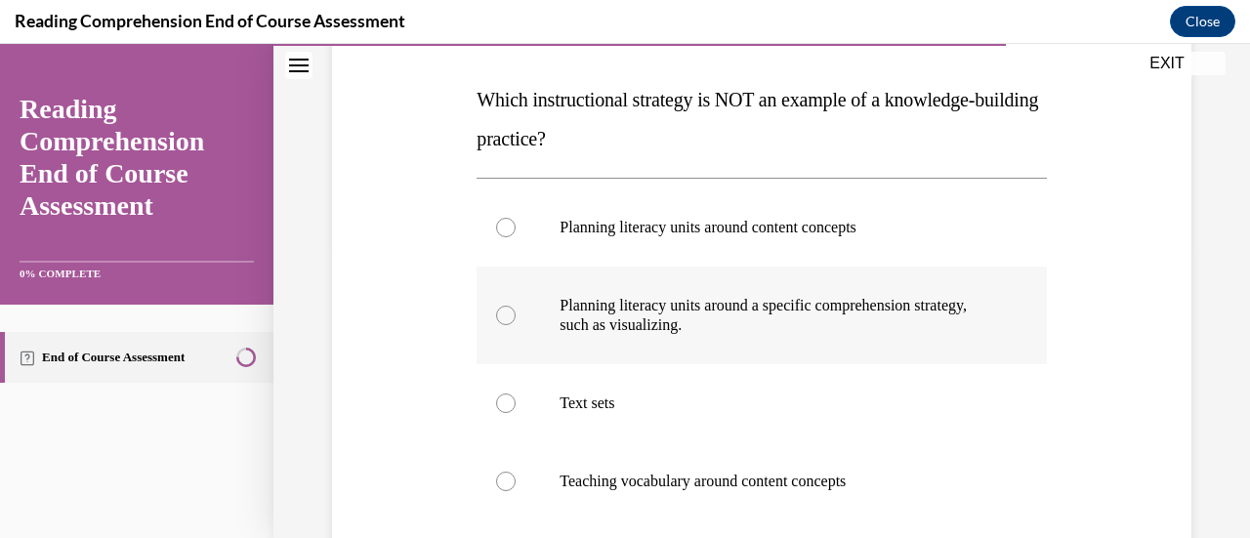
click at [502, 313] on div at bounding box center [506, 316] width 20 height 20
click at [502, 313] on input "Planning literacy units around a specific comprehension strategy, such as visua…" at bounding box center [506, 316] width 20 height 20
radio input "true"
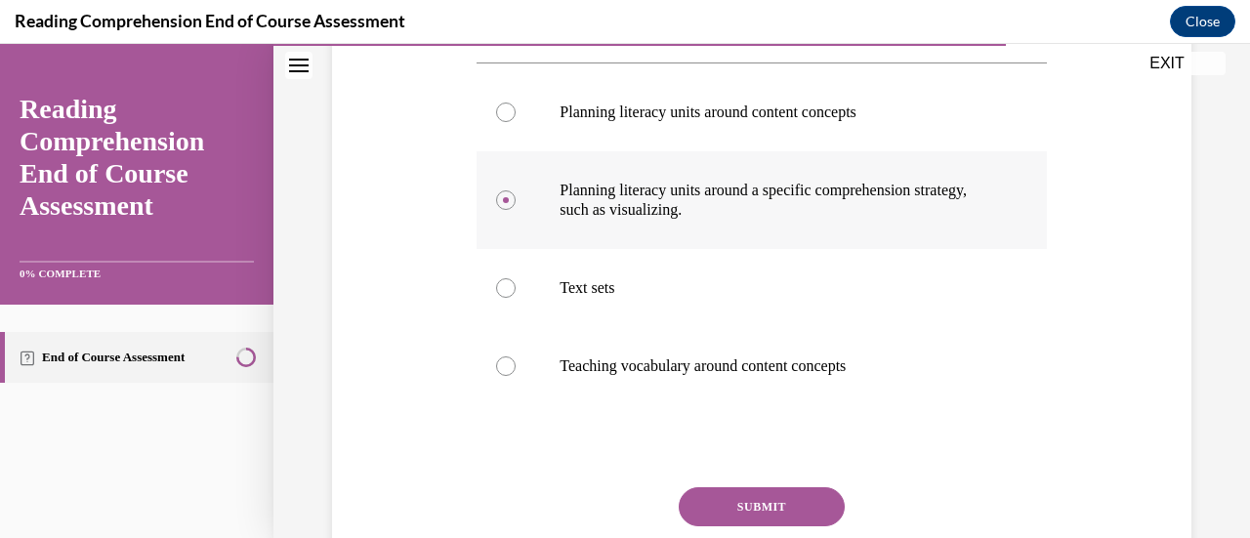
scroll to position [411, 0]
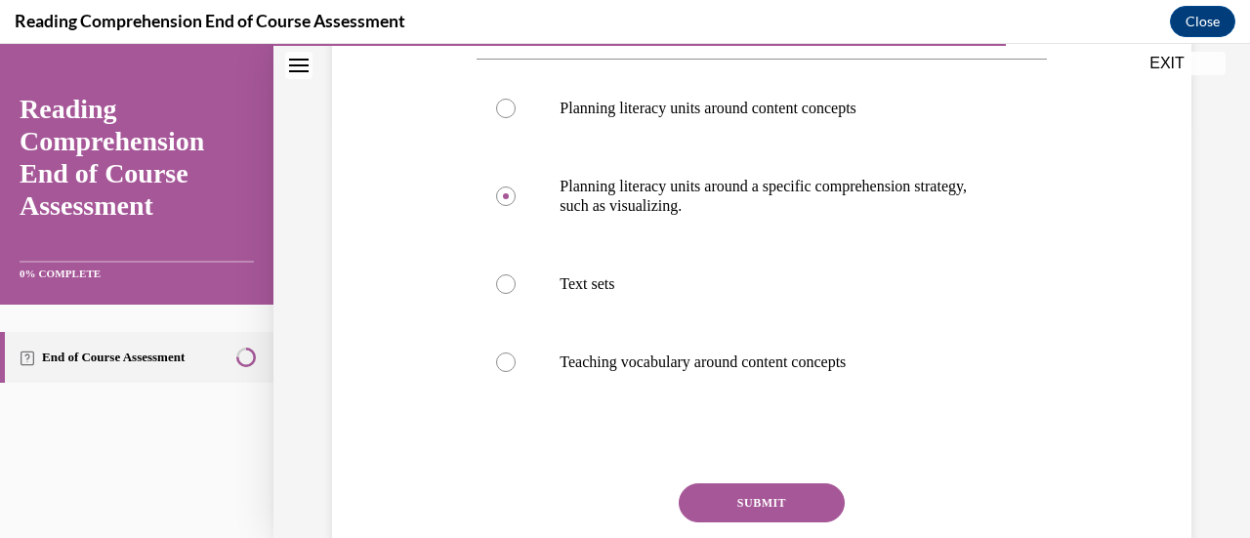
click at [739, 499] on button "SUBMIT" at bounding box center [762, 502] width 166 height 39
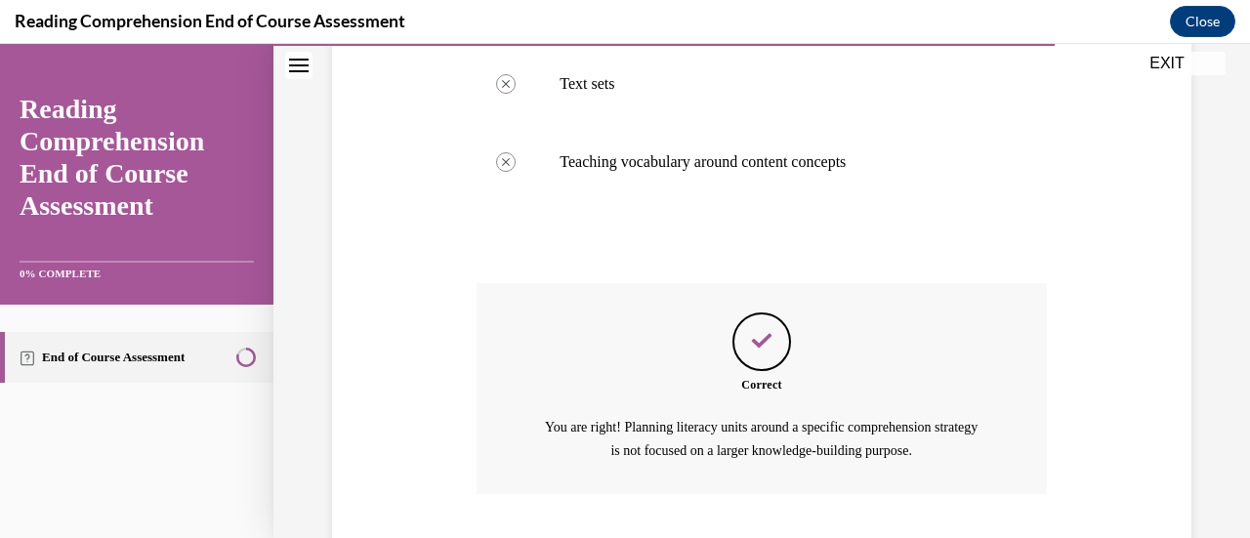
scroll to position [735, 0]
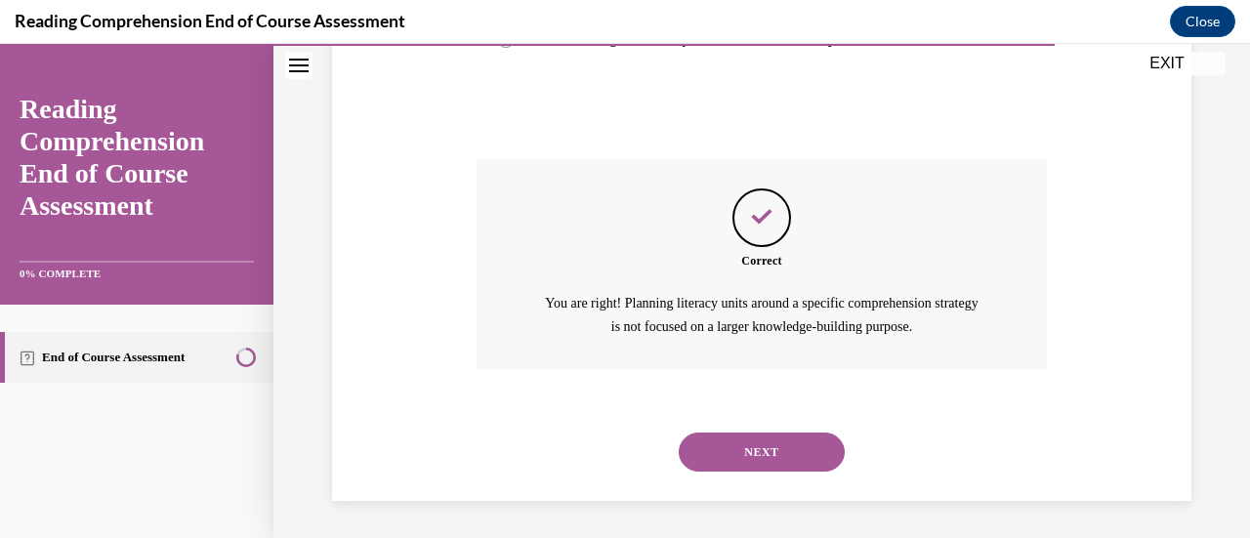
click at [743, 449] on button "NEXT" at bounding box center [762, 451] width 166 height 39
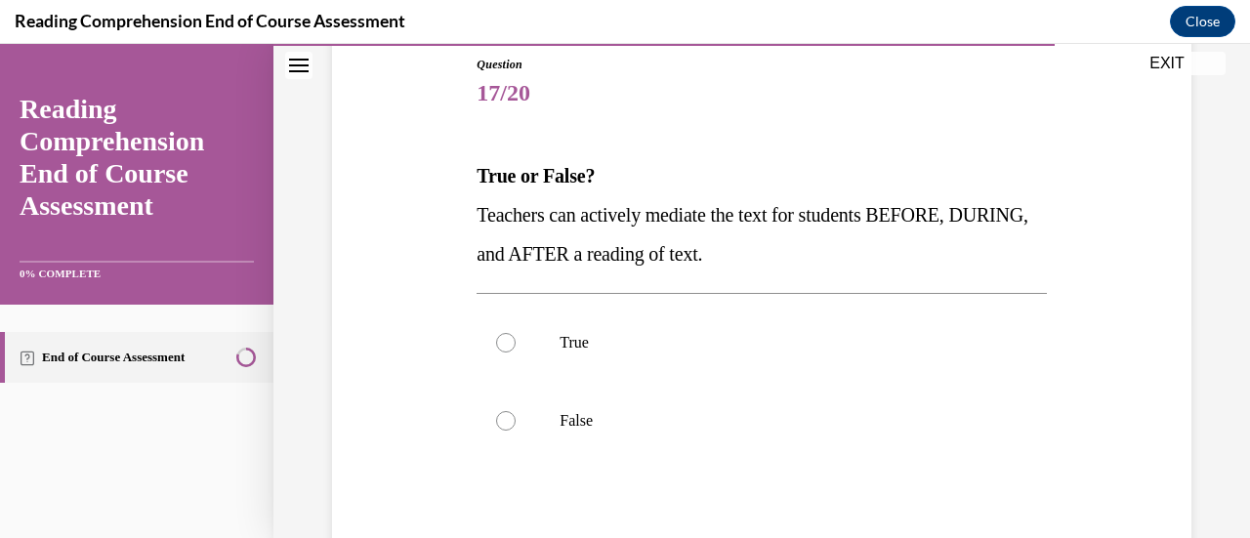
scroll to position [218, 0]
click at [498, 336] on div at bounding box center [506, 341] width 20 height 20
click at [498, 336] on input "True" at bounding box center [506, 341] width 20 height 20
radio input "true"
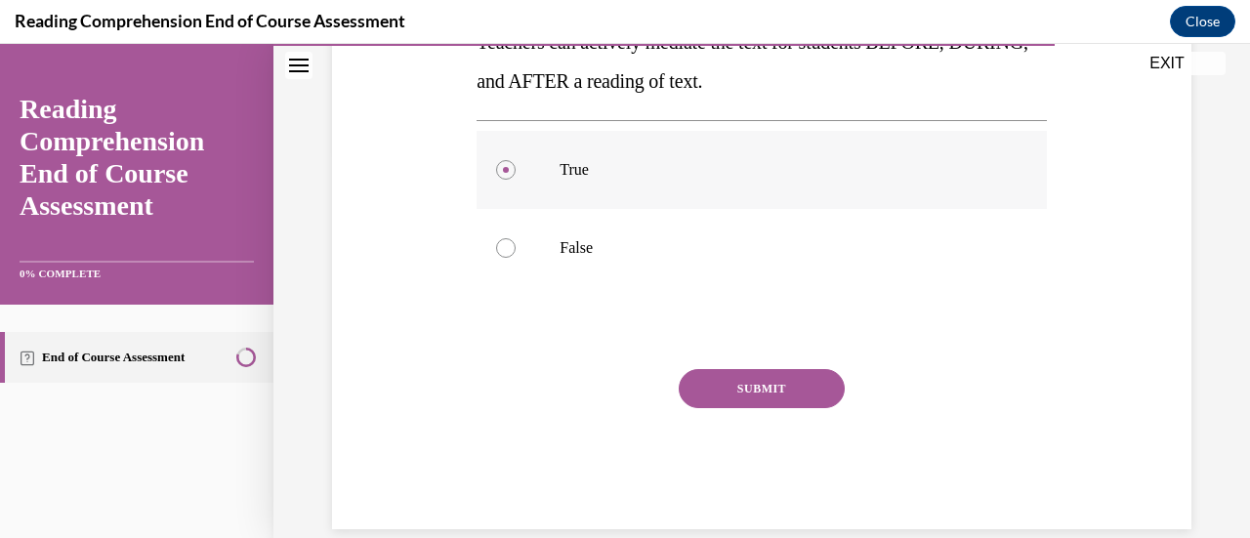
scroll to position [390, 0]
click at [747, 383] on button "SUBMIT" at bounding box center [762, 387] width 166 height 39
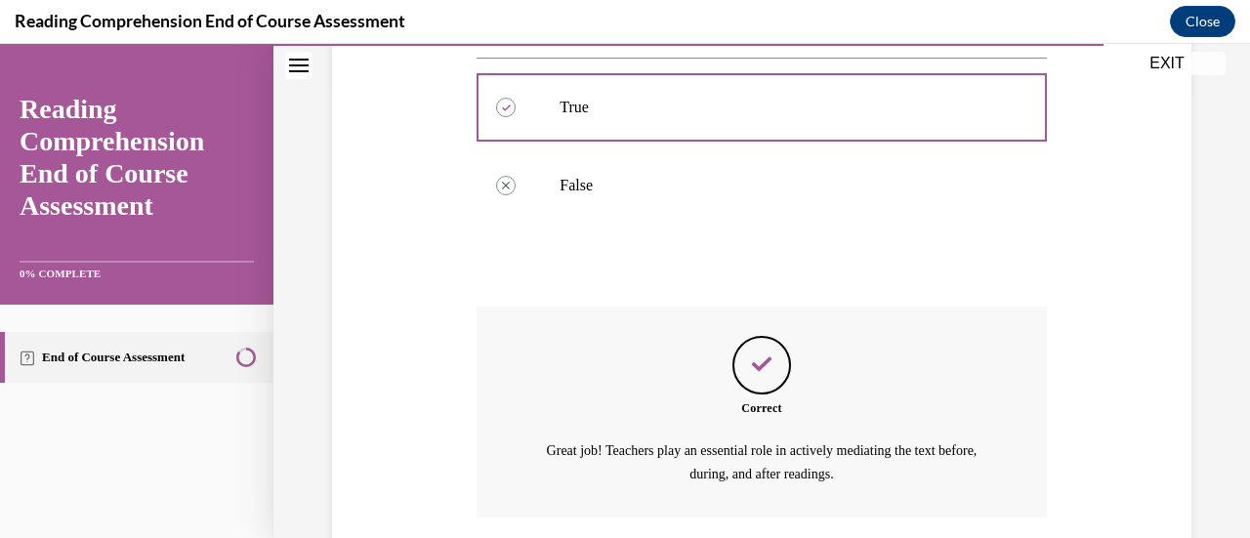
scroll to position [598, 0]
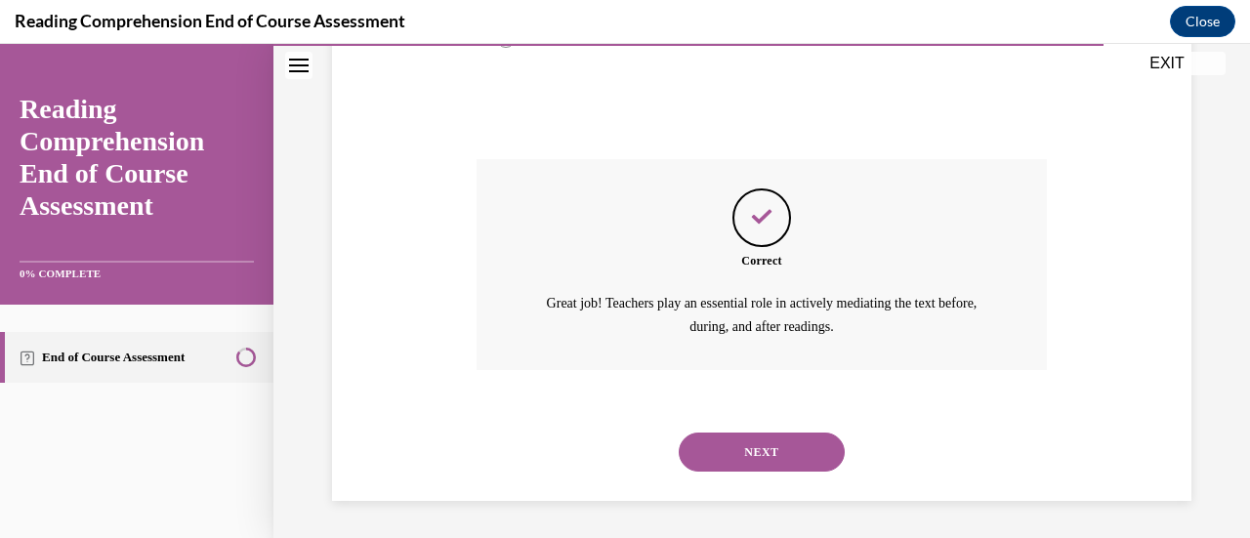
click at [744, 443] on button "NEXT" at bounding box center [762, 451] width 166 height 39
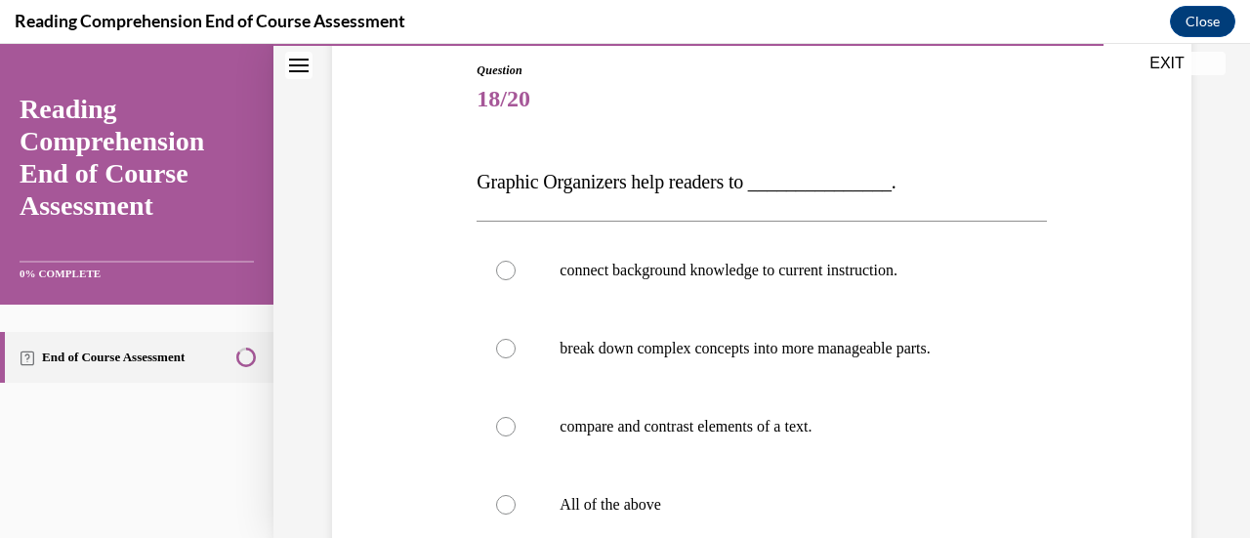
scroll to position [211, 0]
click at [504, 507] on div at bounding box center [506, 504] width 20 height 20
click at [504, 507] on input "All of the above" at bounding box center [506, 504] width 20 height 20
radio input "true"
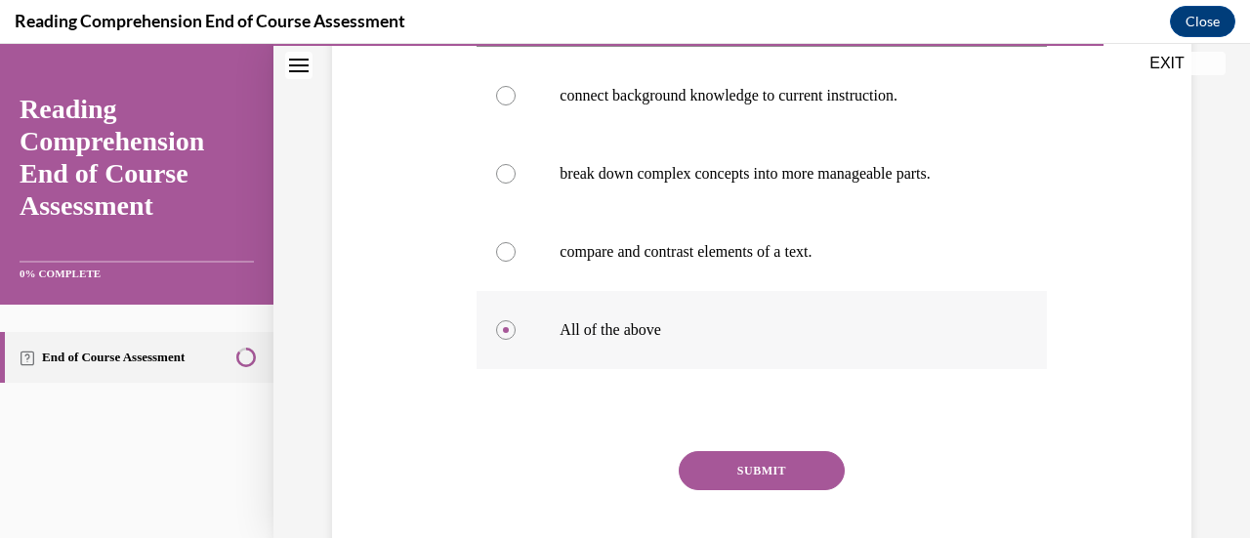
scroll to position [376, 0]
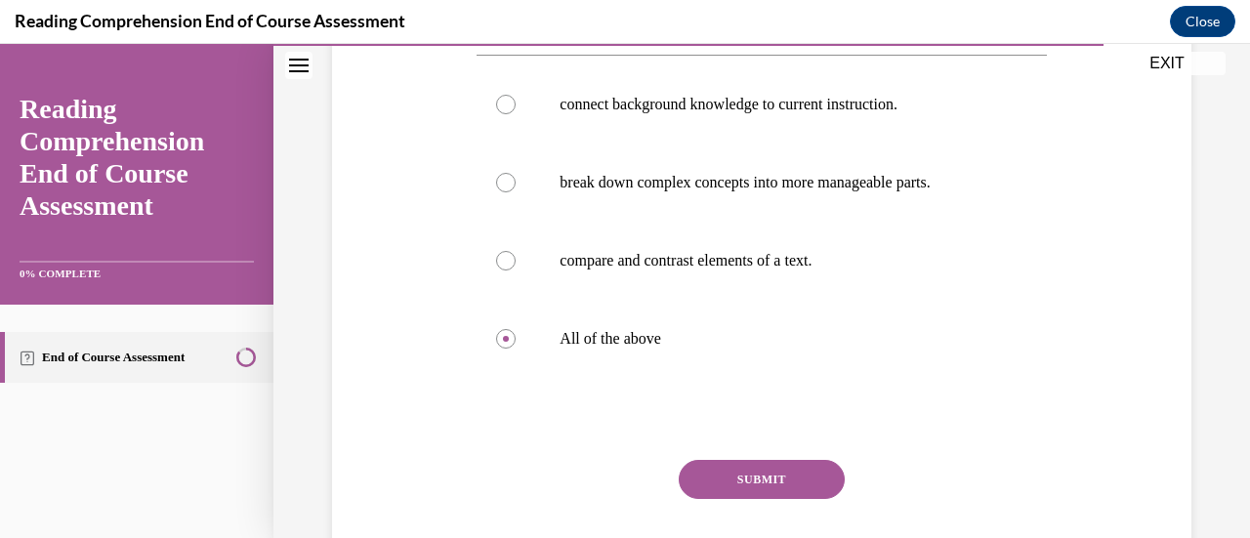
click at [746, 485] on button "SUBMIT" at bounding box center [762, 479] width 166 height 39
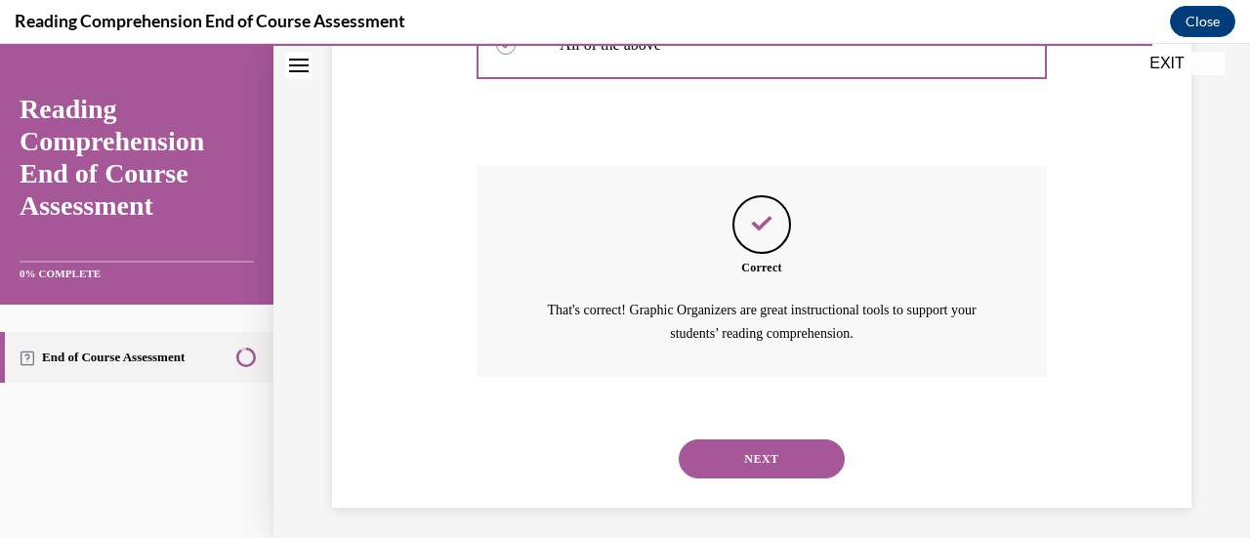
scroll to position [677, 0]
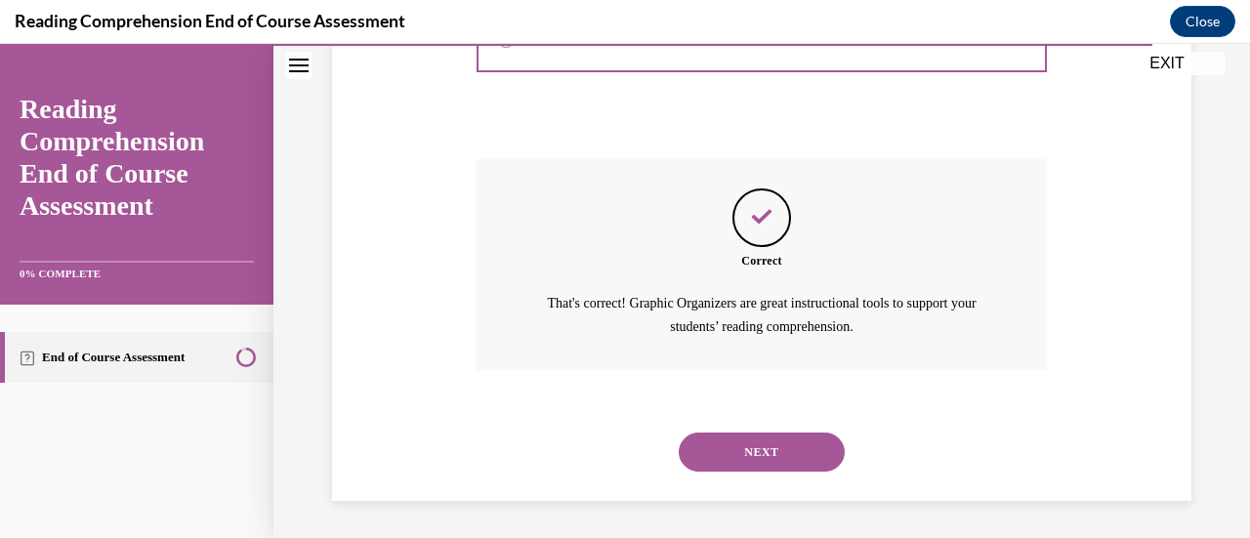
click at [746, 449] on button "NEXT" at bounding box center [762, 451] width 166 height 39
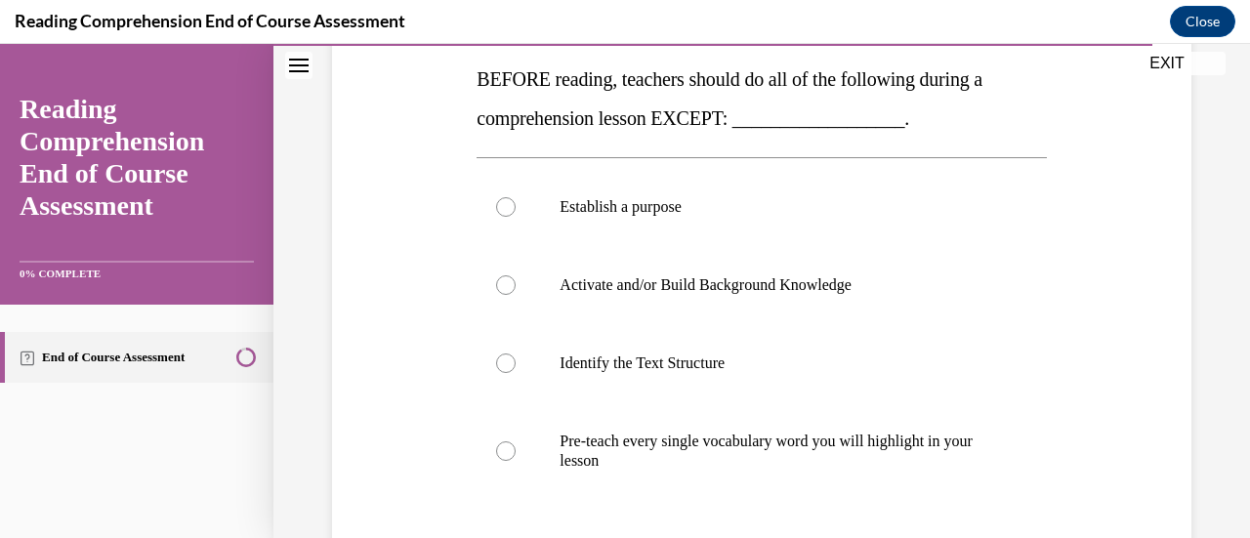
scroll to position [315, 0]
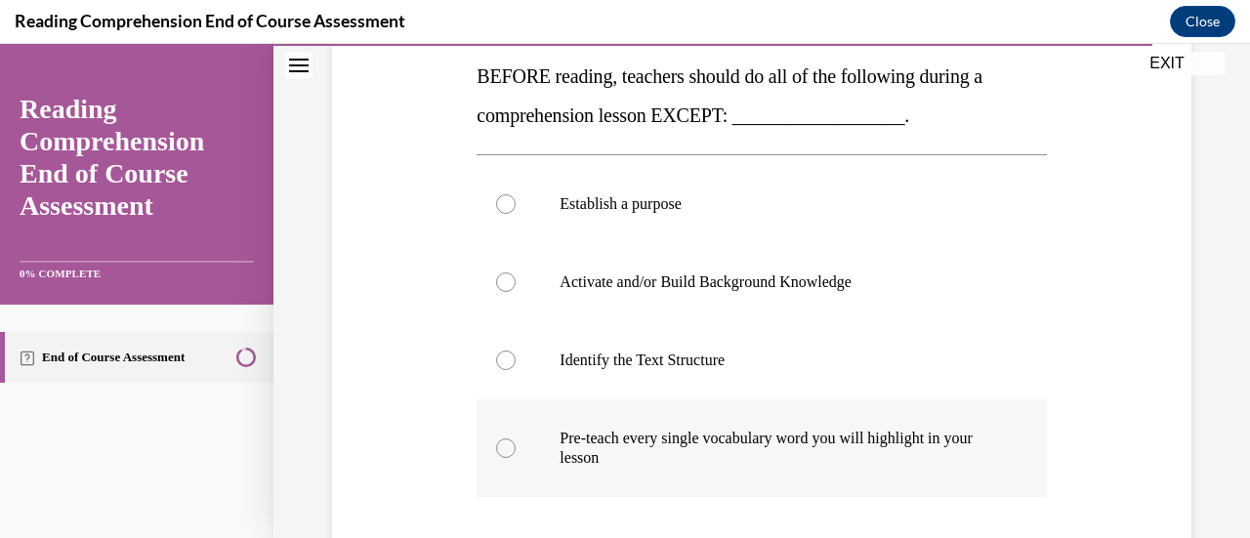
click at [502, 448] on div at bounding box center [506, 448] width 20 height 20
click at [502, 448] on input "Pre-teach every single vocabulary word you will highlight in your lesson" at bounding box center [506, 448] width 20 height 20
radio input "true"
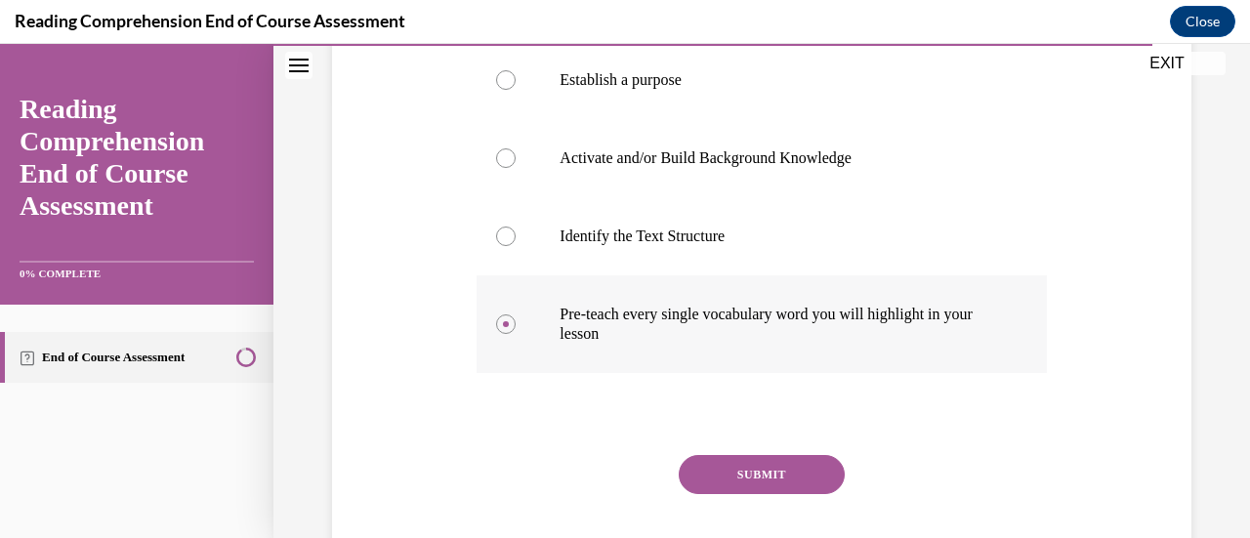
scroll to position [440, 0]
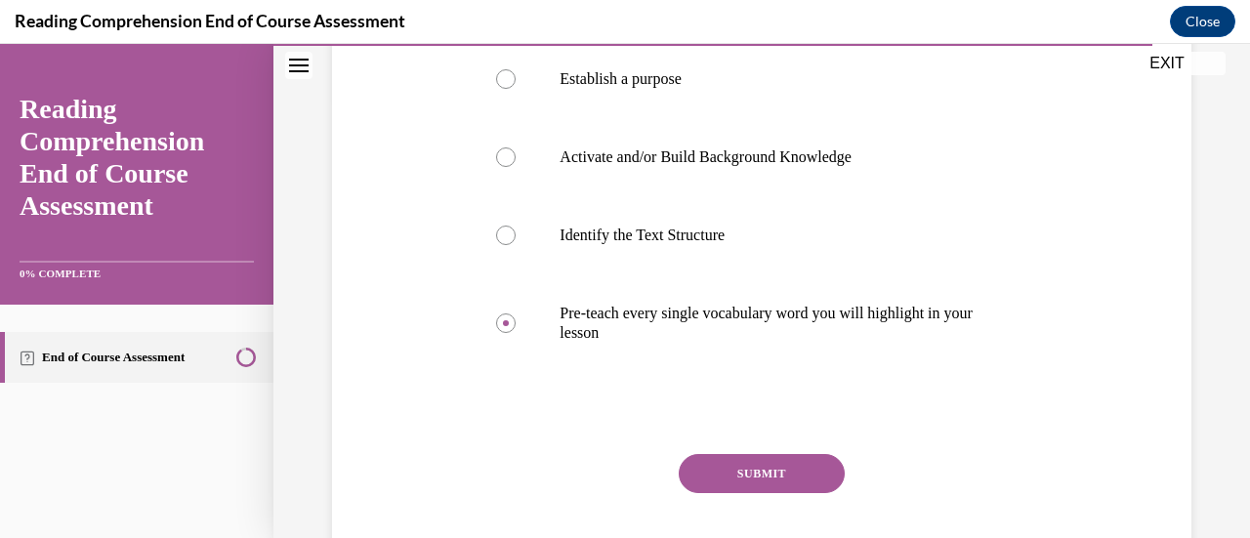
click at [746, 468] on button "SUBMIT" at bounding box center [762, 473] width 166 height 39
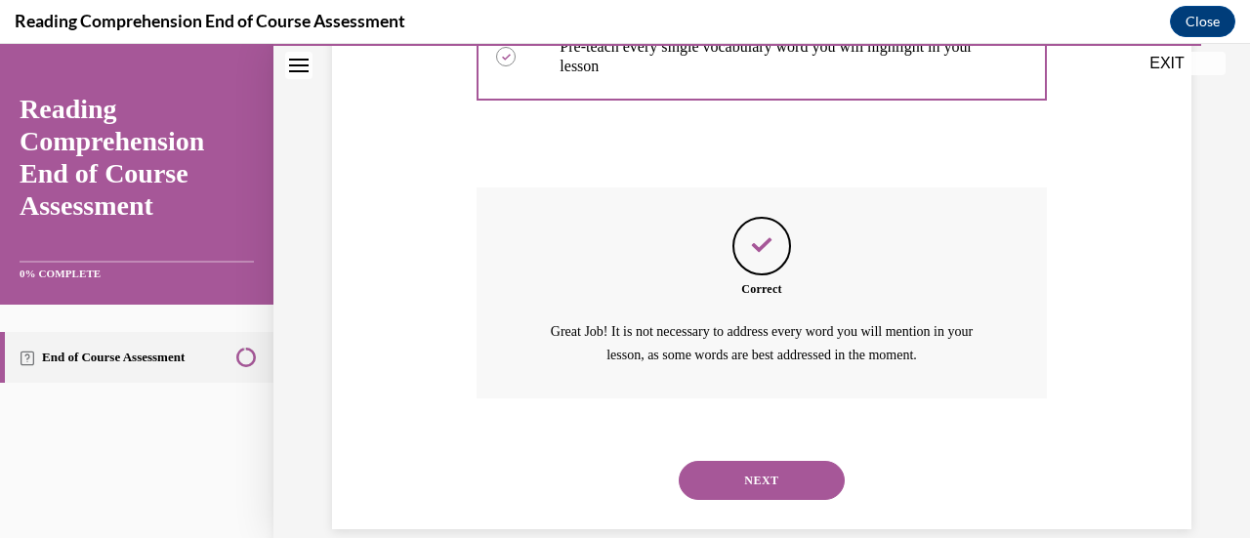
scroll to position [711, 0]
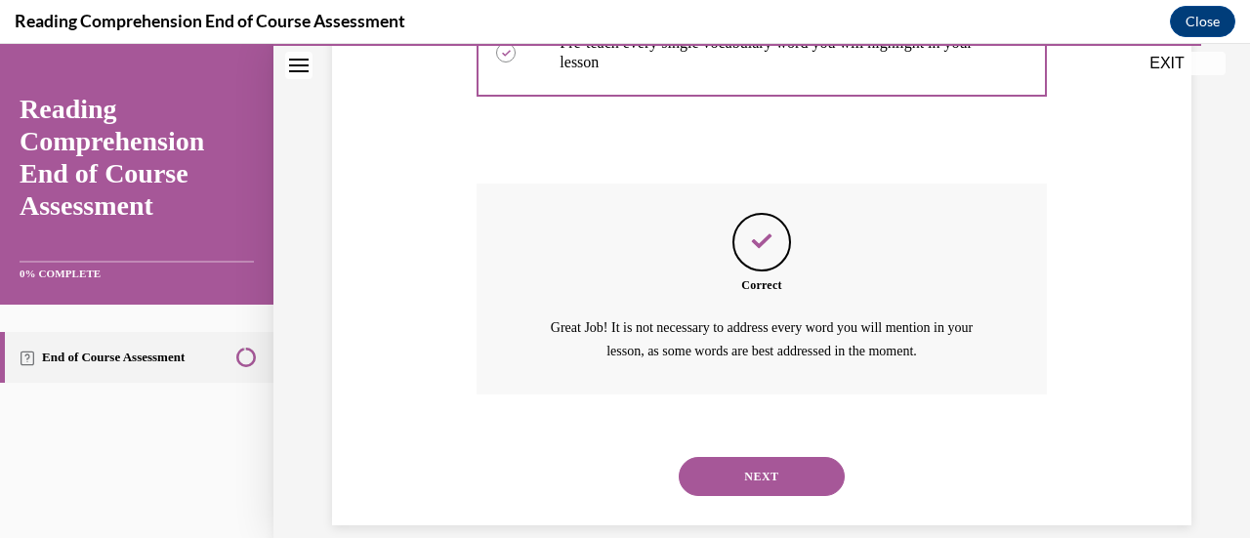
click at [746, 468] on button "NEXT" at bounding box center [762, 476] width 166 height 39
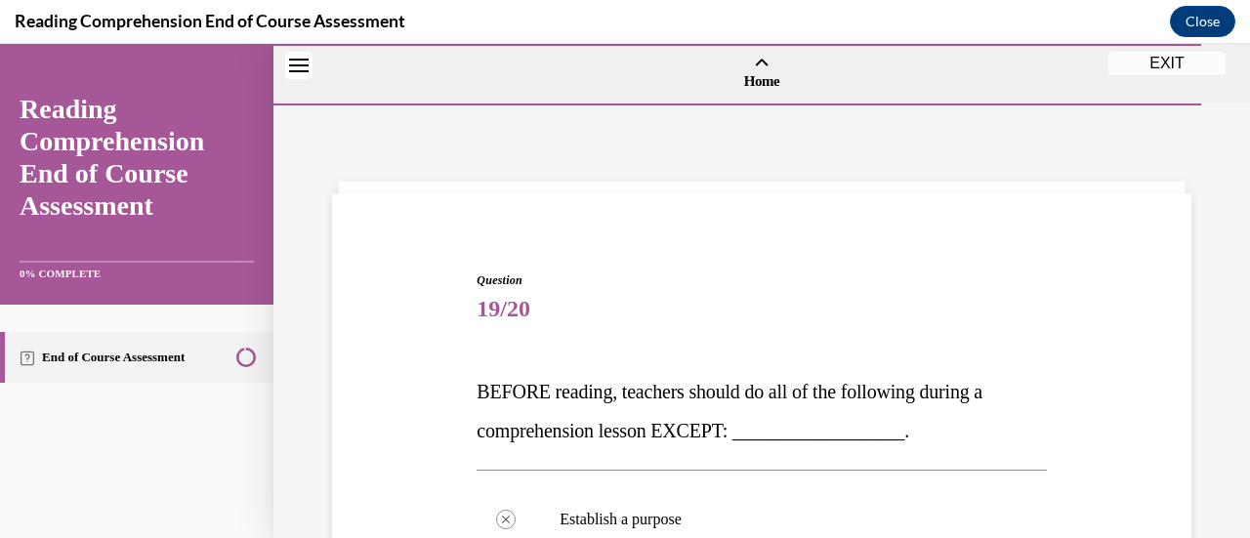
click at [0, 44] on label "Define a Knowledge-Building Purpose" at bounding box center [0, 44] width 0 height 0
click at [0, 44] on input "Define a Knowledge-Building Purpose" at bounding box center [0, 44] width 0 height 0
radio input "true"
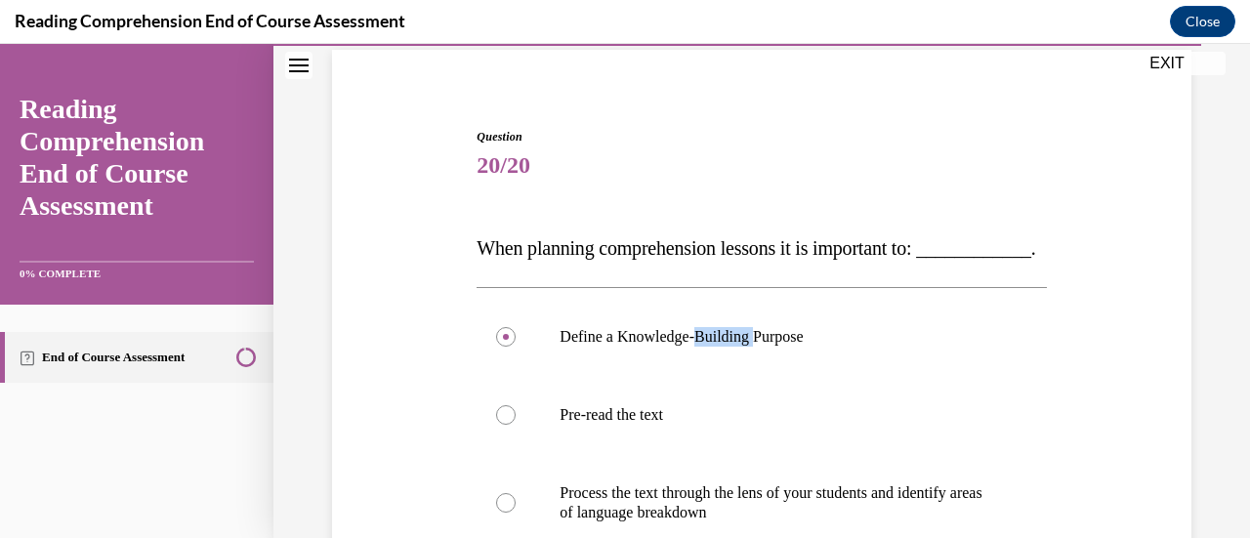
scroll to position [144, 0]
click at [1201, 375] on div "Question 20/20 When planning comprehension lessons it is important to: ________…" at bounding box center [761, 435] width 976 height 949
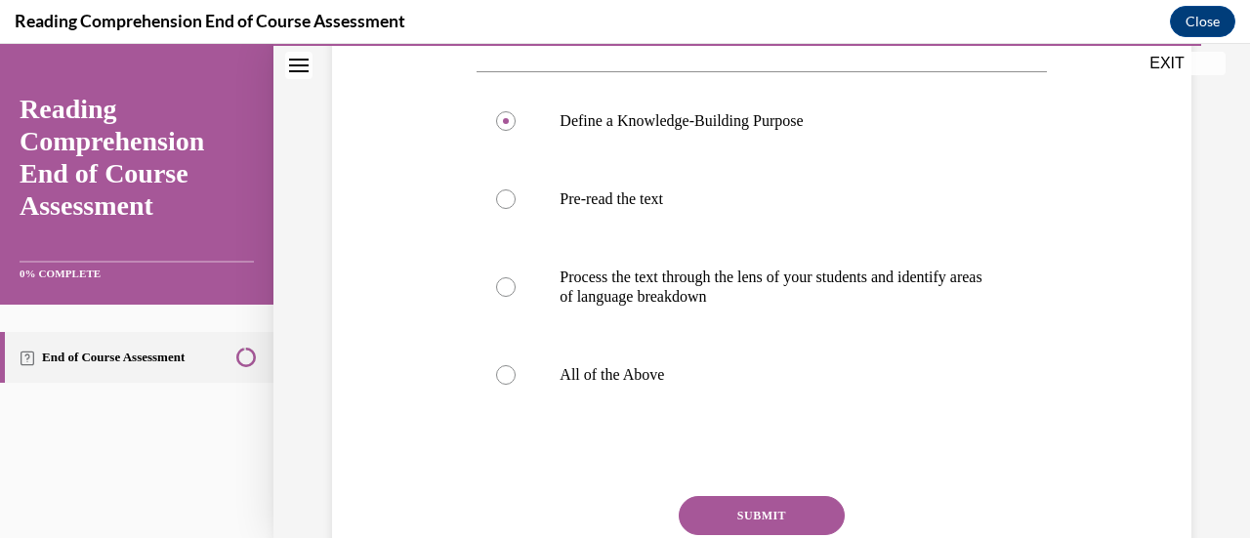
scroll to position [360, 0]
click at [501, 384] on div at bounding box center [506, 374] width 20 height 20
click at [501, 384] on input "All of the Above" at bounding box center [506, 374] width 20 height 20
radio input "true"
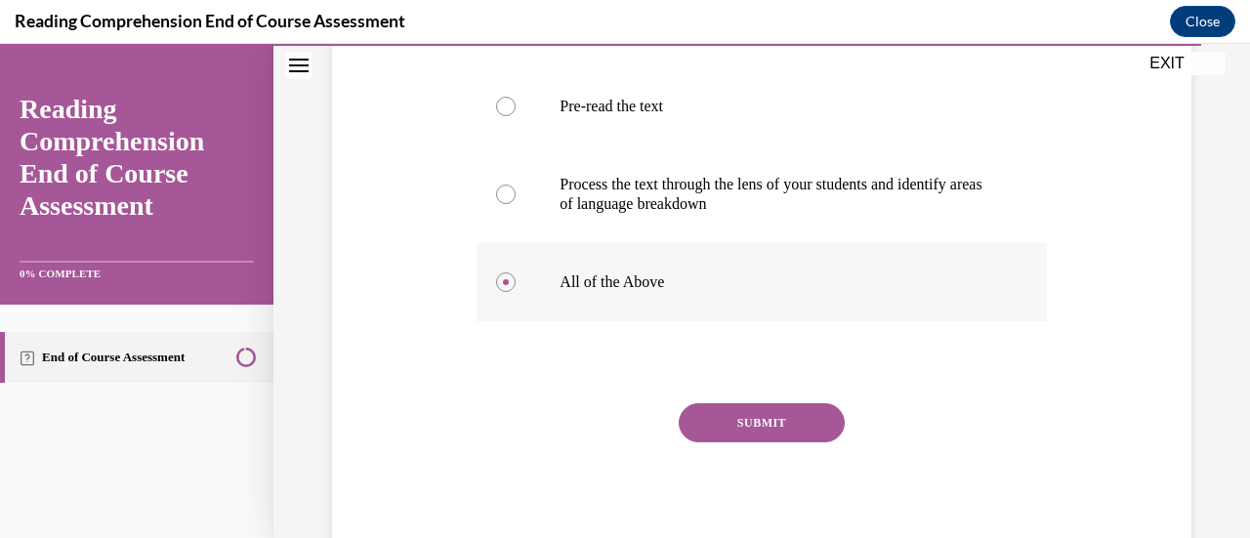
scroll to position [453, 0]
click at [742, 441] on button "SUBMIT" at bounding box center [762, 421] width 166 height 39
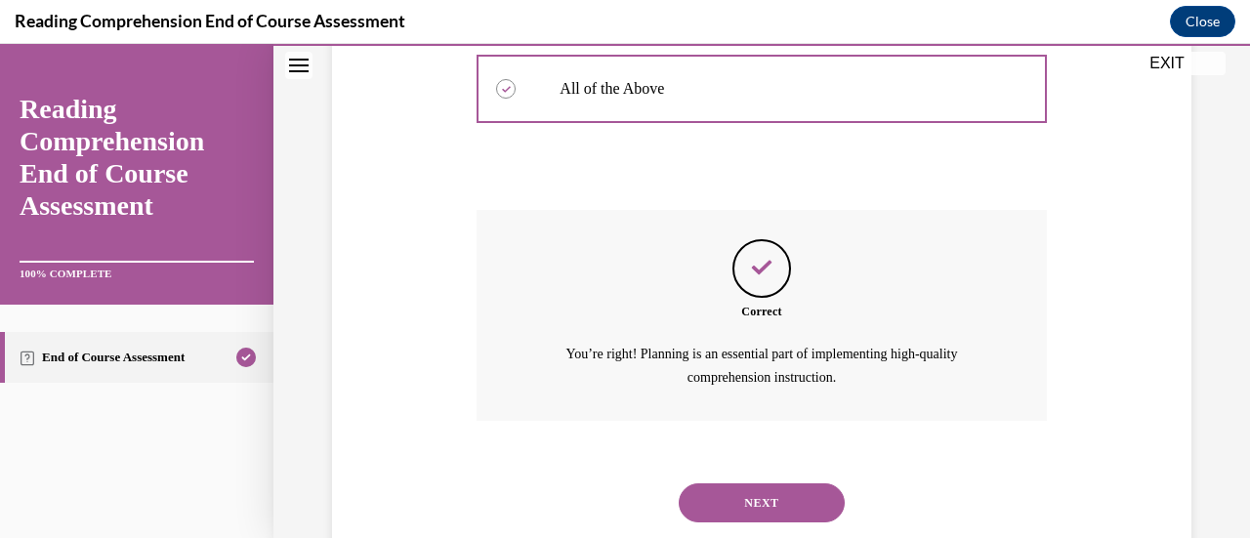
scroll to position [735, 0]
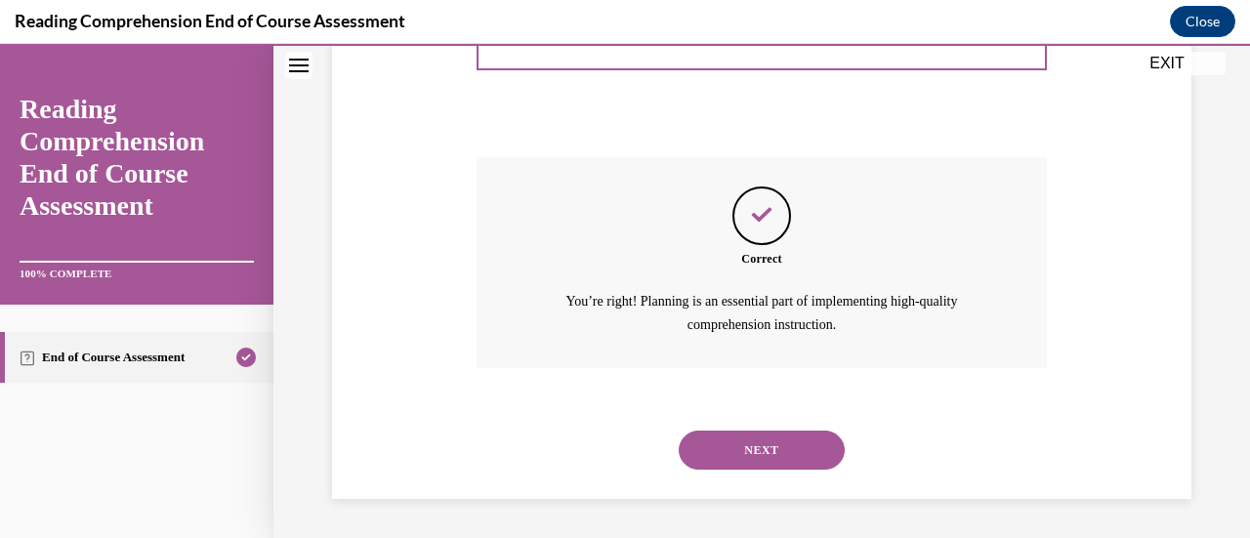
click at [750, 443] on button "NEXT" at bounding box center [762, 450] width 166 height 39
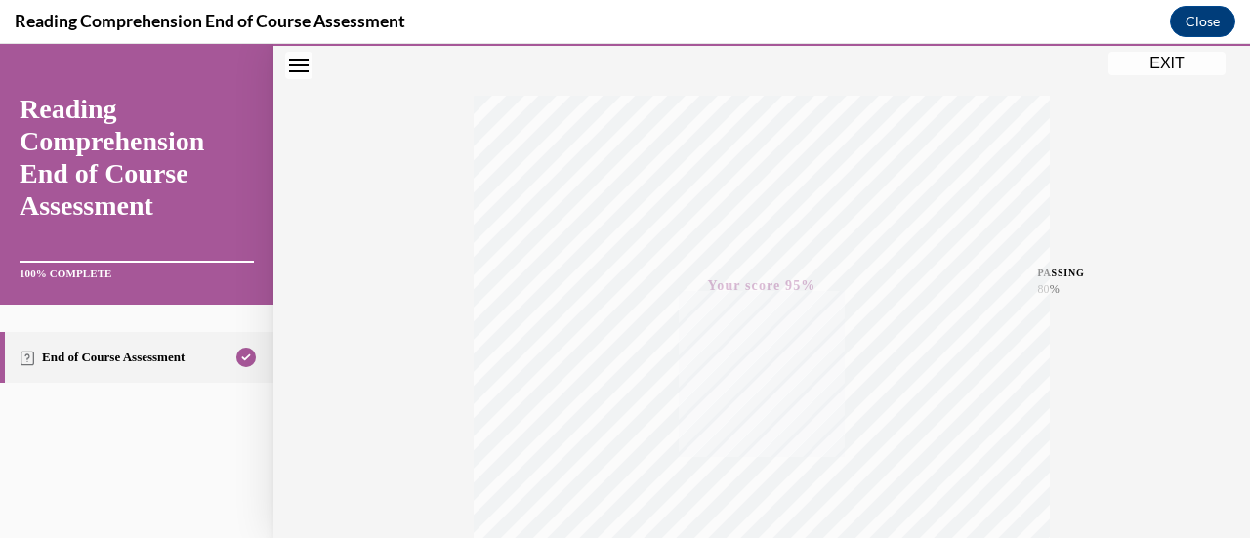
scroll to position [506, 0]
click at [1160, 56] on button "EXIT" at bounding box center [1166, 63] width 117 height 23
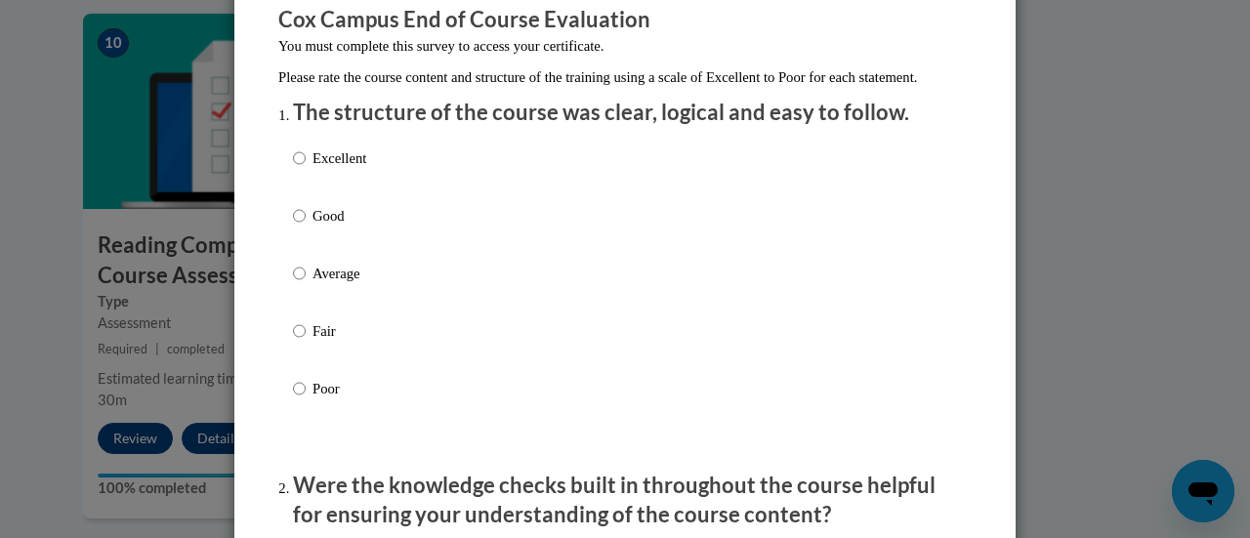
scroll to position [180, 0]
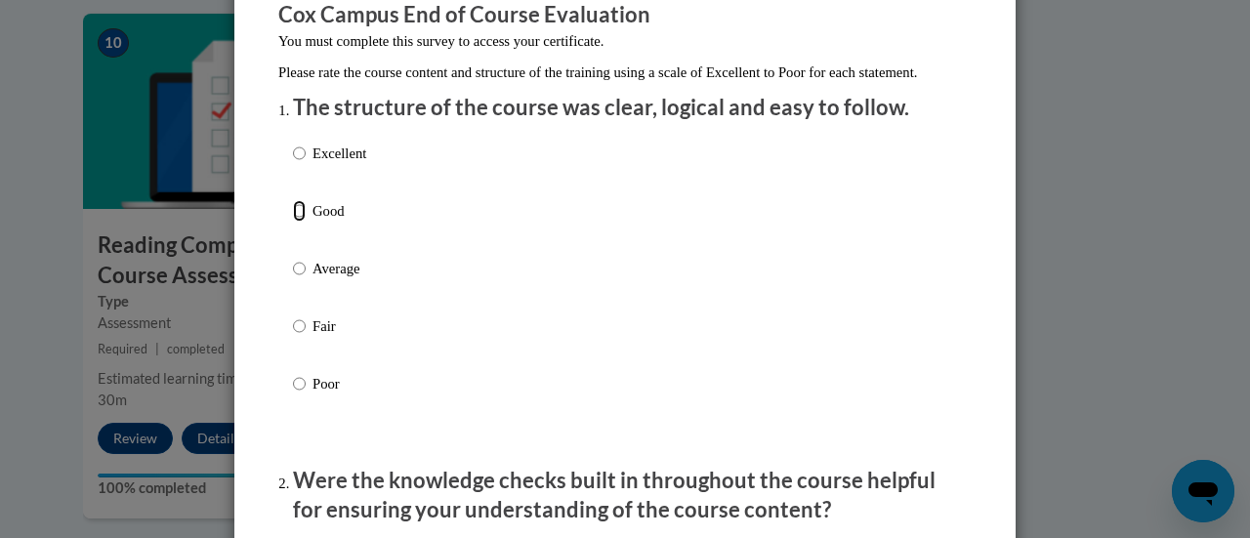
click at [293, 222] on input "Good" at bounding box center [299, 210] width 13 height 21
radio input "true"
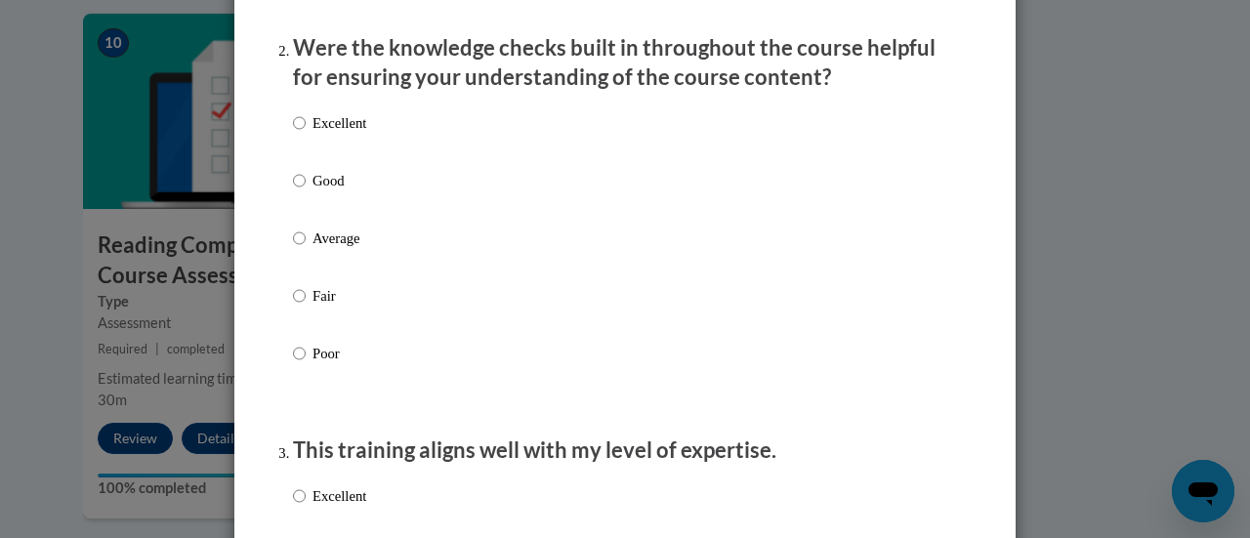
scroll to position [615, 0]
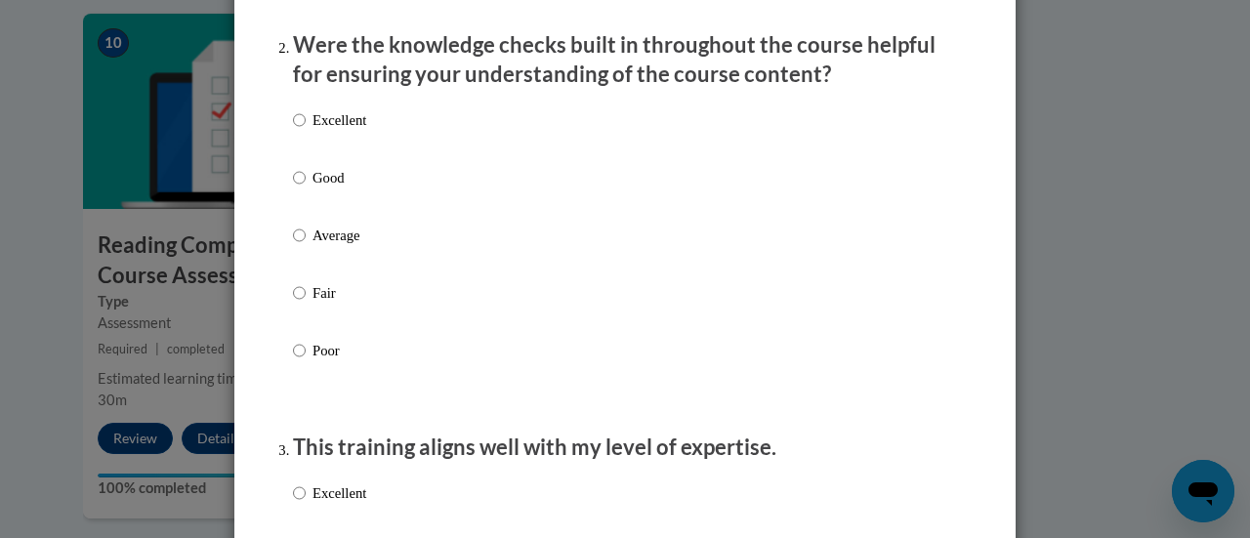
click at [293, 131] on input "Excellent" at bounding box center [299, 119] width 13 height 21
radio input "true"
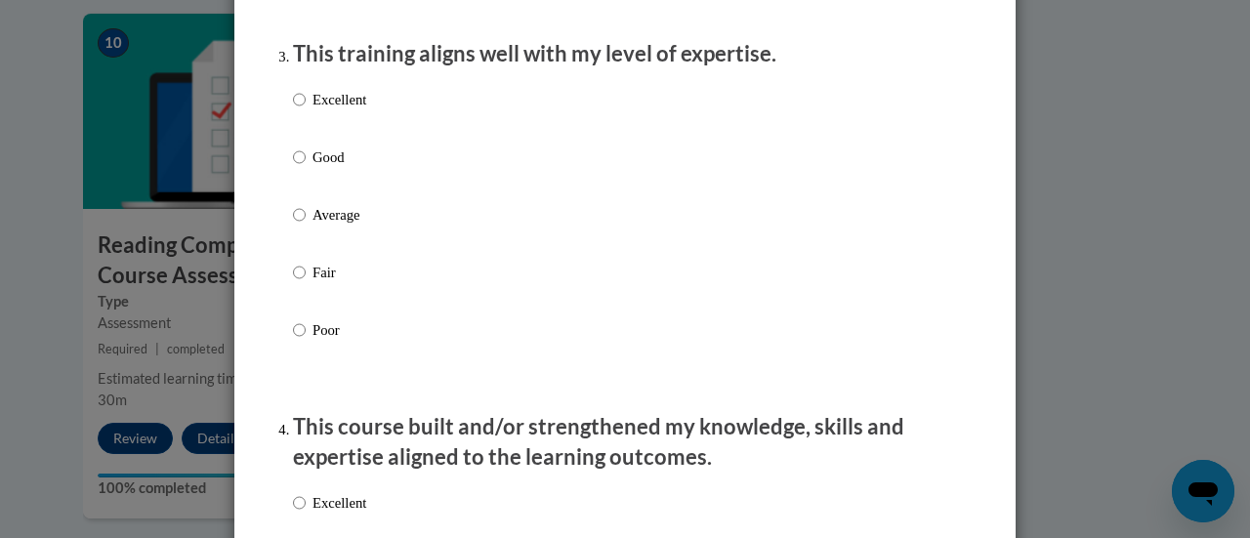
scroll to position [1010, 0]
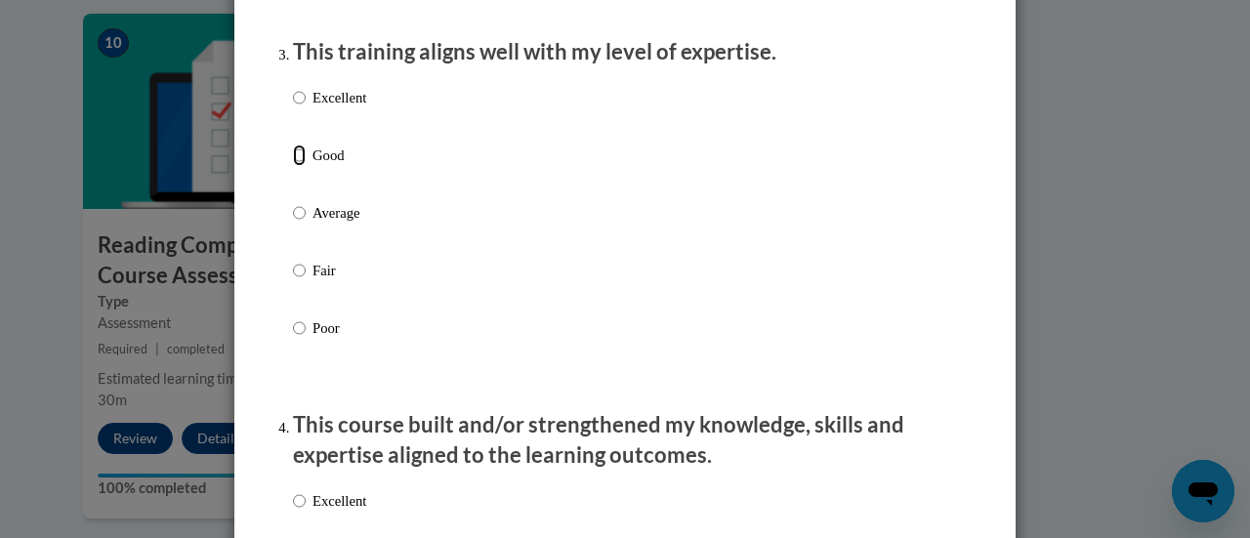
click at [293, 166] on input "Good" at bounding box center [299, 154] width 13 height 21
radio input "true"
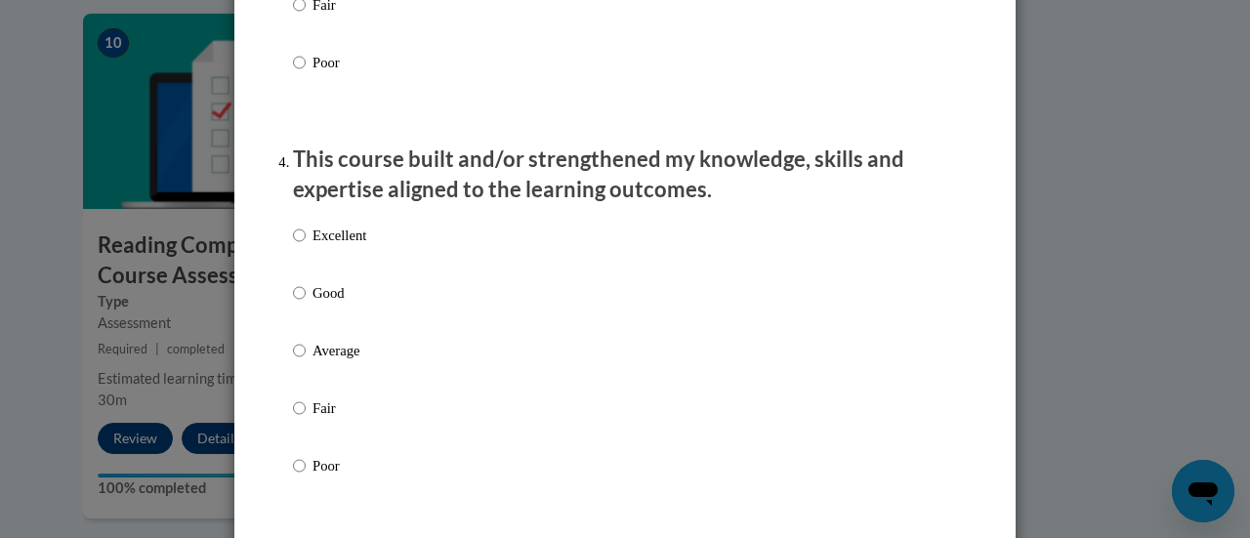
scroll to position [1278, 0]
click at [293, 244] on input "Excellent" at bounding box center [299, 233] width 13 height 21
radio input "true"
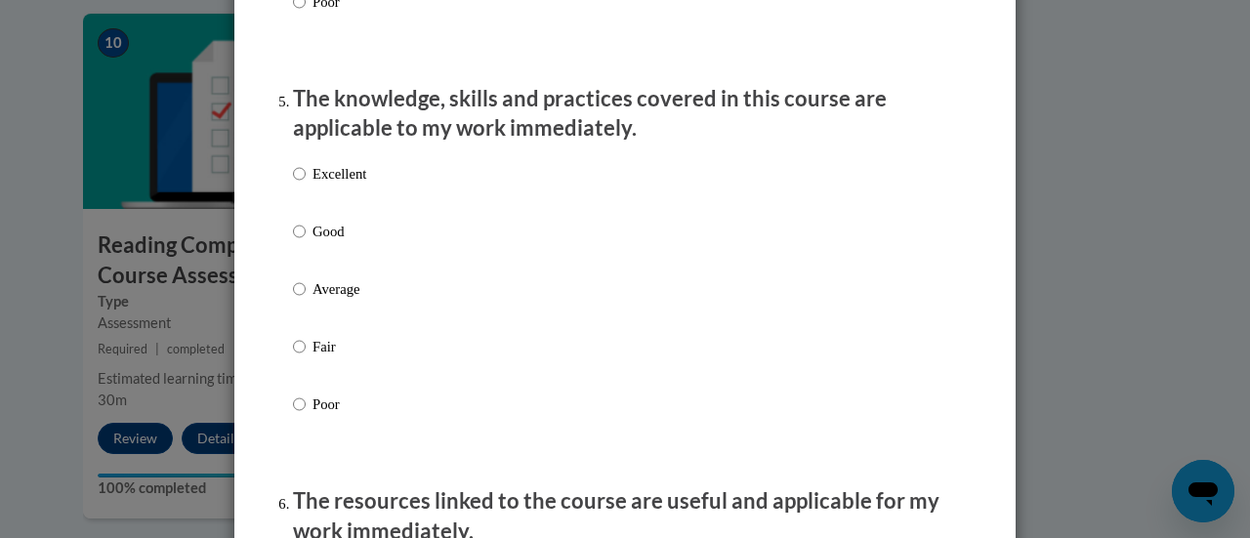
scroll to position [1744, 0]
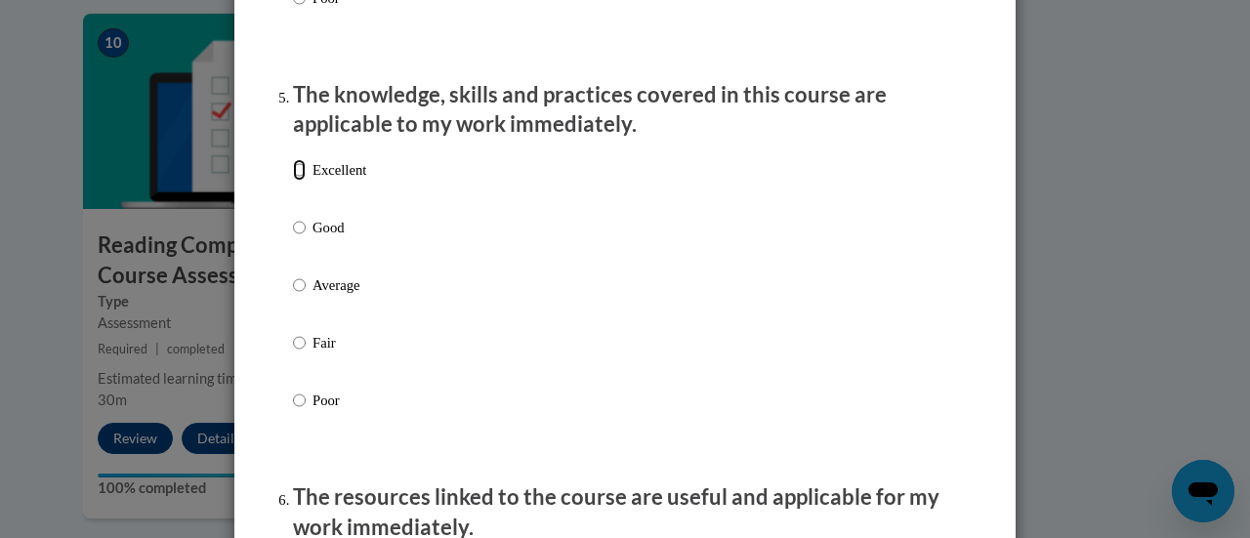
click at [293, 181] on input "Excellent" at bounding box center [299, 169] width 13 height 21
radio input "true"
click at [293, 181] on input "Excellent" at bounding box center [299, 169] width 13 height 21
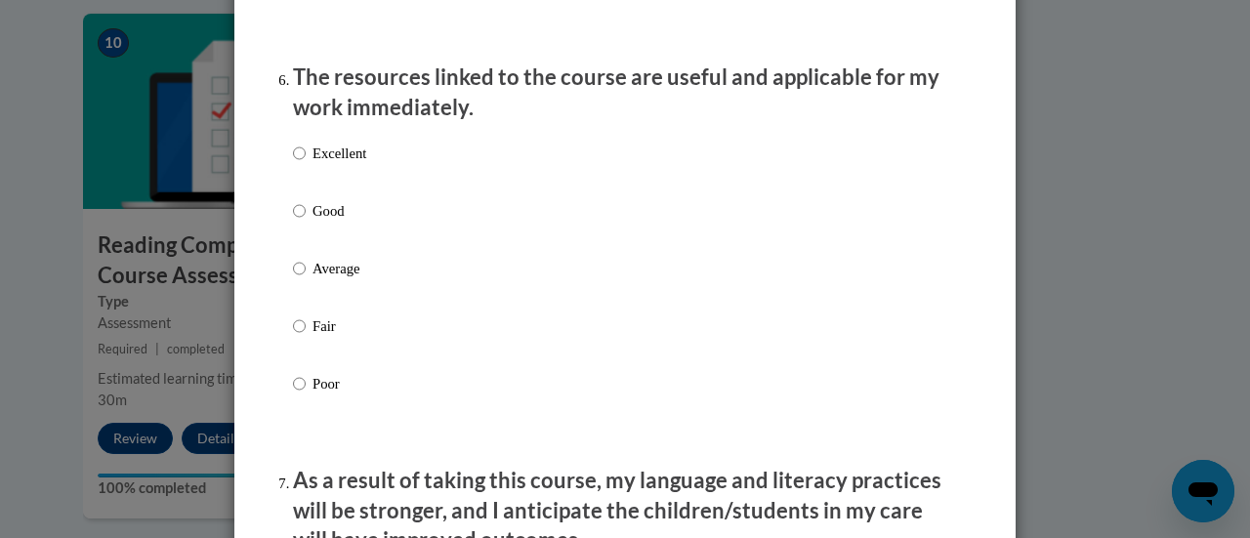
scroll to position [2175, 0]
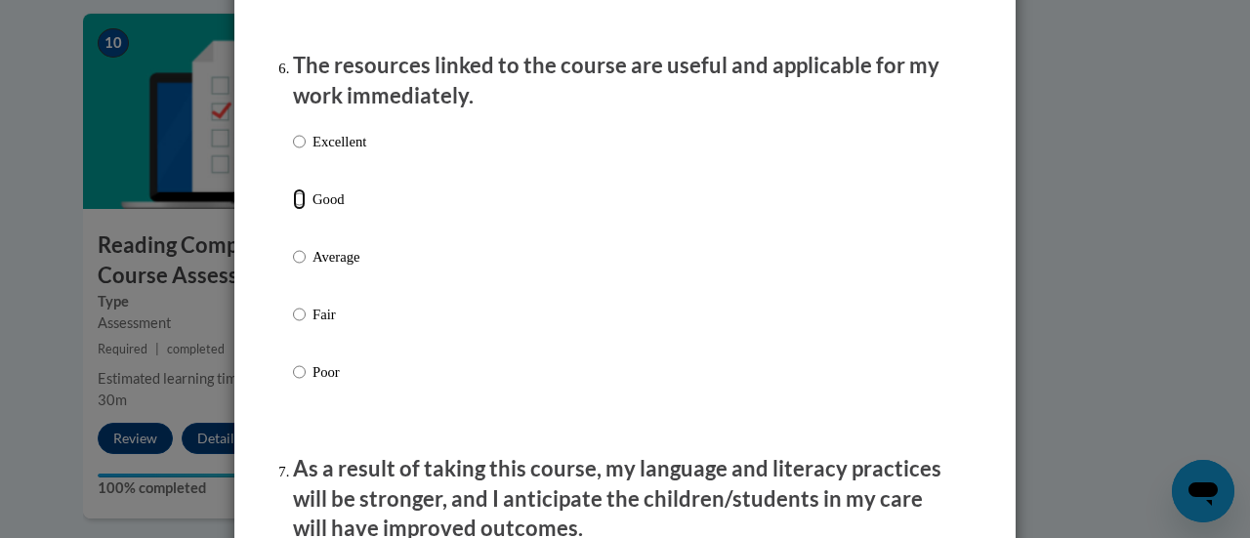
click at [293, 210] on input "Good" at bounding box center [299, 198] width 13 height 21
radio input "true"
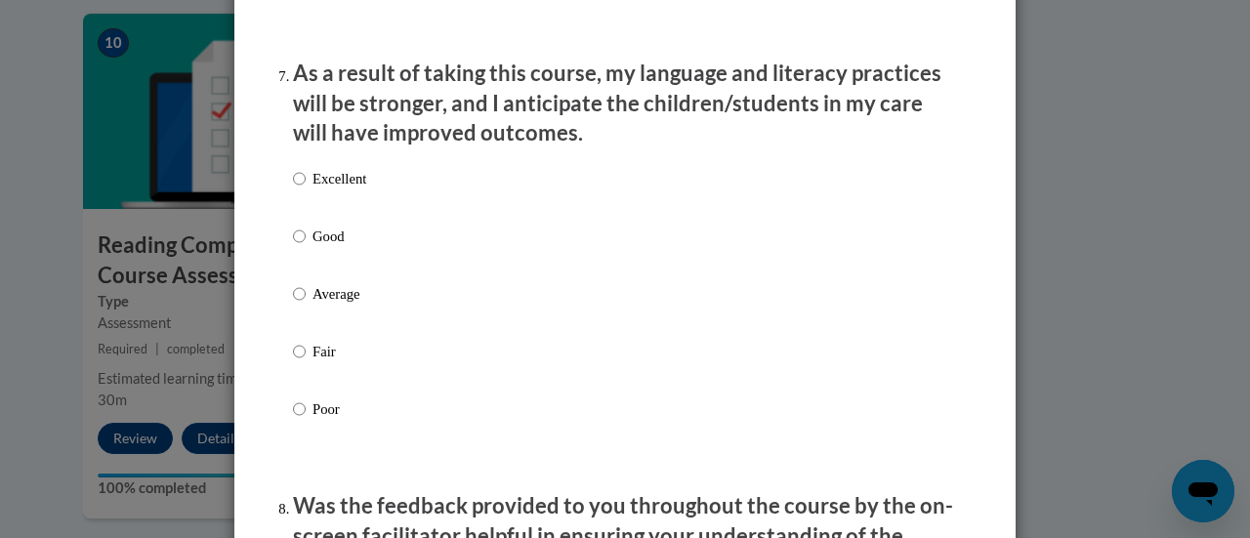
scroll to position [2583, 0]
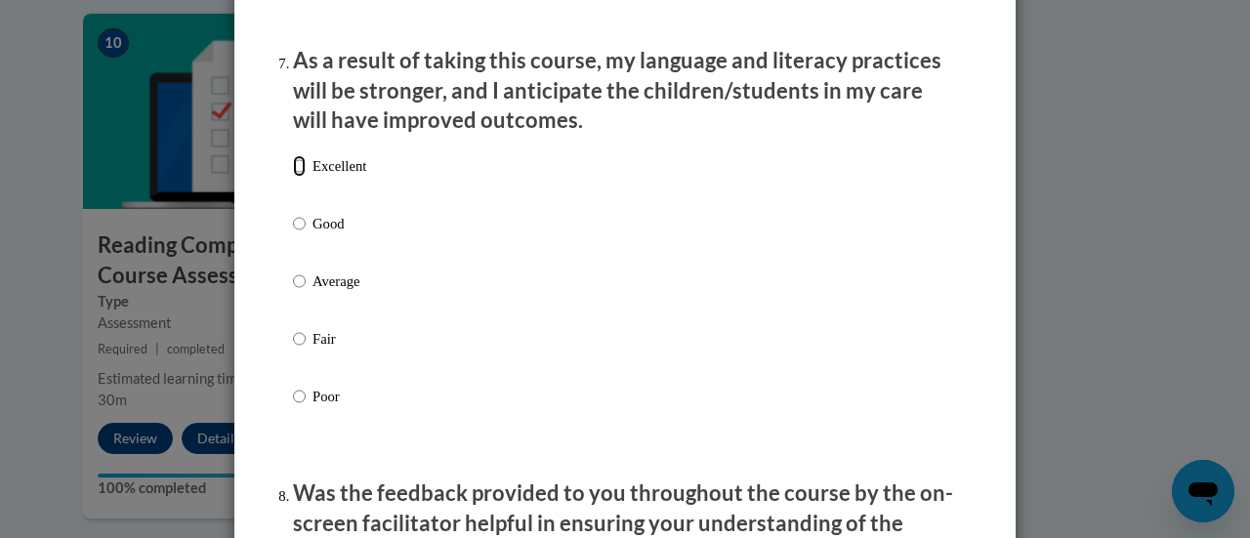
click at [293, 177] on input "Excellent" at bounding box center [299, 165] width 13 height 21
radio input "true"
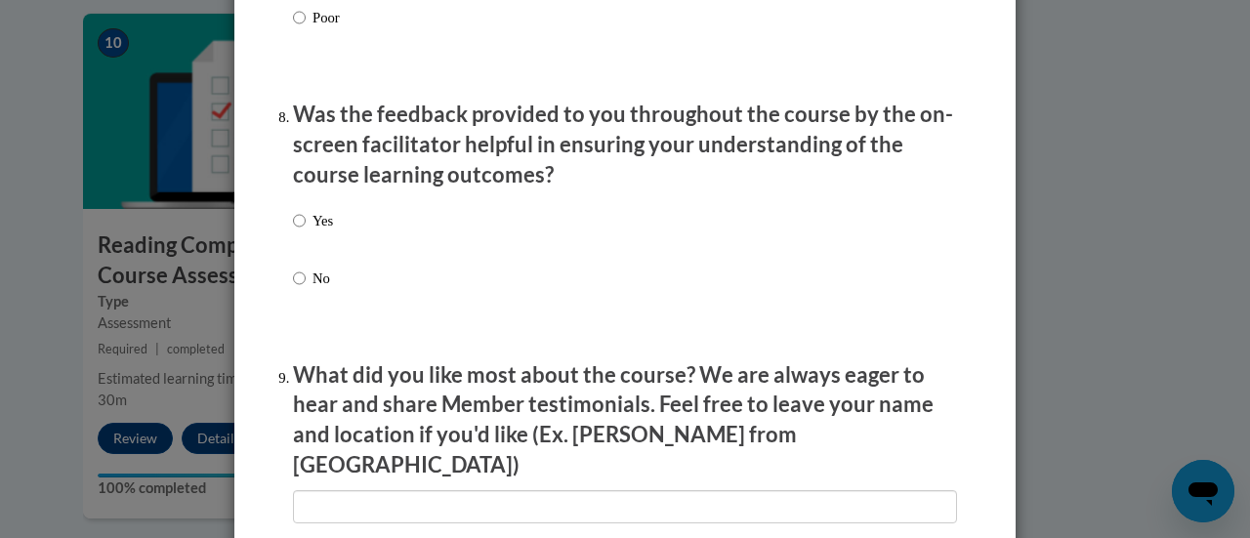
scroll to position [2973, 0]
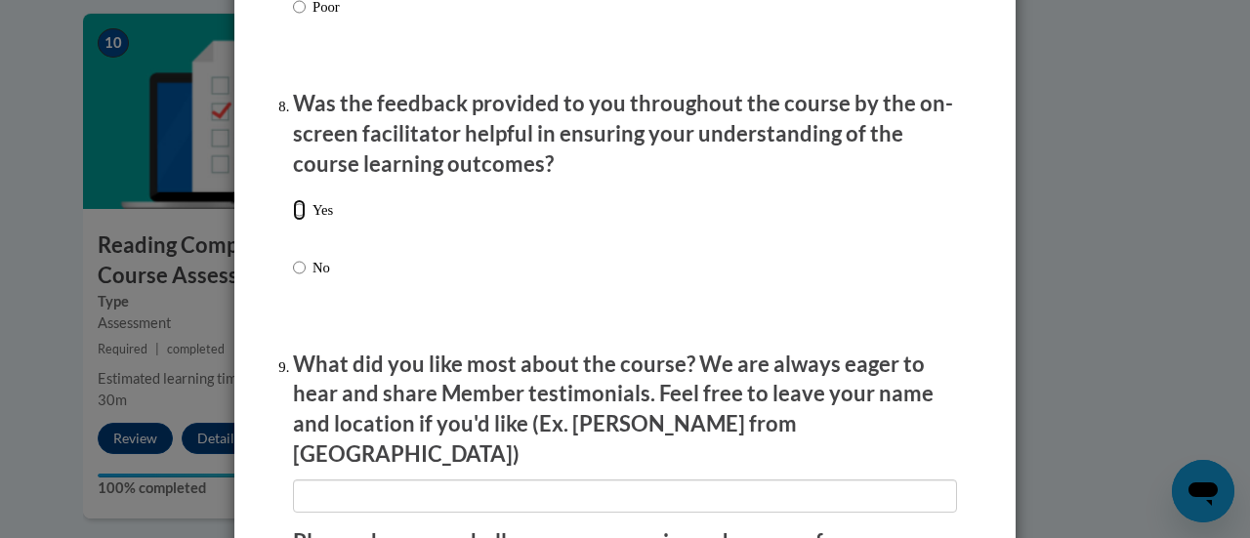
click at [293, 221] on input "Yes" at bounding box center [299, 209] width 13 height 21
radio input "true"
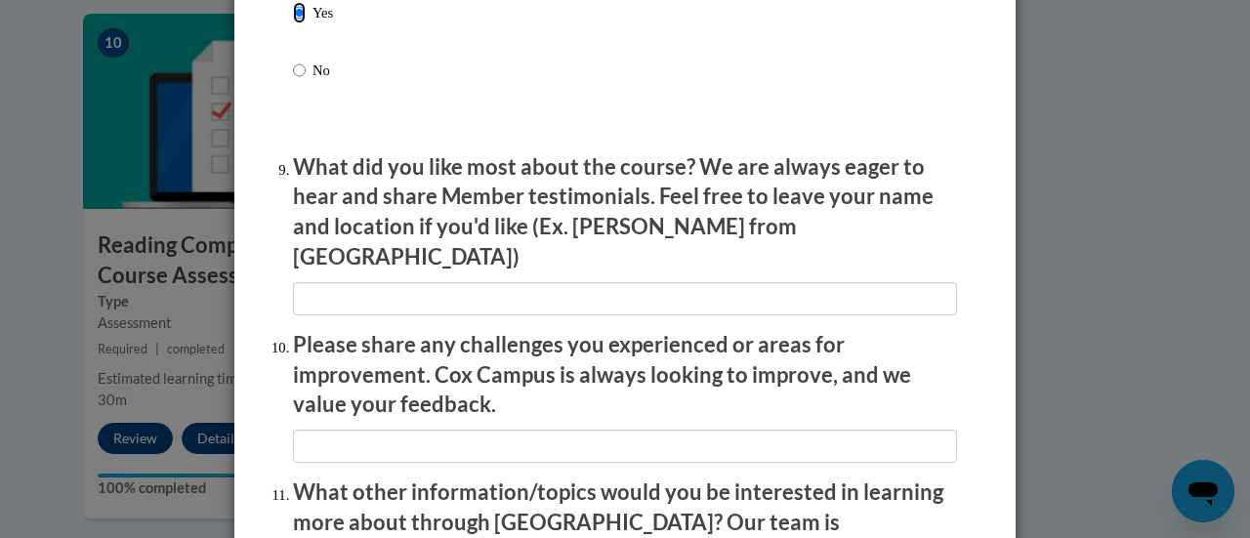
scroll to position [3172, 0]
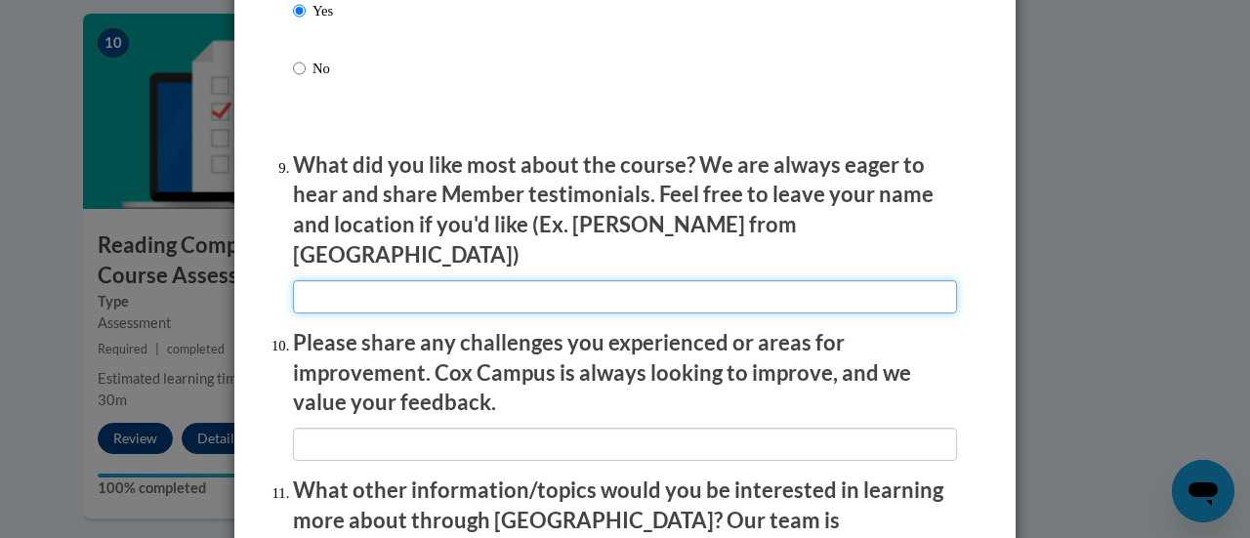
click at [326, 284] on input "textbox" at bounding box center [625, 296] width 664 height 33
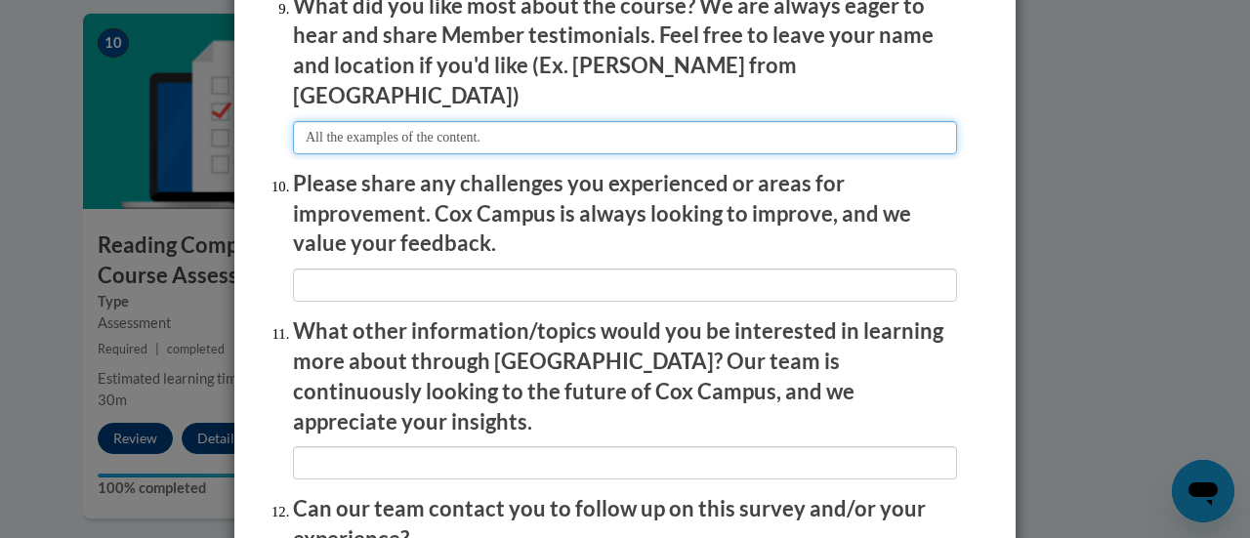
scroll to position [3332, 0]
type input "All the examples of the content."
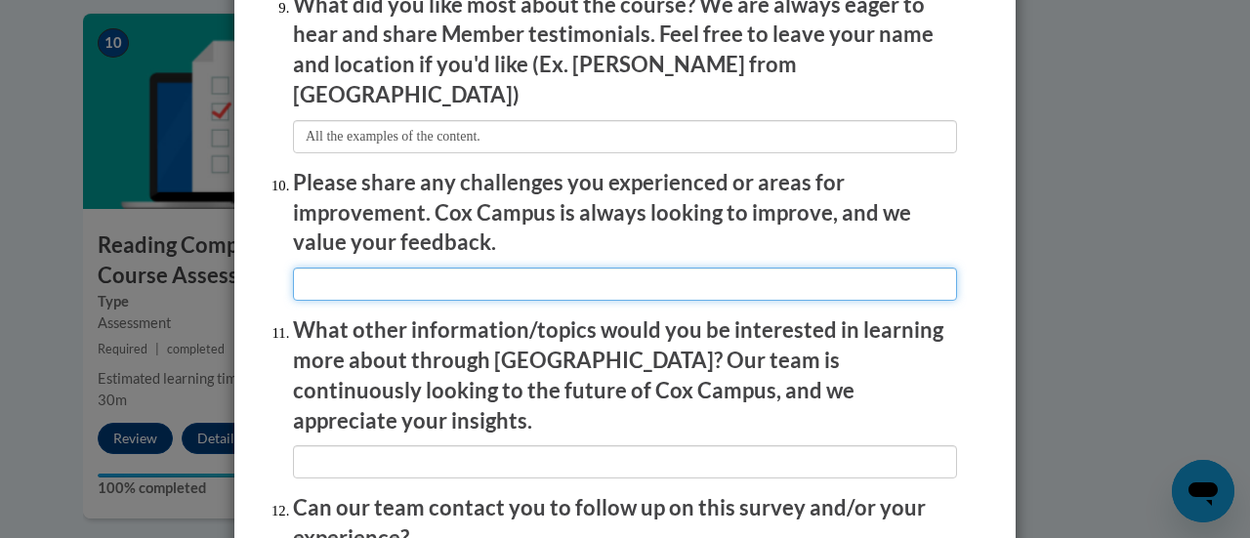
click at [304, 269] on input "textbox" at bounding box center [625, 283] width 664 height 33
click at [297, 271] on input "textbox" at bounding box center [625, 283] width 664 height 33
type input "O"
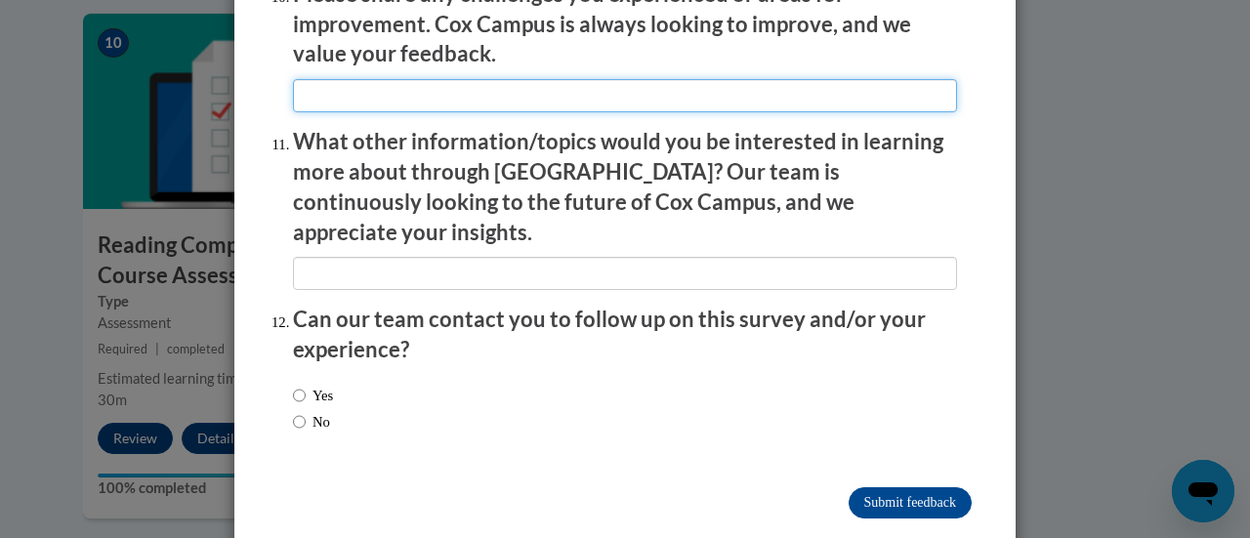
scroll to position [3521, 0]
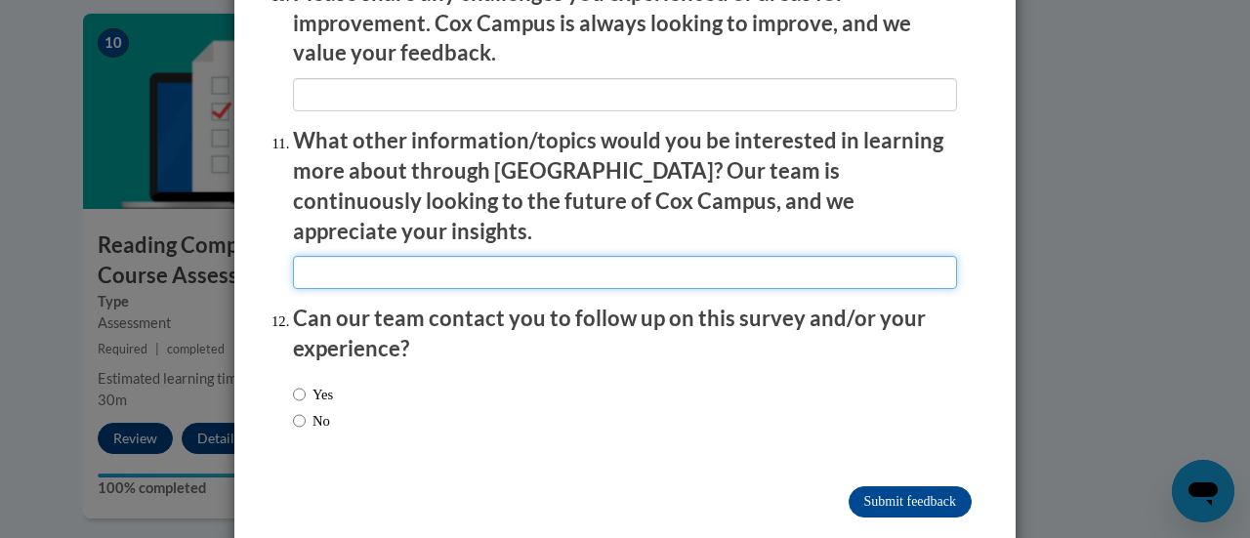
click at [316, 256] on input "textbox" at bounding box center [625, 272] width 664 height 33
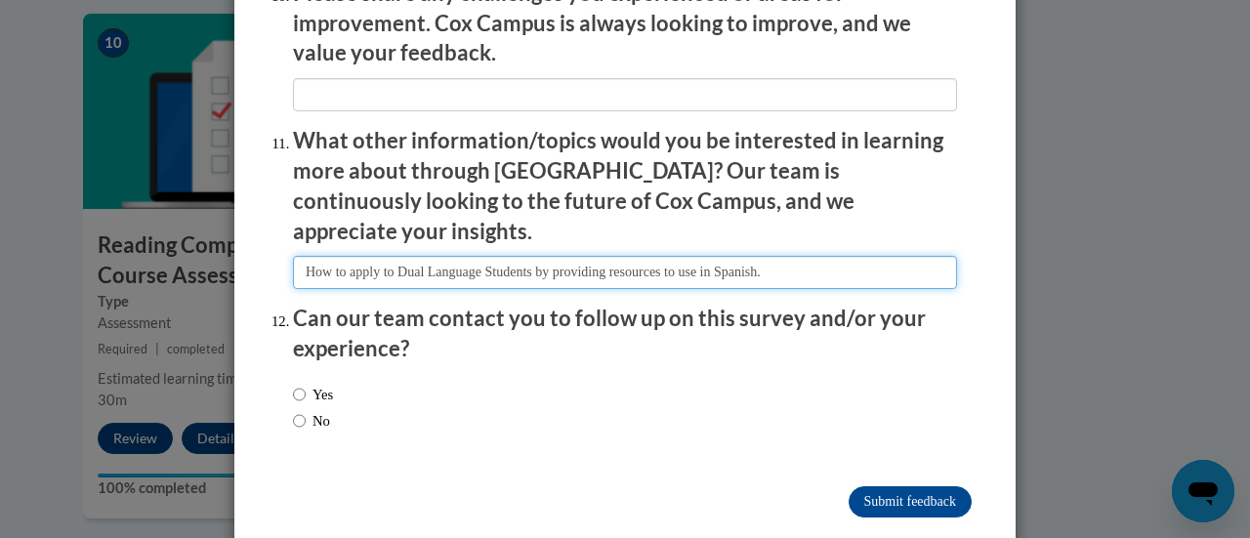
type input "How to apply to Dual Language Students by providing resources to use in Spanish."
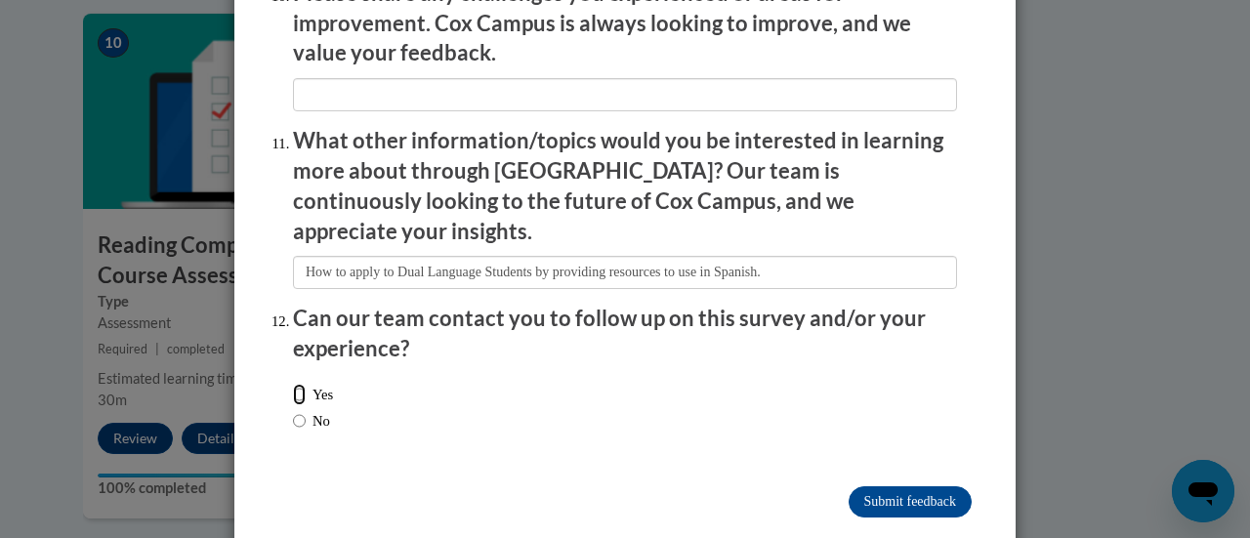
click at [293, 384] on input "Yes" at bounding box center [299, 394] width 13 height 21
radio input "true"
click at [293, 410] on input "No" at bounding box center [299, 420] width 13 height 21
radio input "true"
click at [880, 486] on input "Submit feedback" at bounding box center [909, 501] width 123 height 31
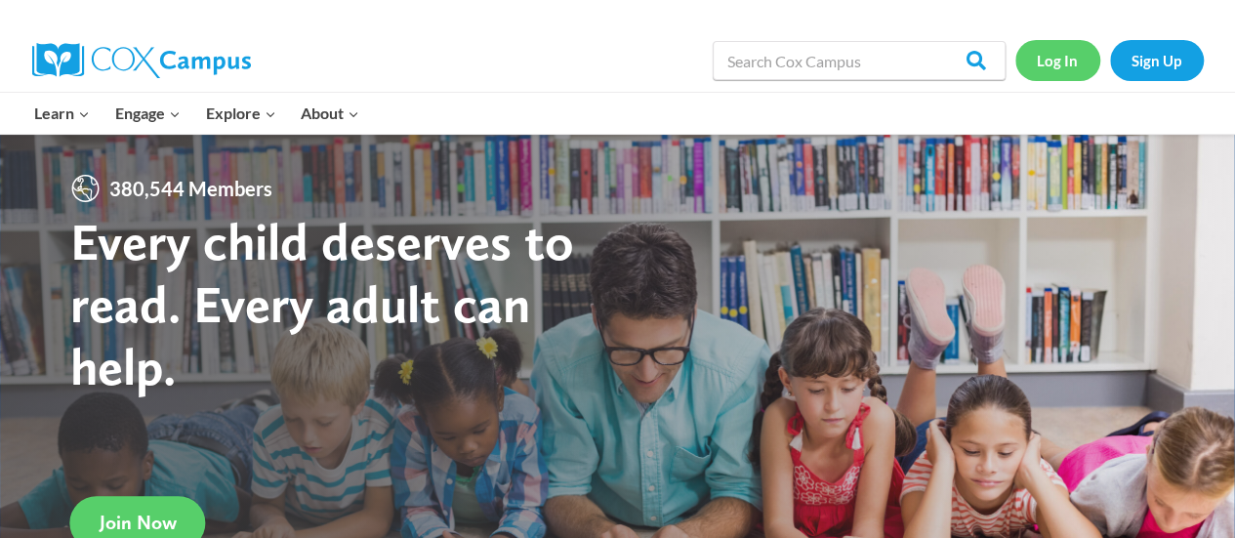
click at [1066, 58] on link "Log In" at bounding box center [1057, 60] width 85 height 40
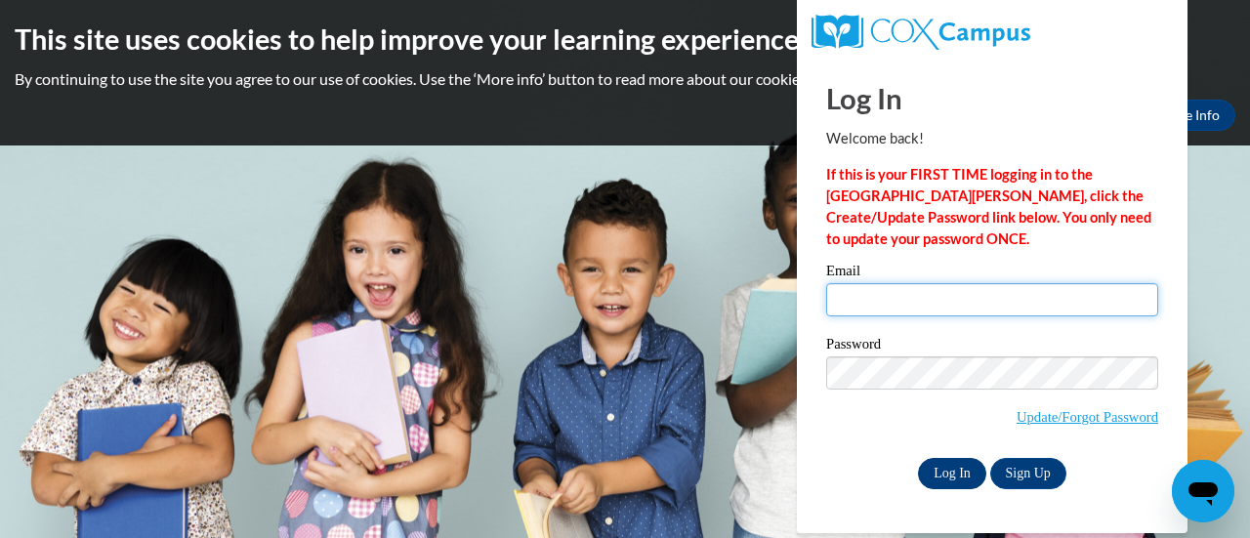
type input "[PERSON_NAME][EMAIL_ADDRESS][PERSON_NAME][DOMAIN_NAME]"
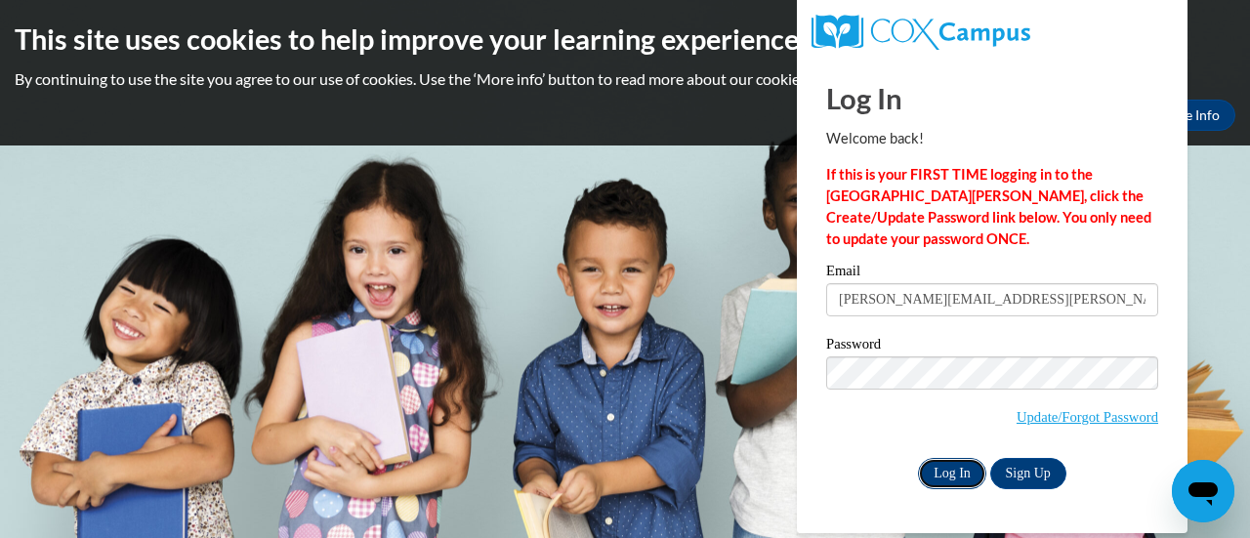
click at [946, 471] on input "Log In" at bounding box center [952, 473] width 68 height 31
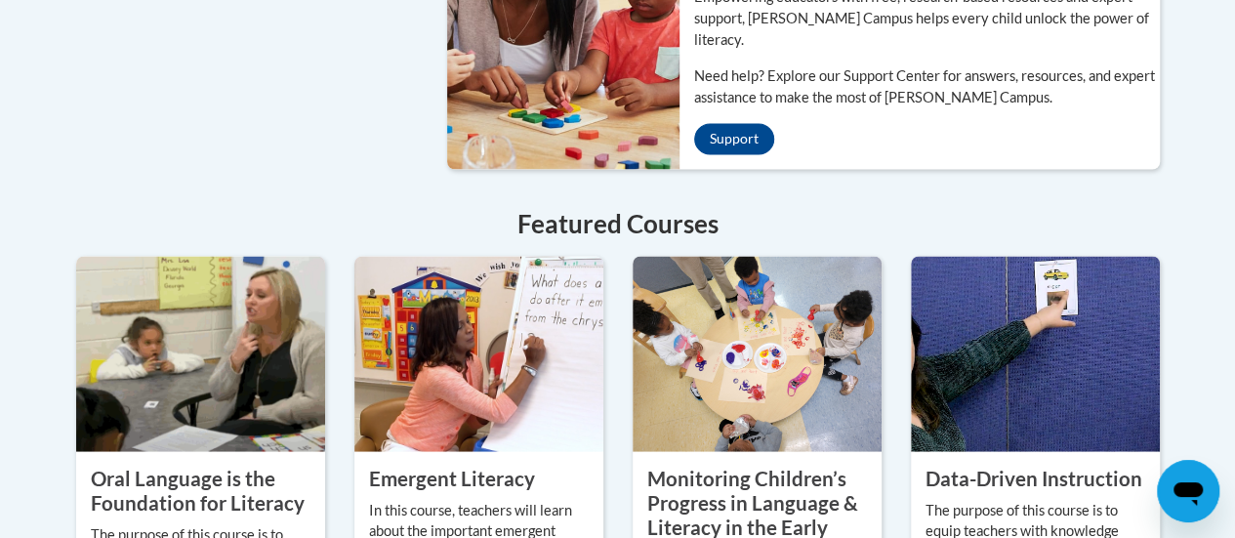
scroll to position [1699, 0]
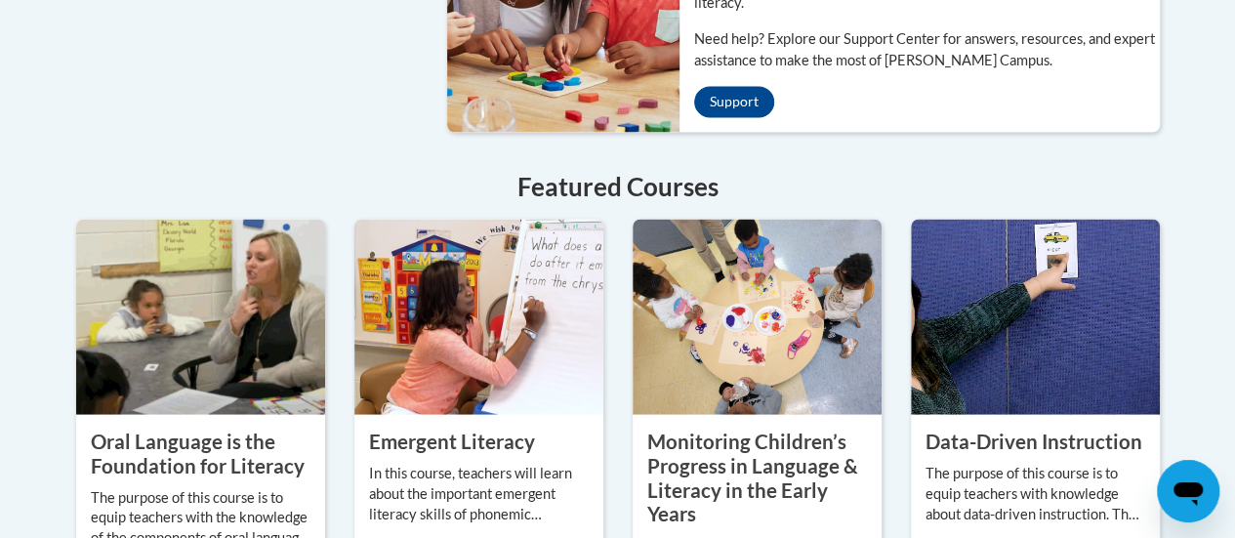
click at [611, 385] on div "Emergent Literacy In this course, teachers will learn about the important emerg…" at bounding box center [479, 440] width 278 height 443
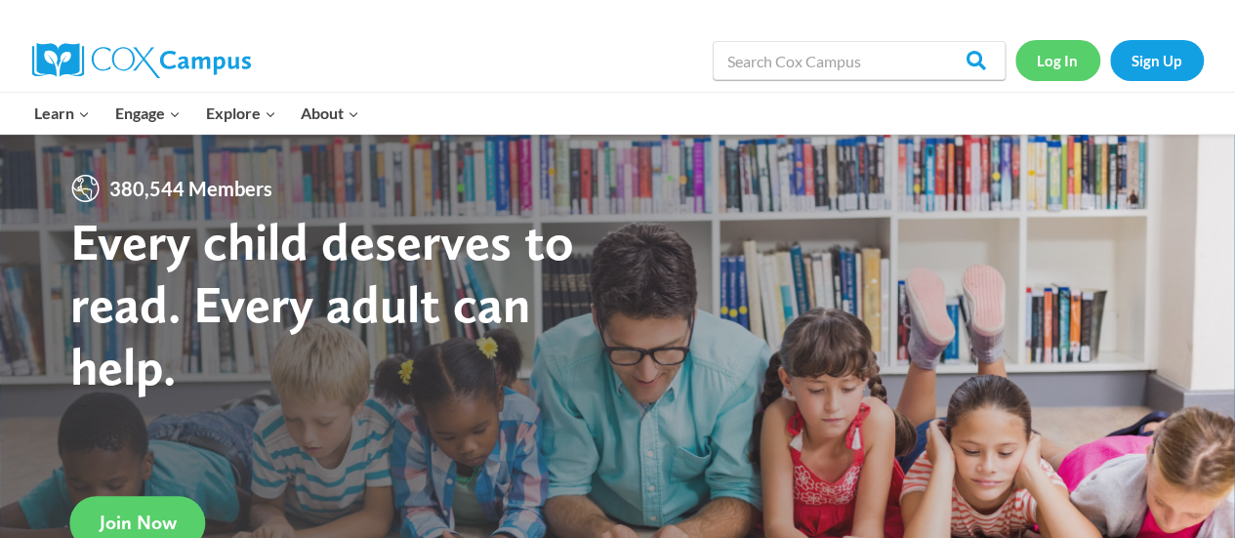
click at [1049, 62] on link "Log In" at bounding box center [1057, 60] width 85 height 40
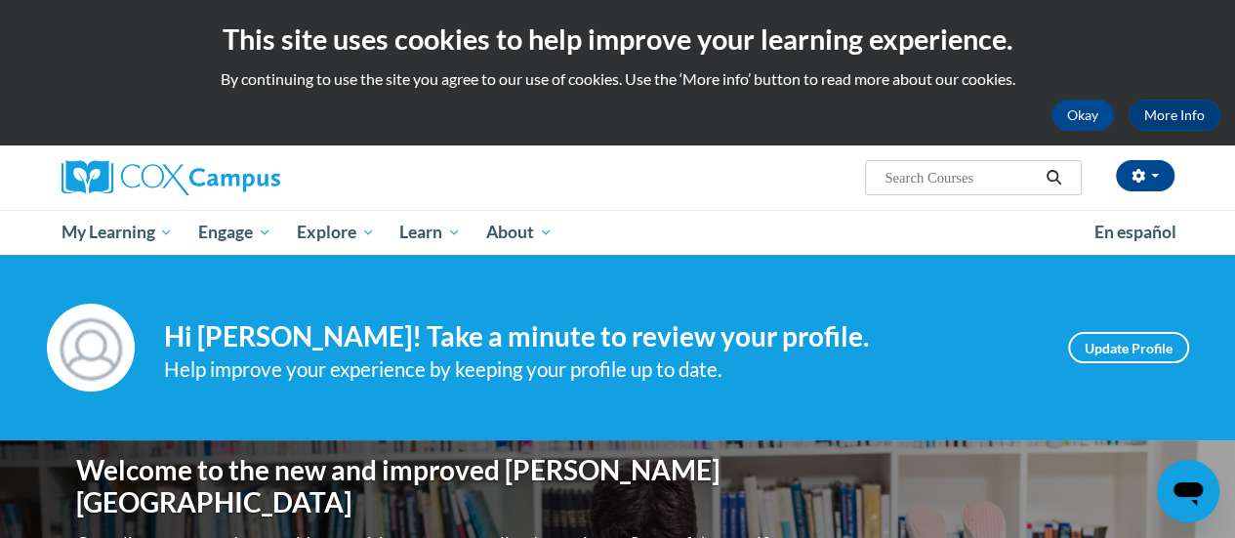
click at [906, 181] on input "Search..." at bounding box center [961, 177] width 156 height 23
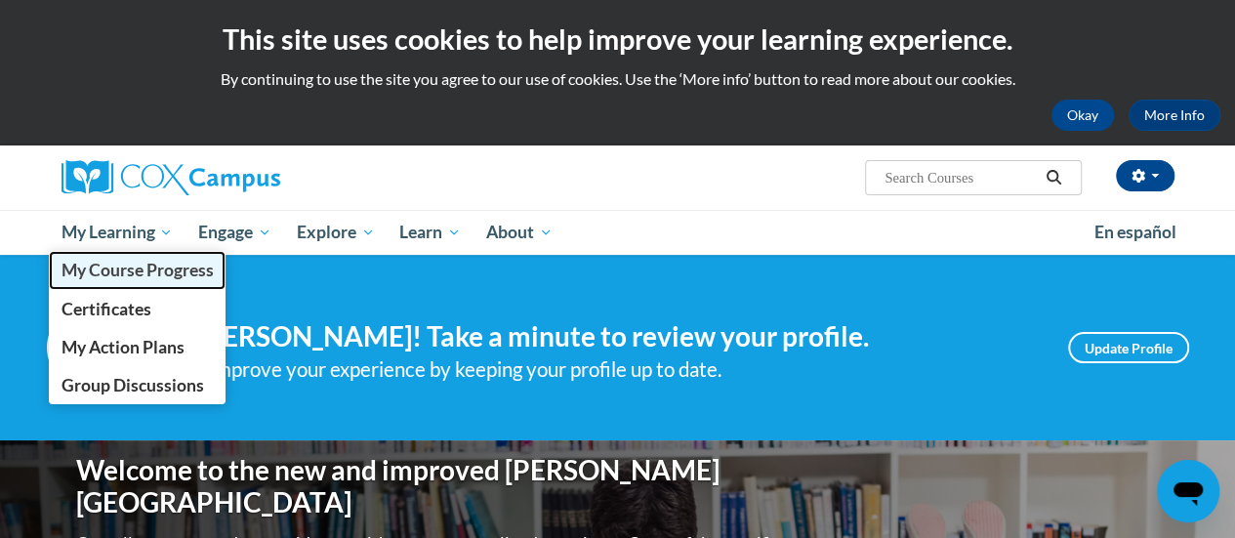
click at [70, 274] on span "My Course Progress" at bounding box center [137, 270] width 152 height 21
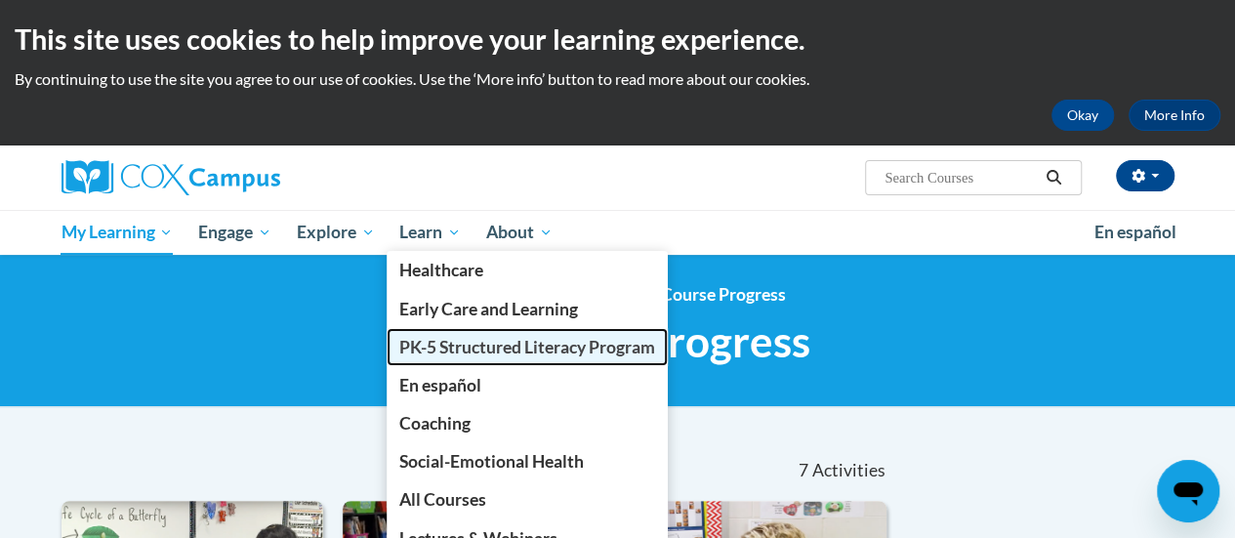
click at [452, 343] on span "PK-5 Structured Literacy Program" at bounding box center [527, 347] width 256 height 21
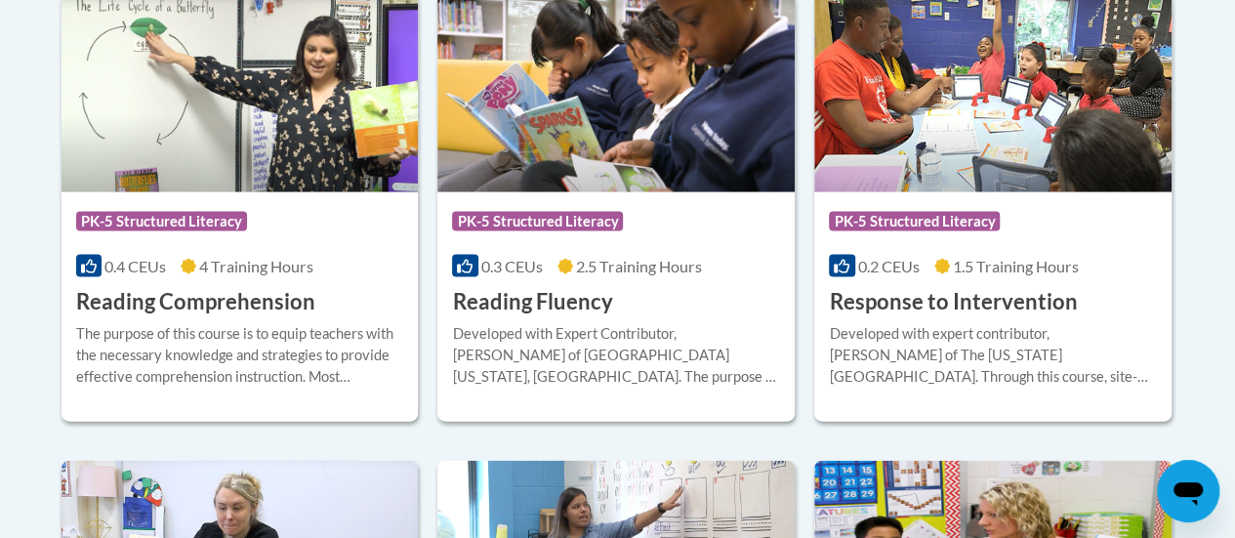
scroll to position [1925, 0]
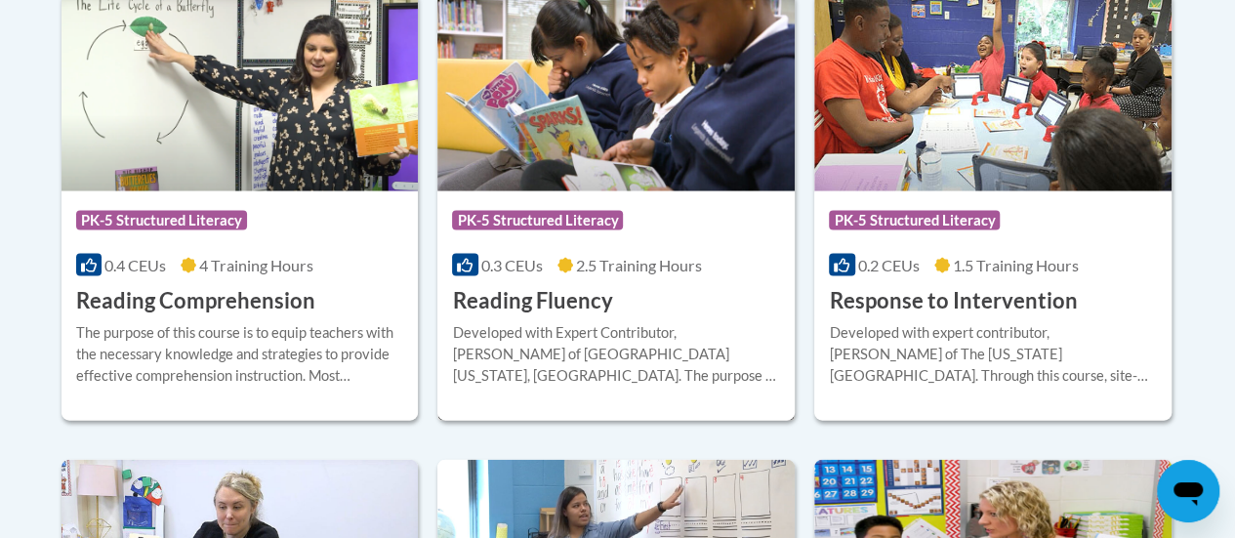
click at [610, 347] on div "Developed with Expert Contributor, [PERSON_NAME] of [GEOGRAPHIC_DATA][US_STATE]…" at bounding box center [616, 354] width 328 height 64
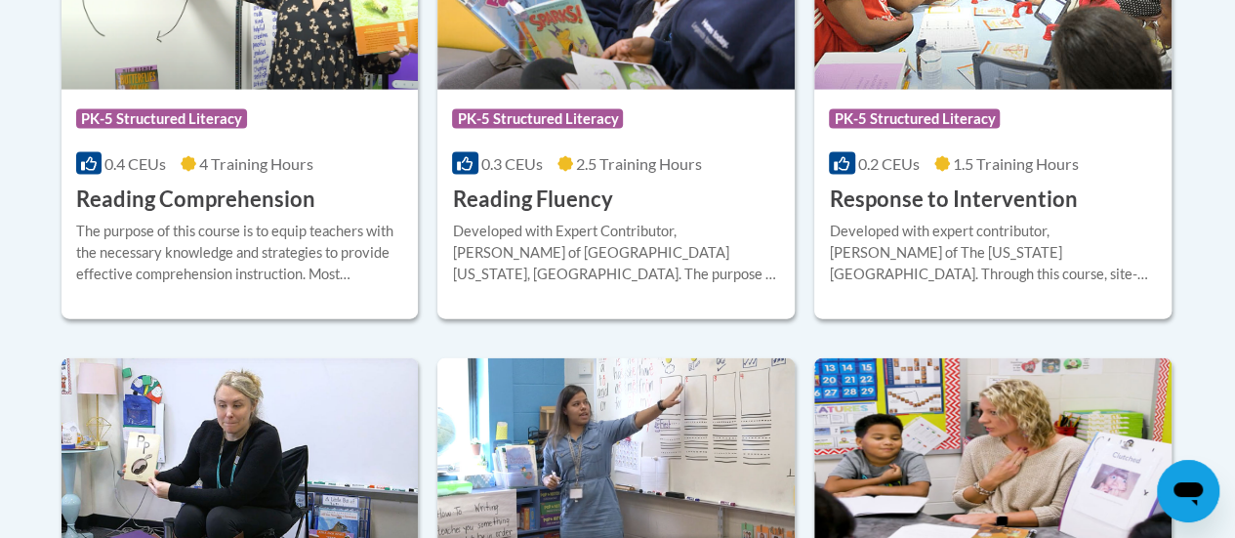
scroll to position [2028, 0]
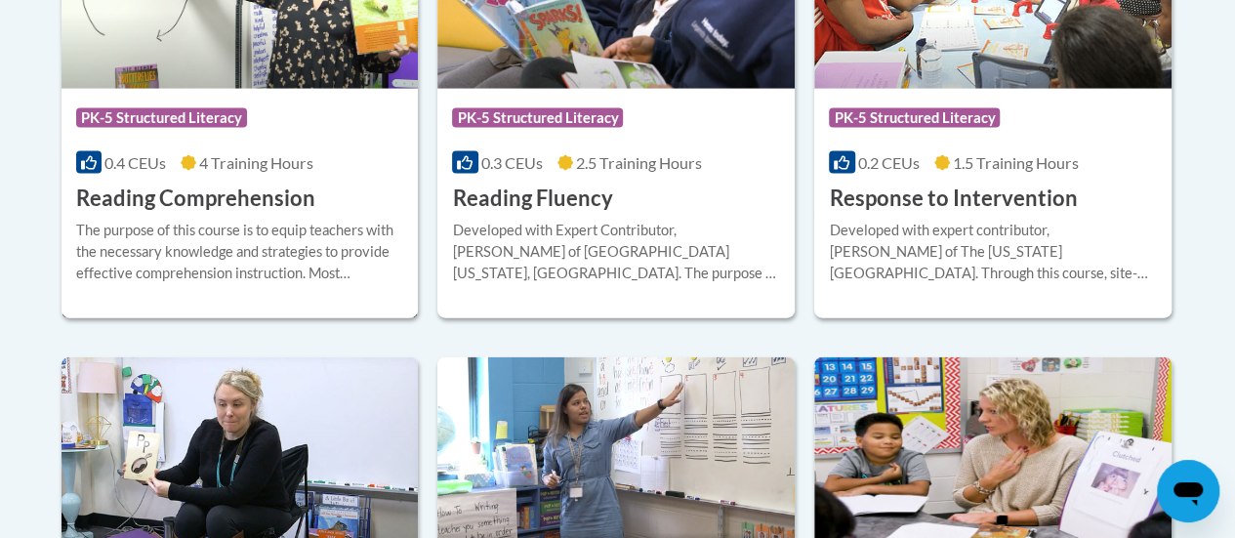
click at [121, 111] on span "PK-5 Structured Literacy" at bounding box center [161, 118] width 171 height 20
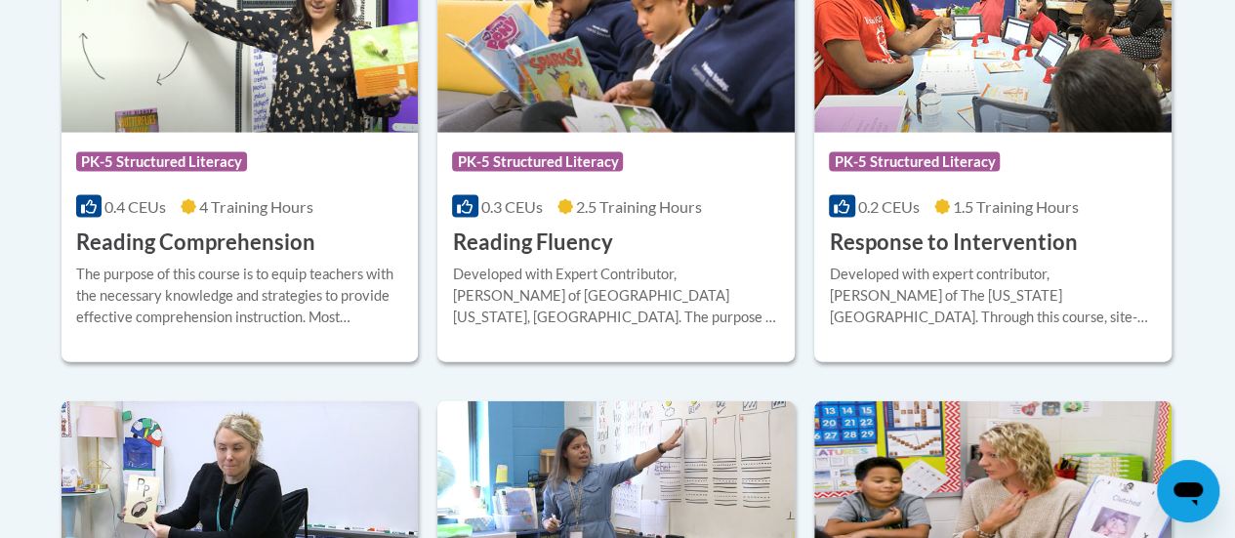
scroll to position [2028, 0]
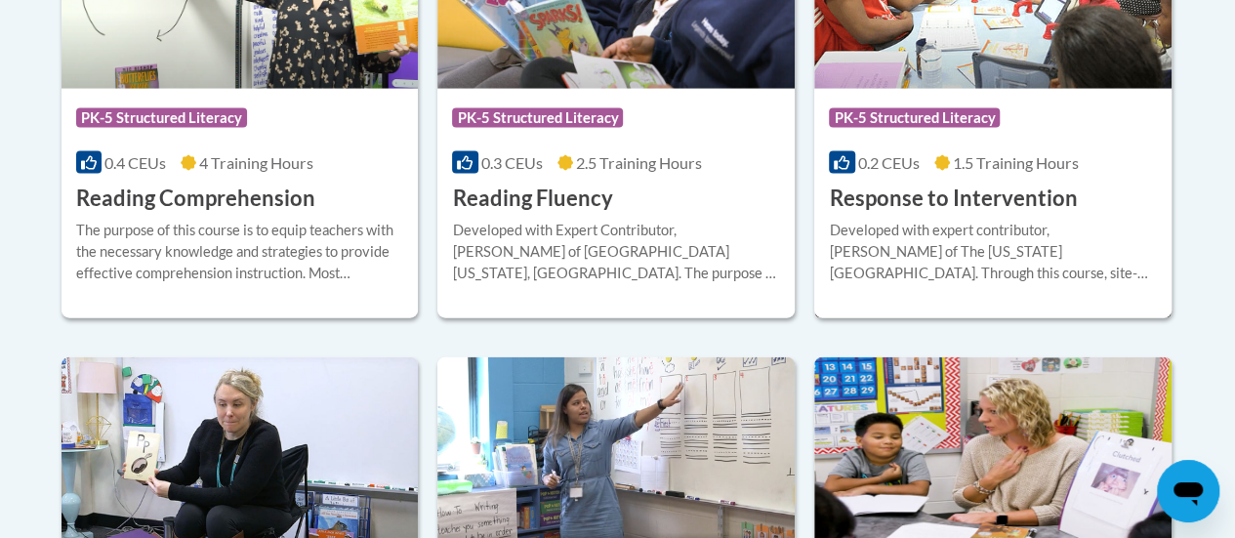
click at [889, 110] on span "PK-5 Structured Literacy" at bounding box center [914, 118] width 171 height 20
